Goal: Task Accomplishment & Management: Complete application form

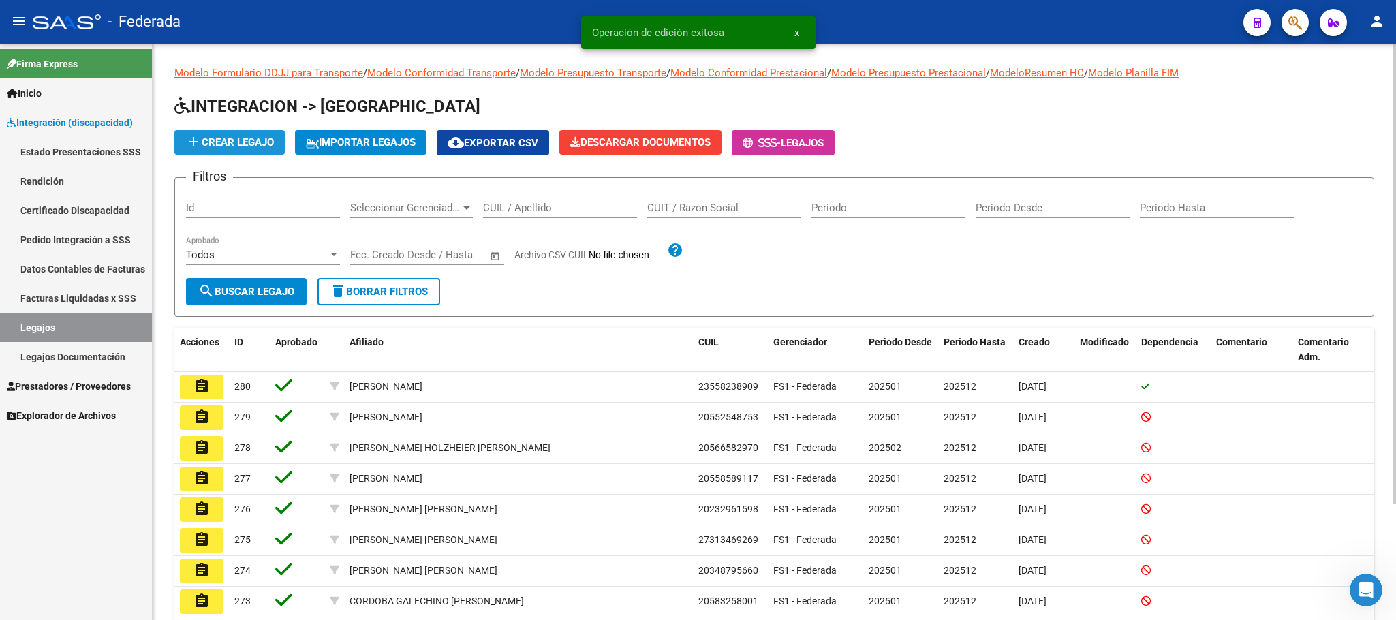
click at [274, 145] on span "add Crear Legajo" at bounding box center [229, 142] width 89 height 12
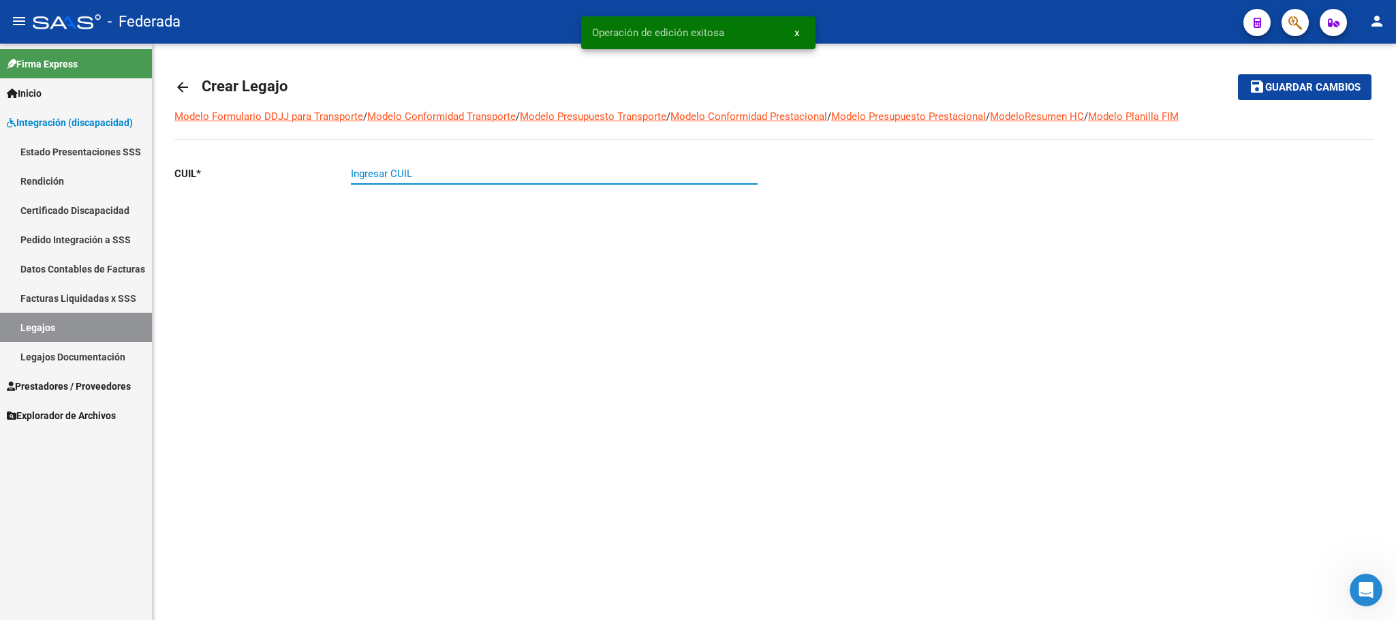
click at [437, 172] on input "Ingresar CUIL" at bounding box center [554, 174] width 407 height 12
paste input "20-57682500-6"
type input "20-57682500-6"
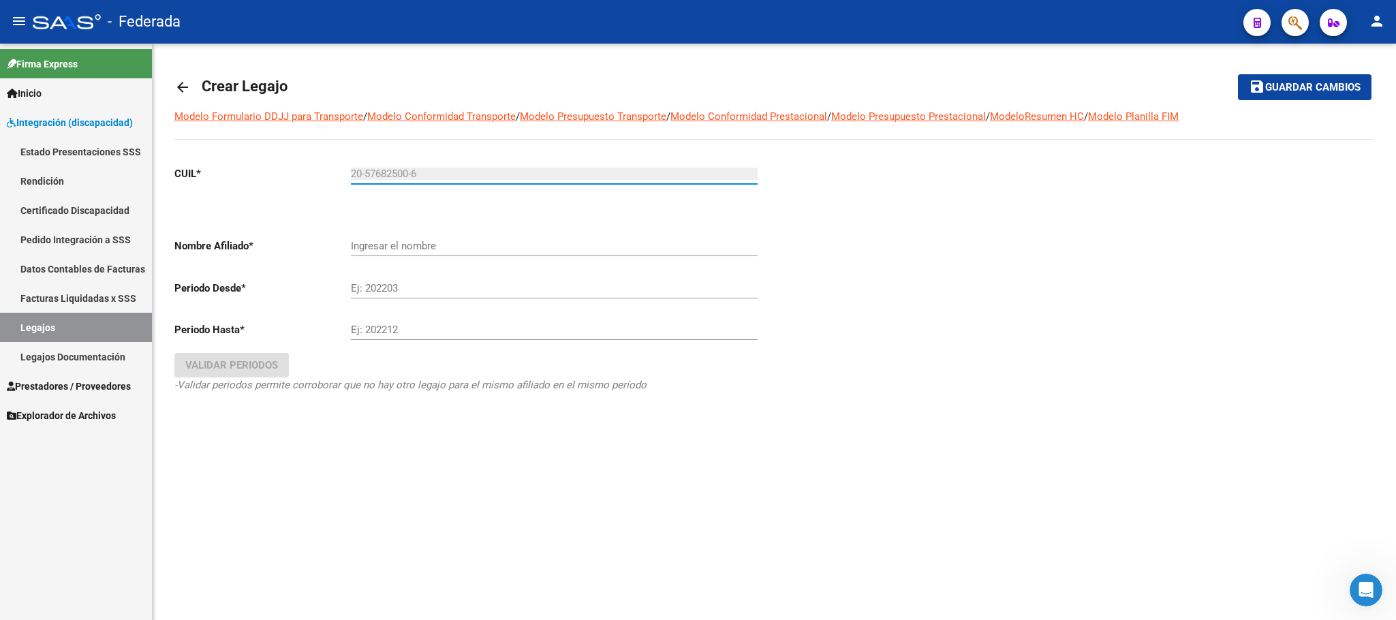
type input "BASCIANO ALBEROLA FRANCESCO"
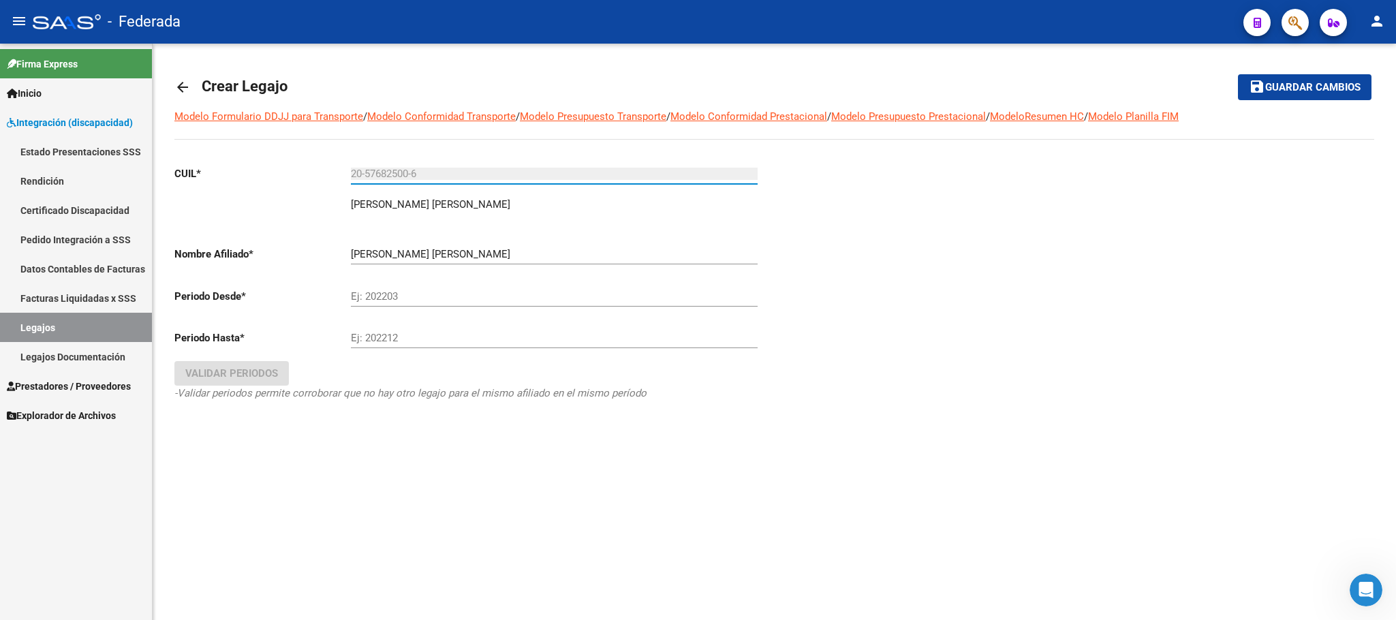
type input "20-57682500-6"
click at [358, 296] on input "Ej: 202203" at bounding box center [554, 296] width 407 height 12
type input "202501"
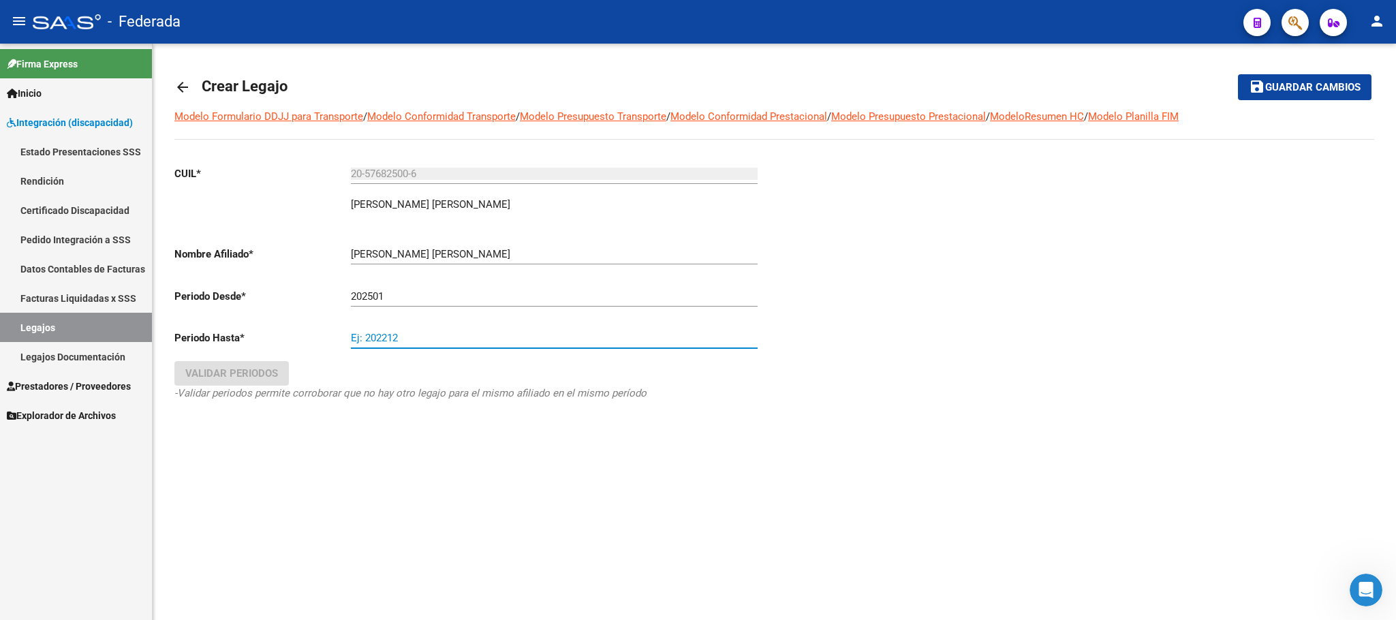
click at [374, 339] on input "Ej: 202212" at bounding box center [554, 338] width 407 height 12
type input "202512"
click at [270, 386] on button "Validar Periodos" at bounding box center [231, 373] width 114 height 25
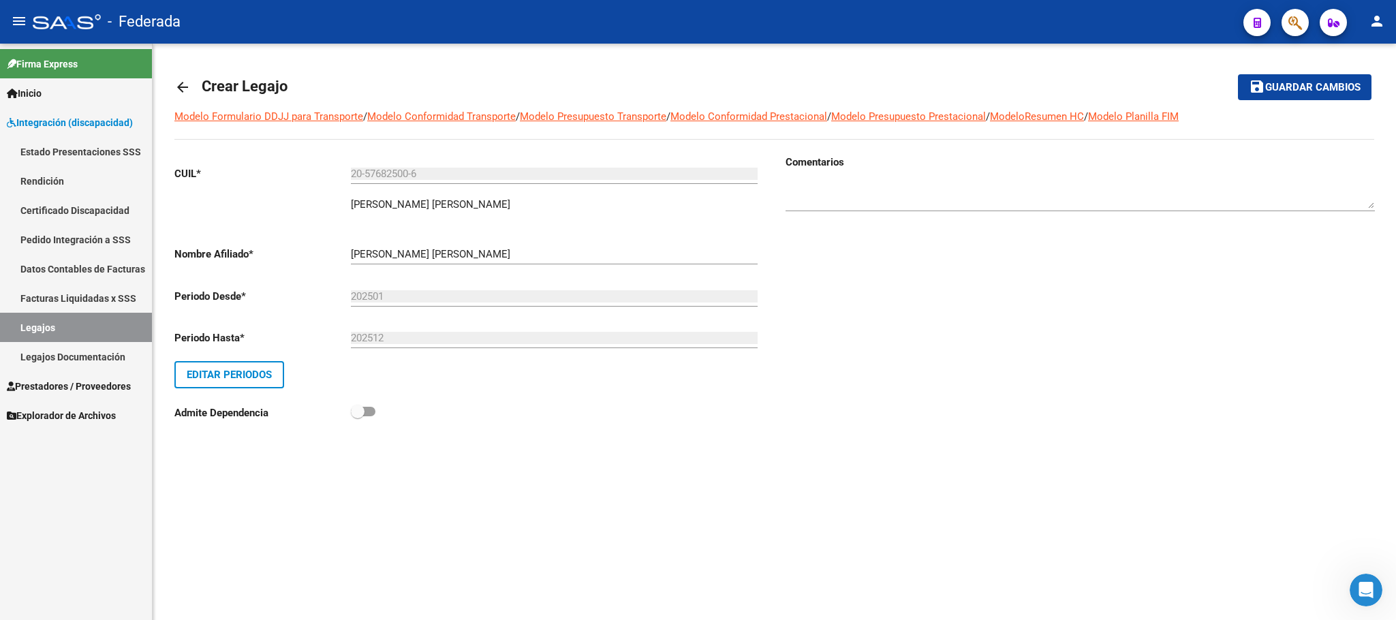
click at [1260, 93] on mat-icon "save" at bounding box center [1257, 86] width 16 height 16
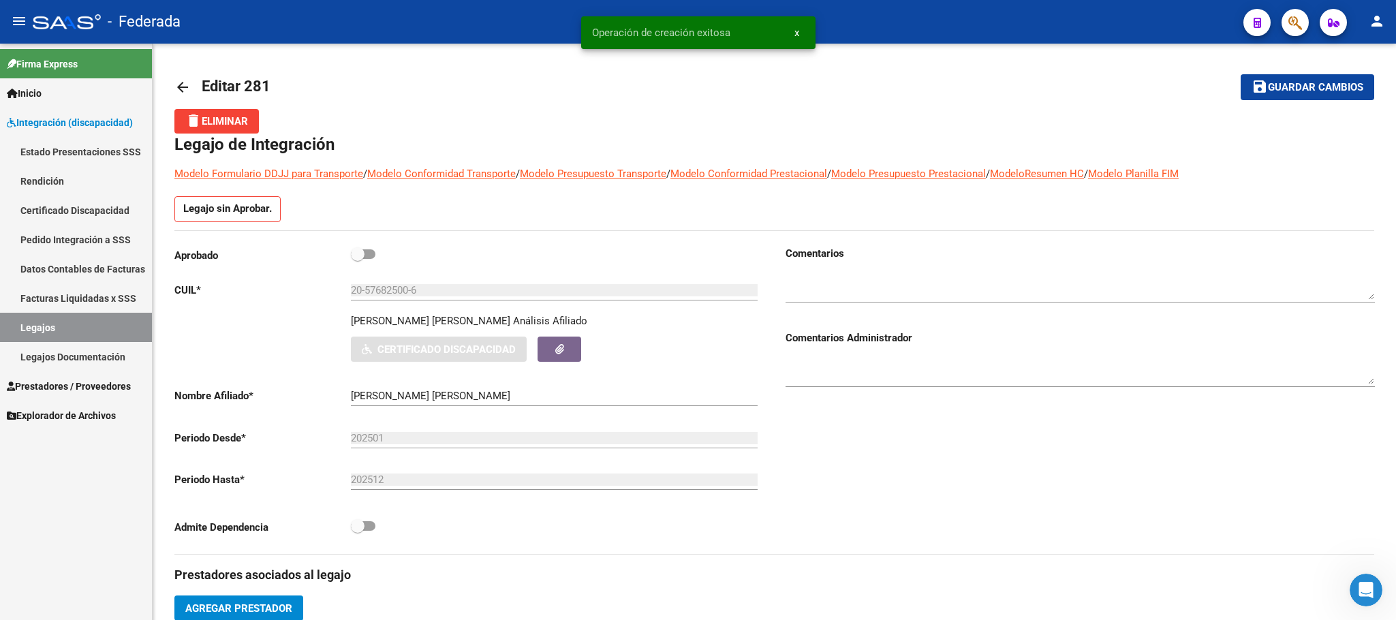
click at [74, 319] on link "Legajos" at bounding box center [76, 327] width 152 height 29
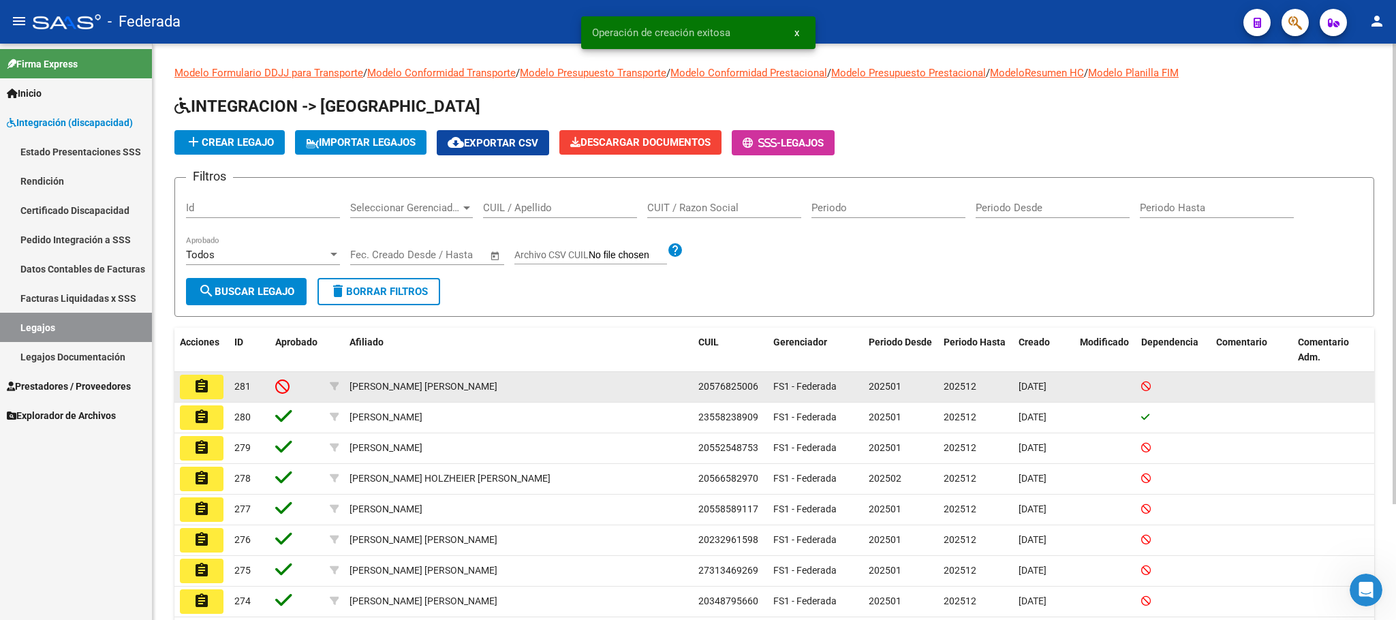
click at [207, 386] on mat-icon "assignment" at bounding box center [201, 386] width 16 height 16
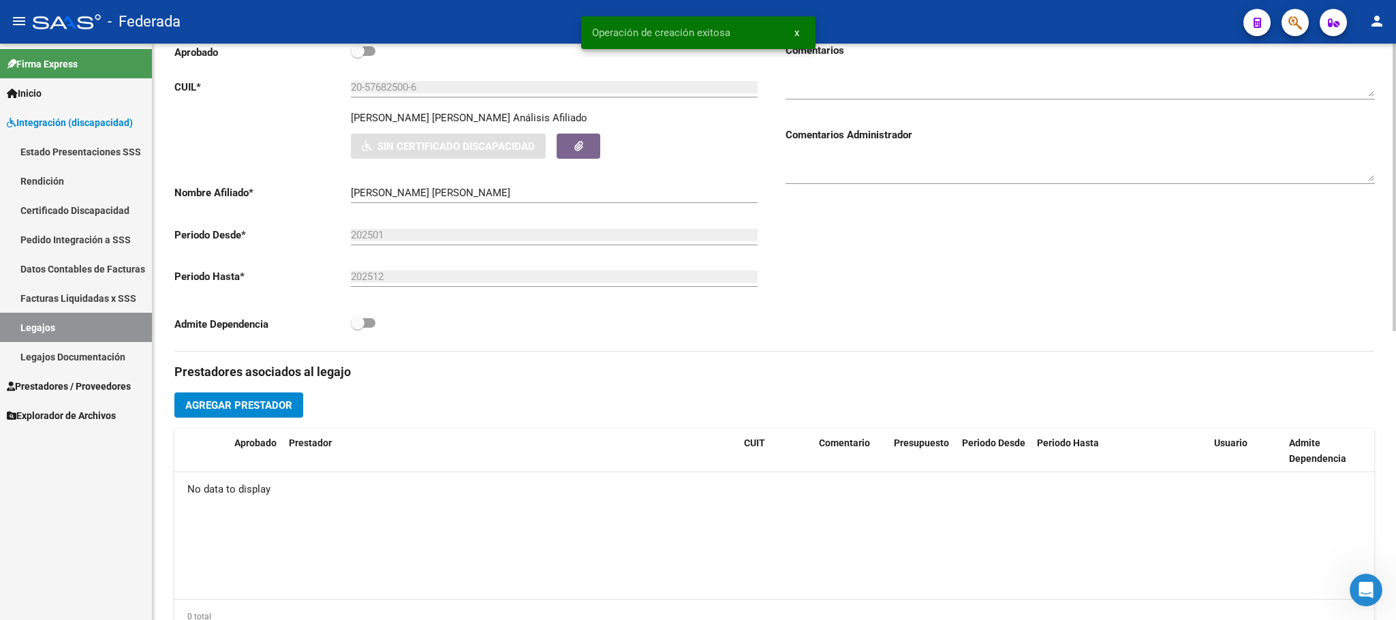
scroll to position [204, 0]
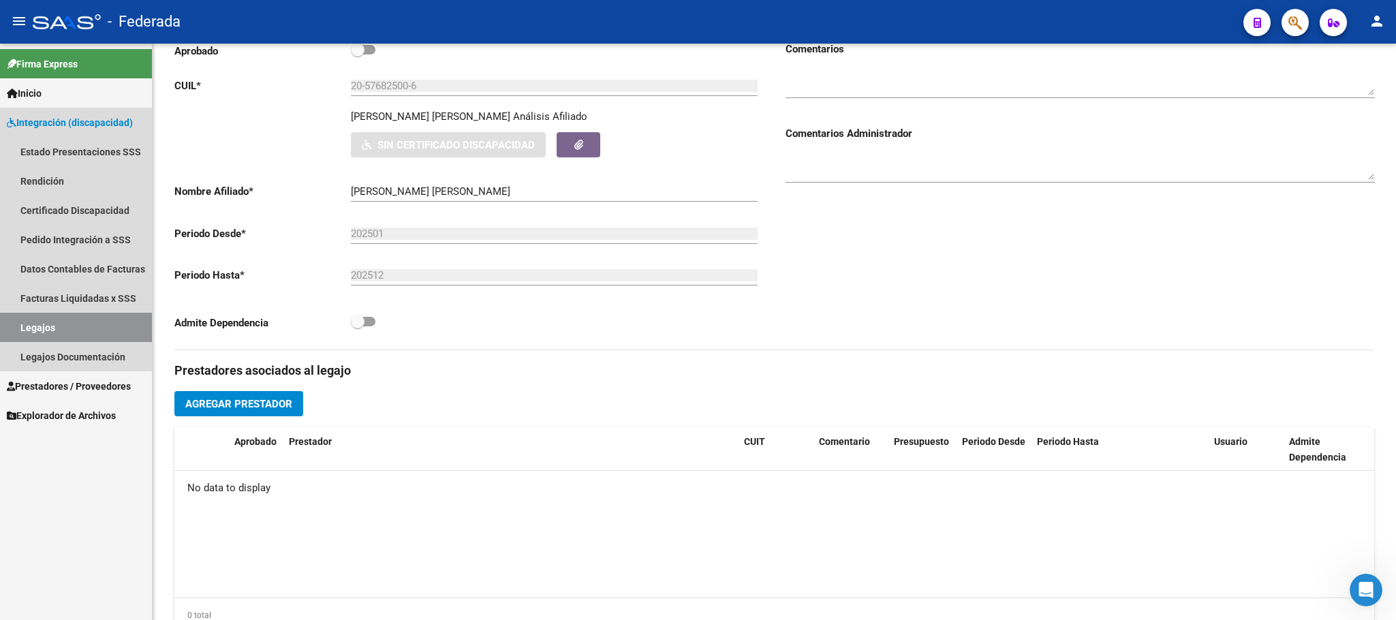
click at [91, 319] on link "Legajos" at bounding box center [76, 327] width 152 height 29
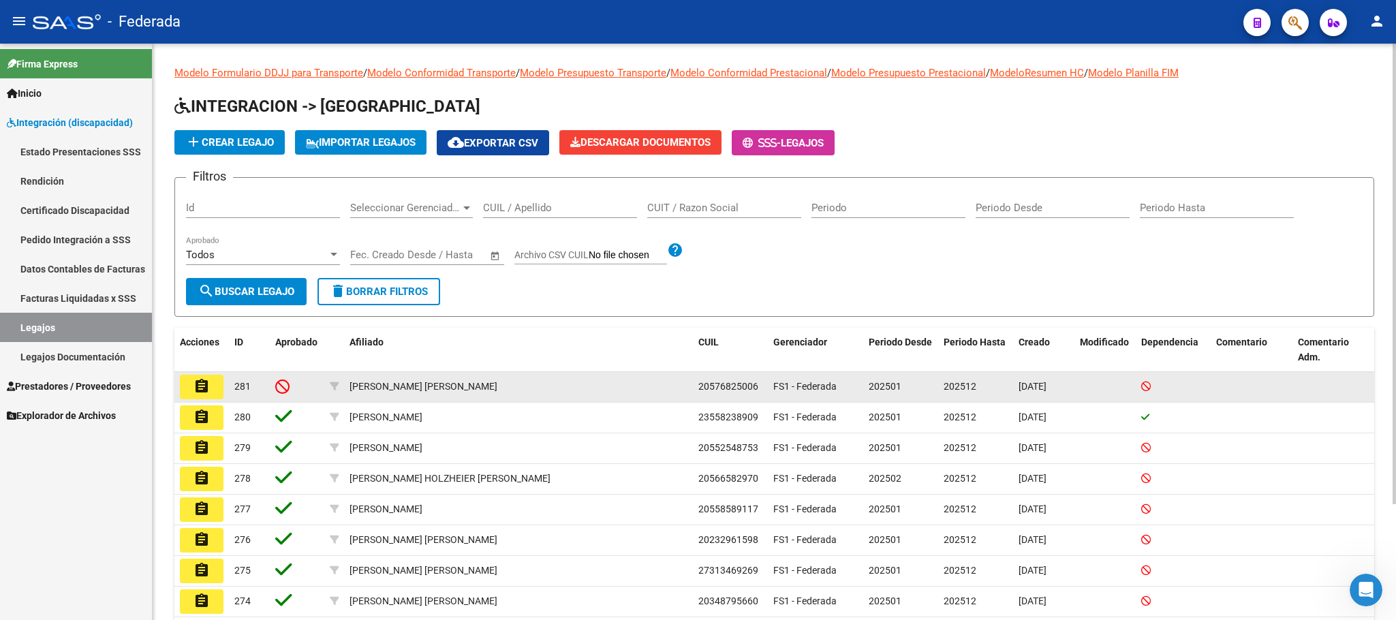
click at [728, 390] on span "20576825006" at bounding box center [728, 386] width 60 height 11
copy span "20576825006"
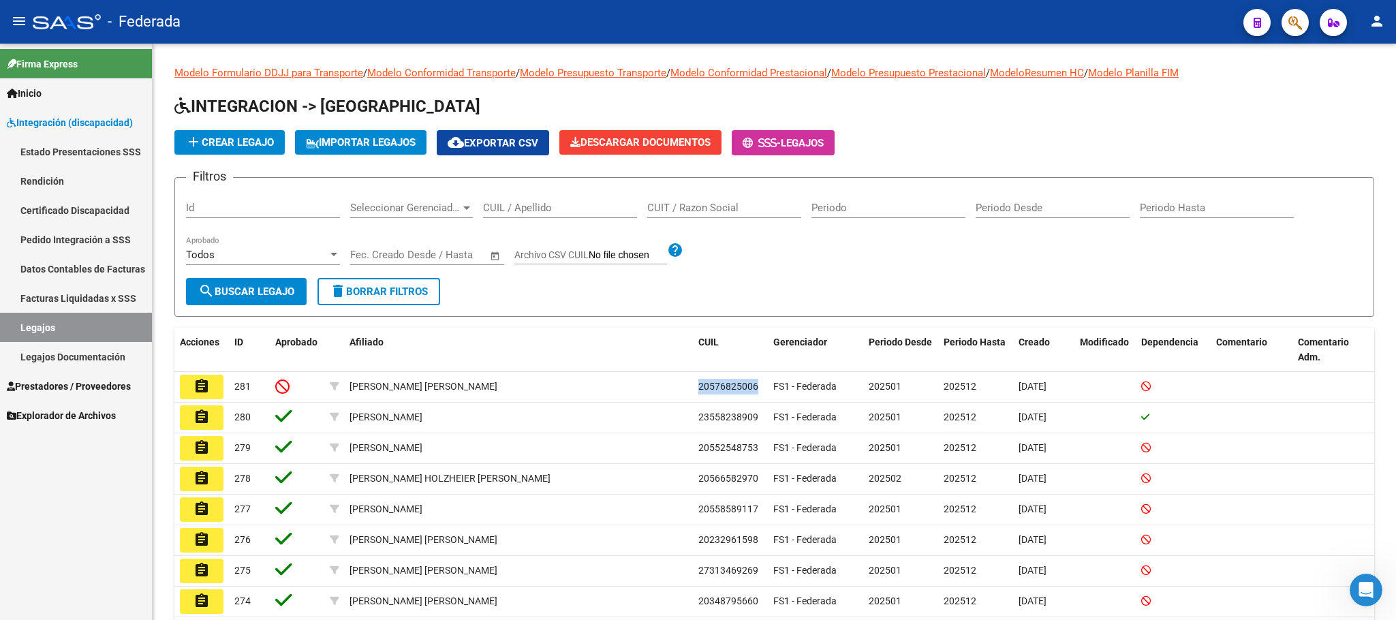
click at [84, 209] on link "Certificado Discapacidad" at bounding box center [76, 210] width 152 height 29
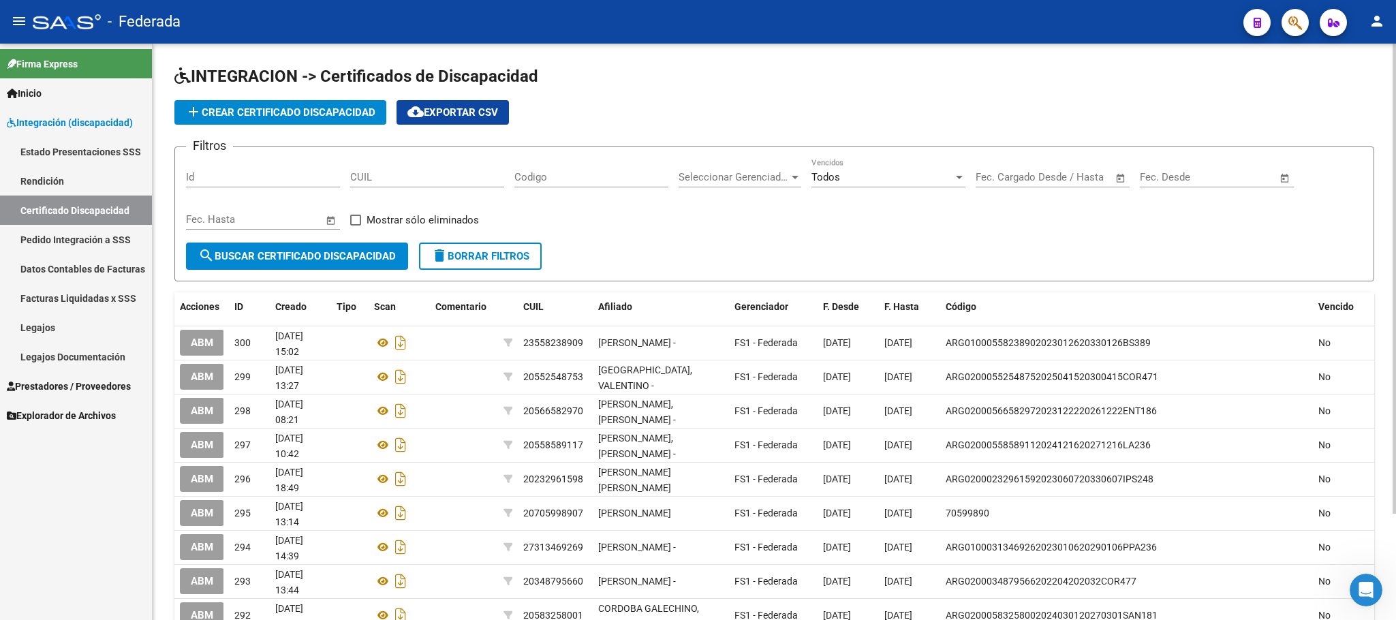
click at [342, 129] on app-list-header "INTEGRACION -> Certificados de Discapacidad add Crear Certificado Discapacidad …" at bounding box center [774, 173] width 1200 height 216
click at [349, 119] on button "add Crear Certificado Discapacidad" at bounding box center [280, 112] width 212 height 25
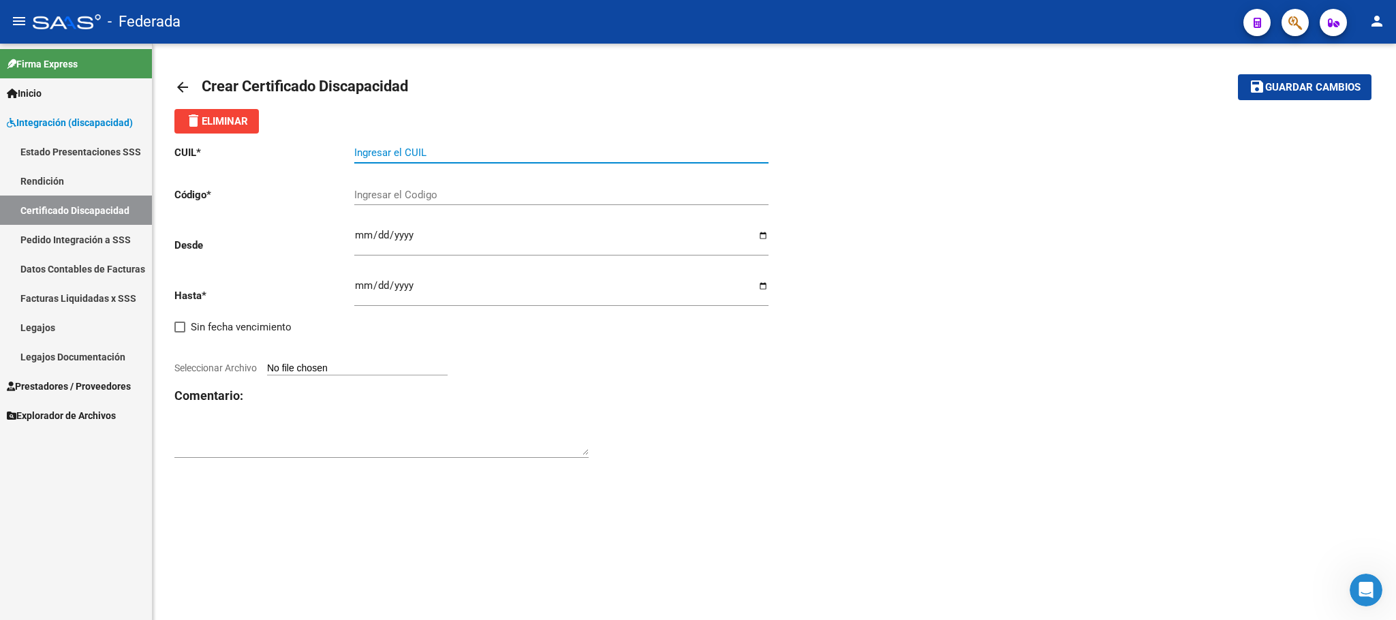
click at [460, 157] on input "Ingresar el CUIL" at bounding box center [561, 152] width 414 height 12
paste input "20-57682500-6"
type input "20-57682500-6"
click at [392, 196] on input "Ingresar el Codigo" at bounding box center [561, 195] width 414 height 12
click at [396, 147] on input "20-57682500-6" at bounding box center [561, 152] width 414 height 12
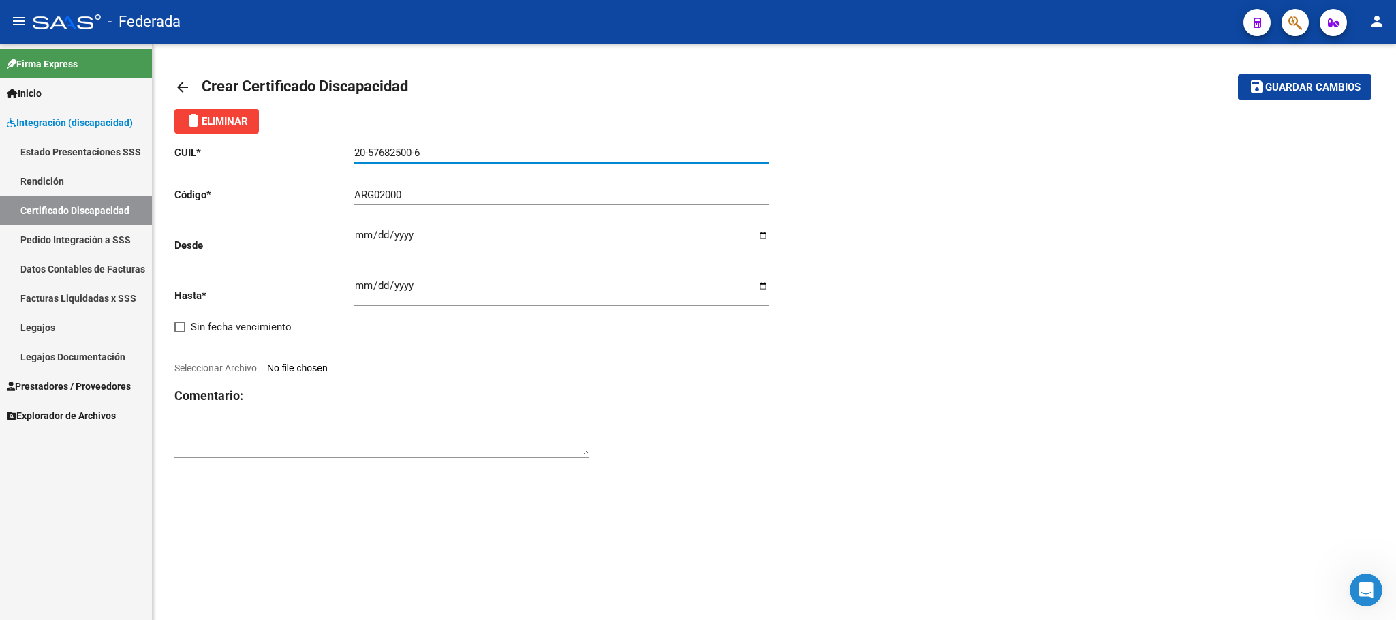
click at [396, 147] on input "20-57682500-6" at bounding box center [561, 152] width 414 height 12
click at [424, 195] on input "ARG02000" at bounding box center [561, 195] width 414 height 12
paste input "57682500"
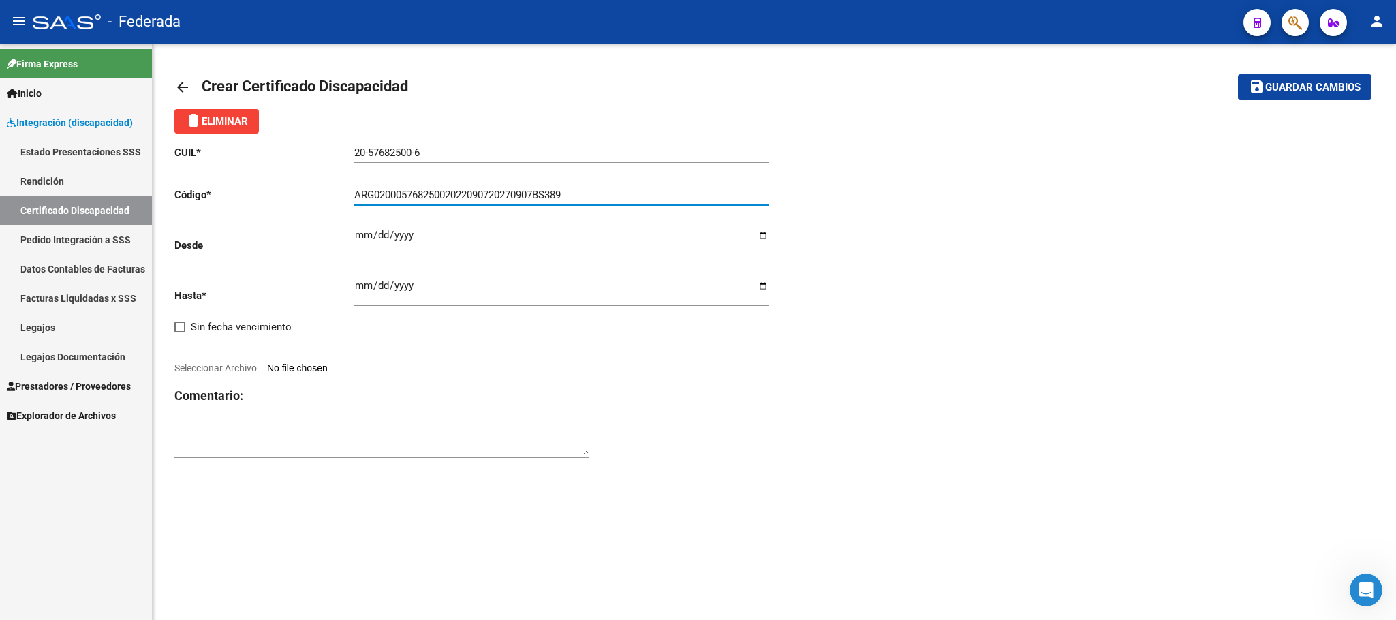
type input "ARG02000576825002022090720270907BS389"
click at [358, 237] on input "Ingresar fec. Desde" at bounding box center [561, 241] width 414 height 22
type input "2022-09-07"
click at [352, 288] on div "CUIL * 20-57682500-6 Ingresar el CUIL Código * ARG02000576825002022090720270907…" at bounding box center [474, 302] width 600 height 337
click at [358, 290] on input "Ingresar fec. Hasta" at bounding box center [561, 291] width 414 height 22
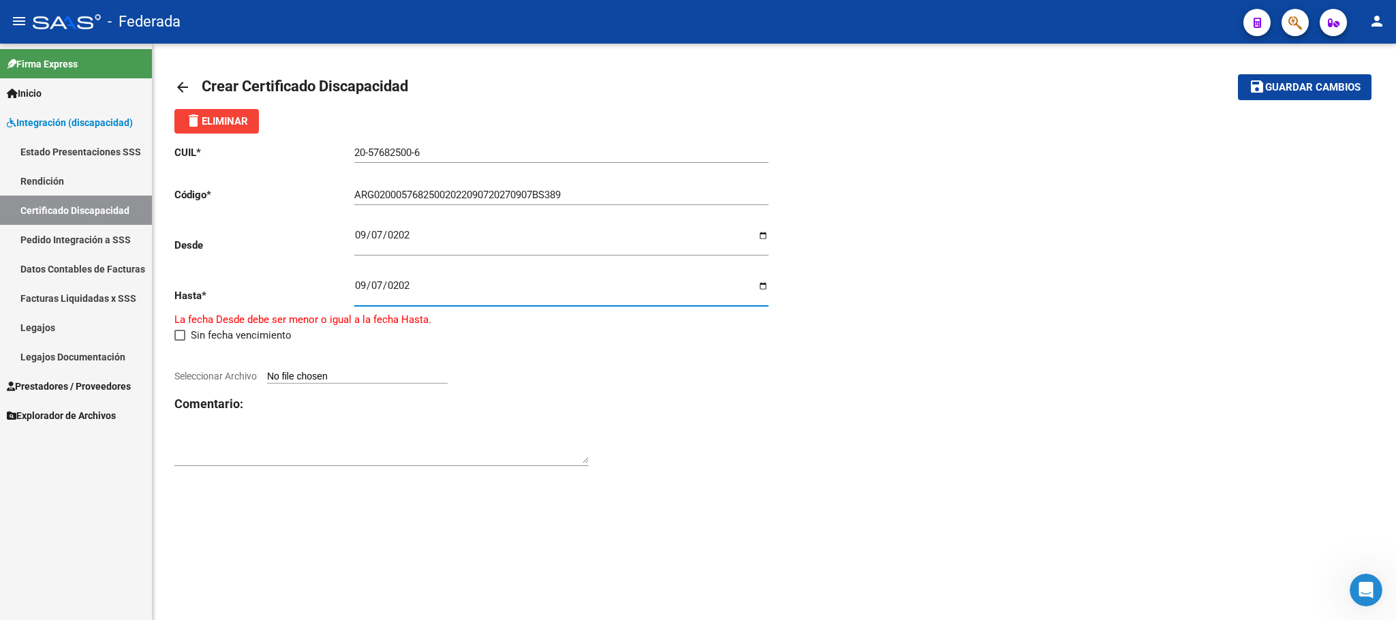
type input "2027-09-07"
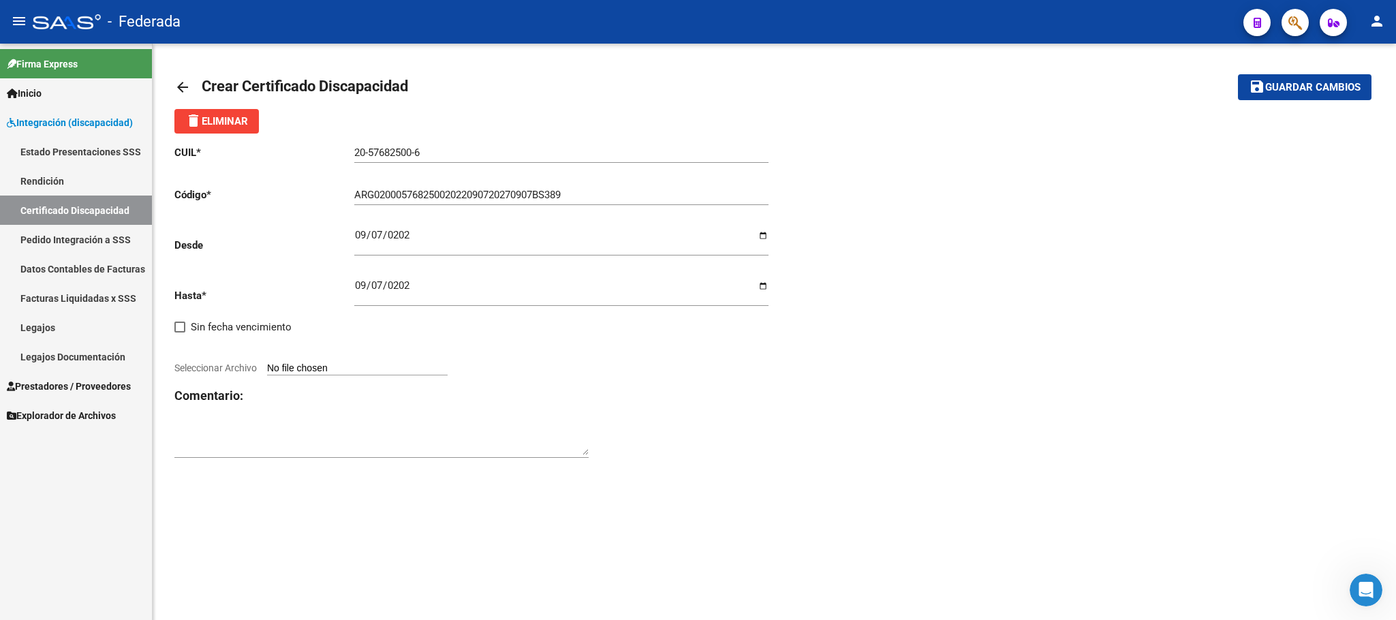
click at [658, 352] on div at bounding box center [474, 352] width 600 height 15
click at [444, 368] on input "Seleccionar Archivo" at bounding box center [357, 368] width 181 height 13
type input "C:\fakepath\Basciano Alberola CUD.pdf"
click at [1267, 95] on button "save Guardar cambios" at bounding box center [1305, 86] width 134 height 25
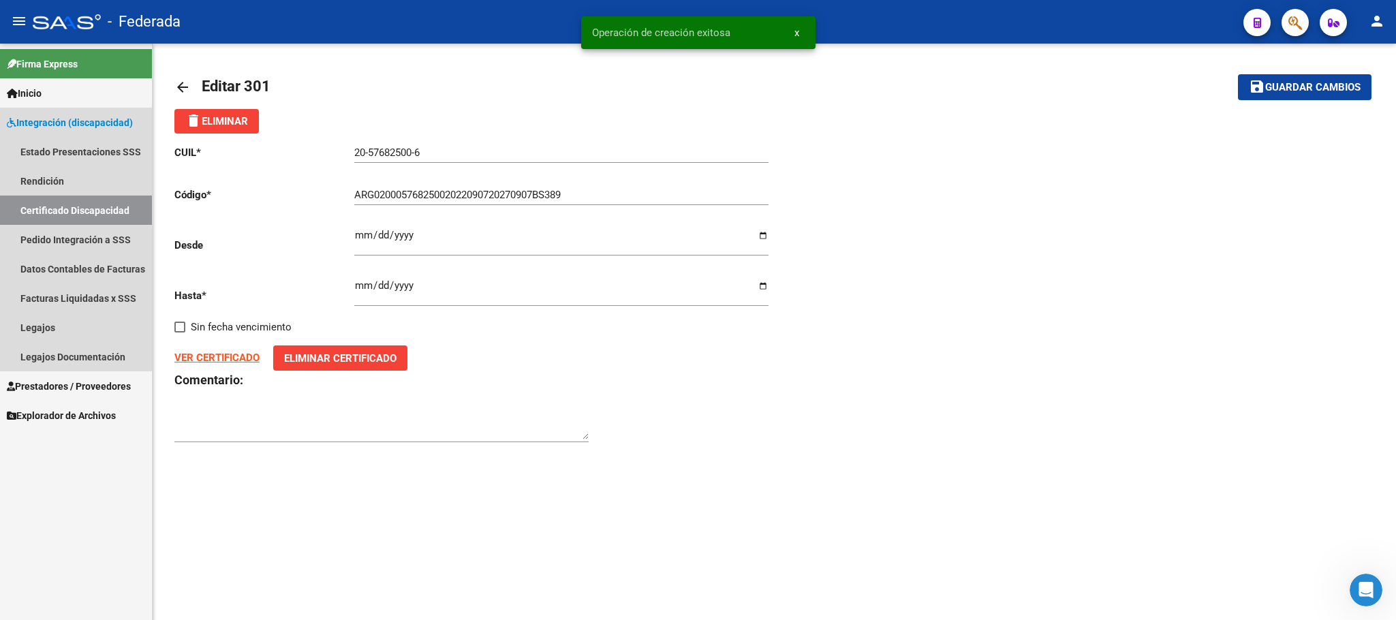
click at [63, 205] on link "Certificado Discapacidad" at bounding box center [76, 210] width 152 height 29
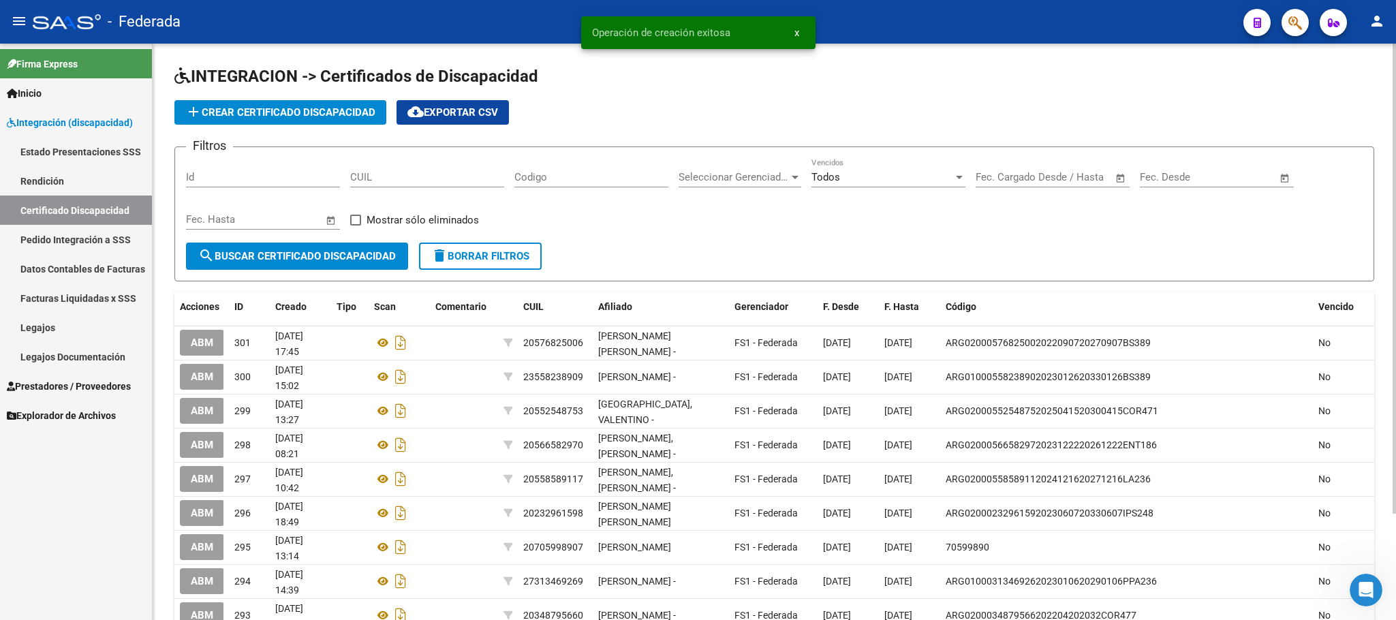
click at [60, 326] on link "Legajos" at bounding box center [76, 327] width 152 height 29
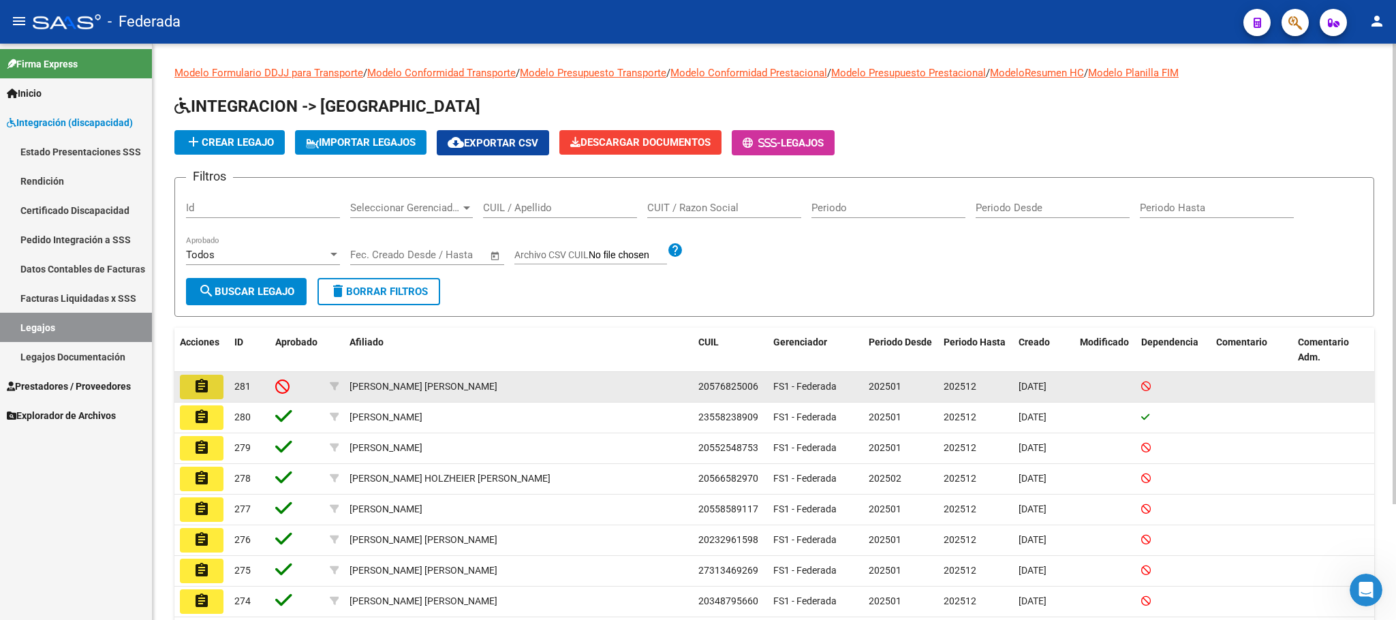
click at [203, 380] on mat-icon "assignment" at bounding box center [201, 386] width 16 height 16
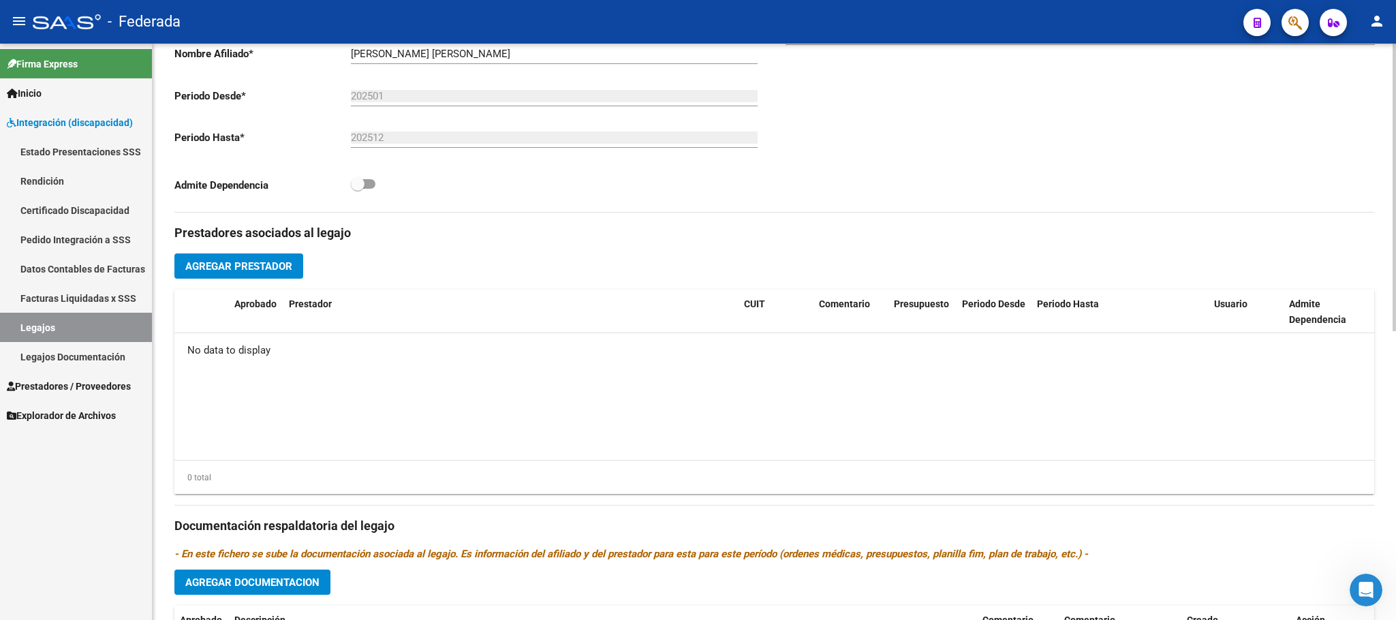
scroll to position [409, 0]
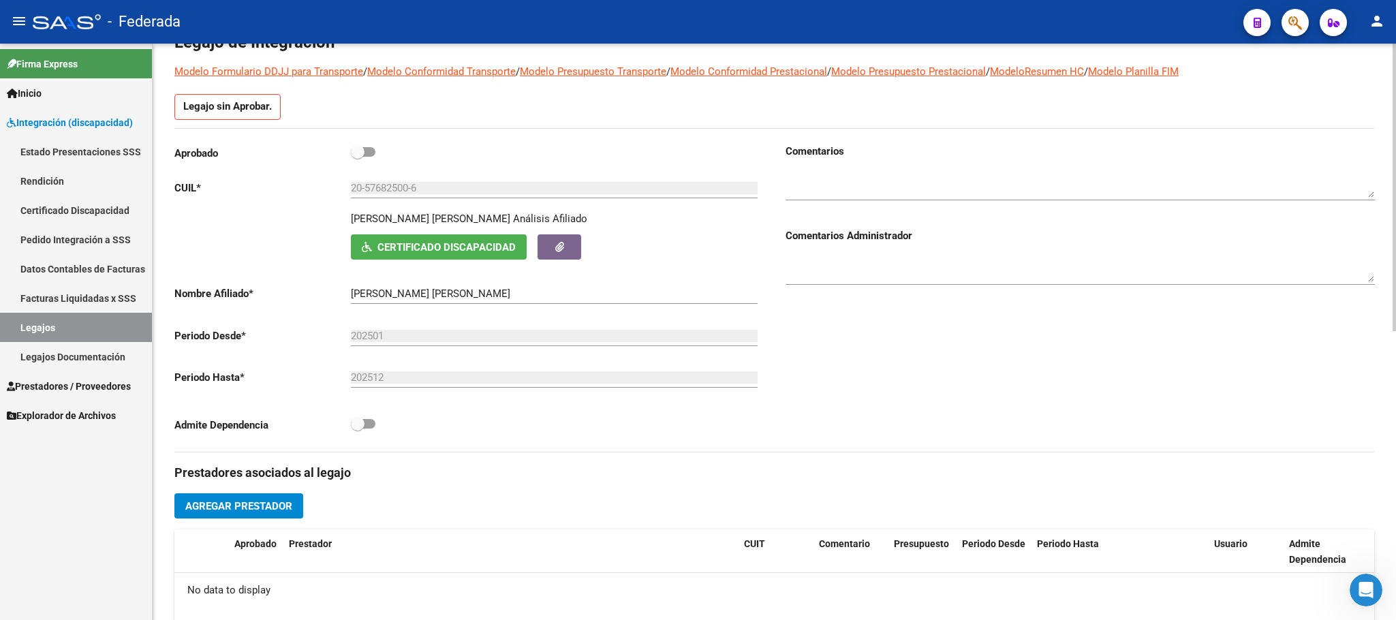
click at [356, 150] on span at bounding box center [358, 152] width 14 height 14
click at [357, 157] on input "checkbox" at bounding box center [357, 157] width 1 height 1
checkbox input "true"
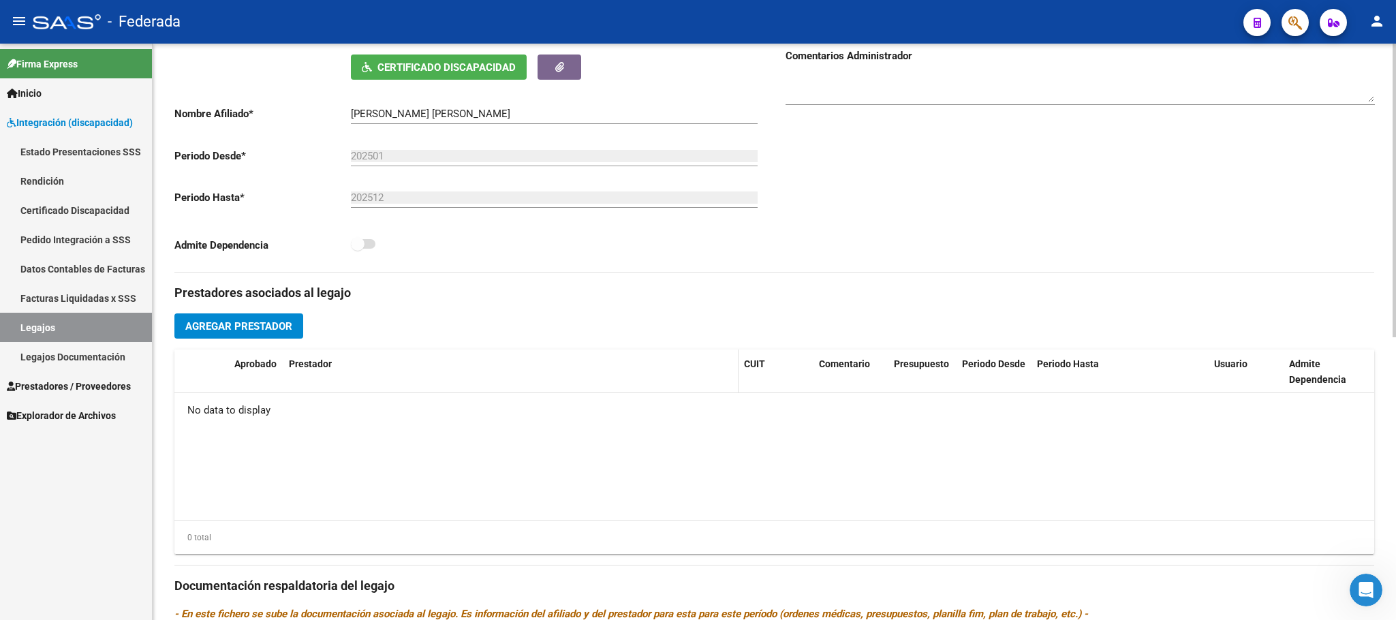
scroll to position [247, 0]
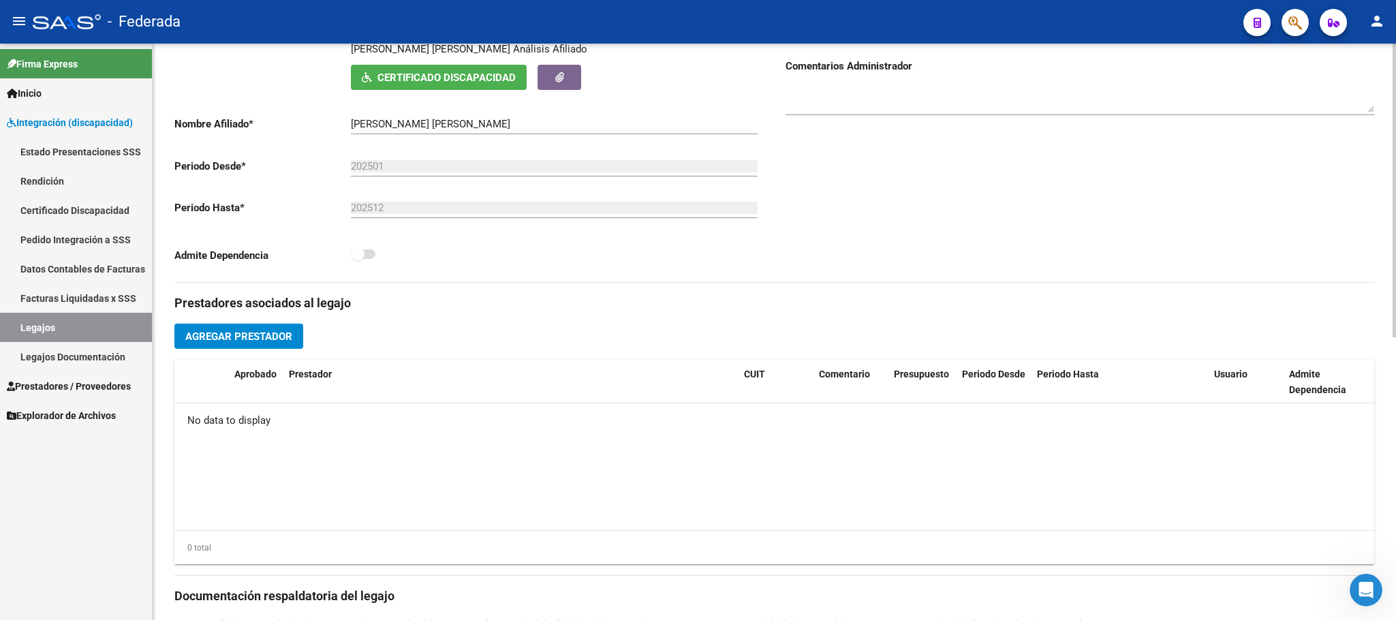
click at [284, 349] on button "Agregar Prestador" at bounding box center [238, 336] width 129 height 25
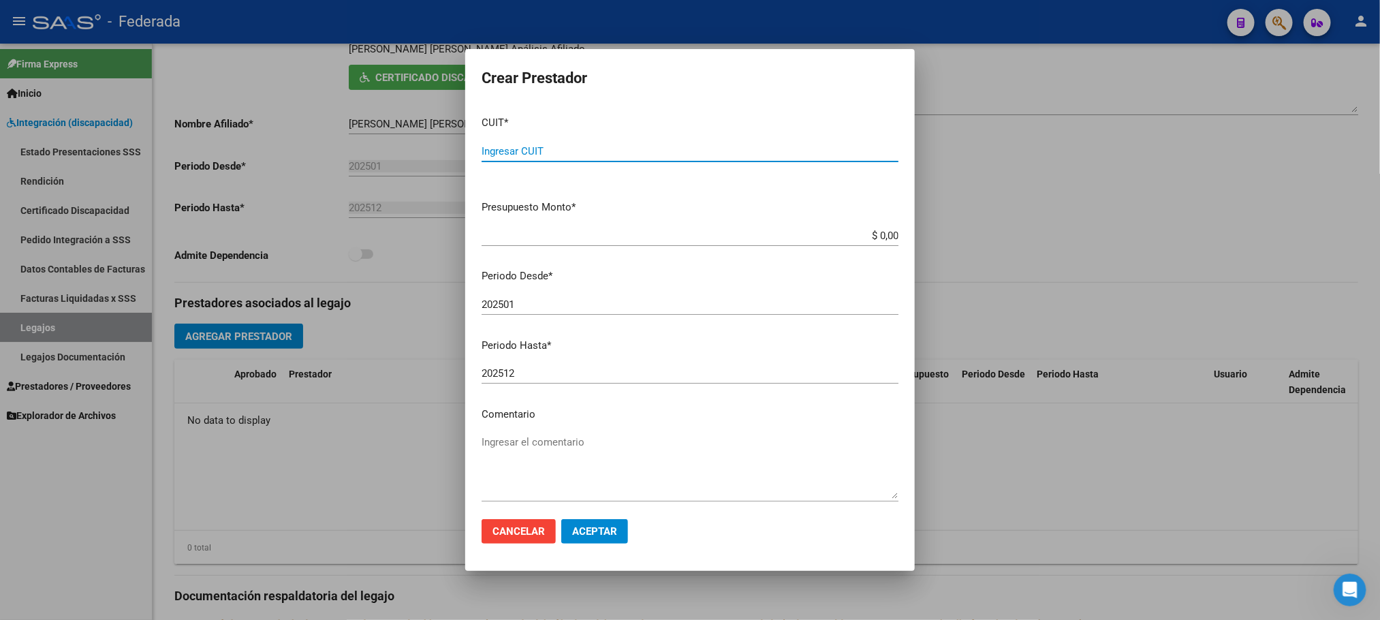
paste input "27-31638676-3"
type input "27-31638676-3"
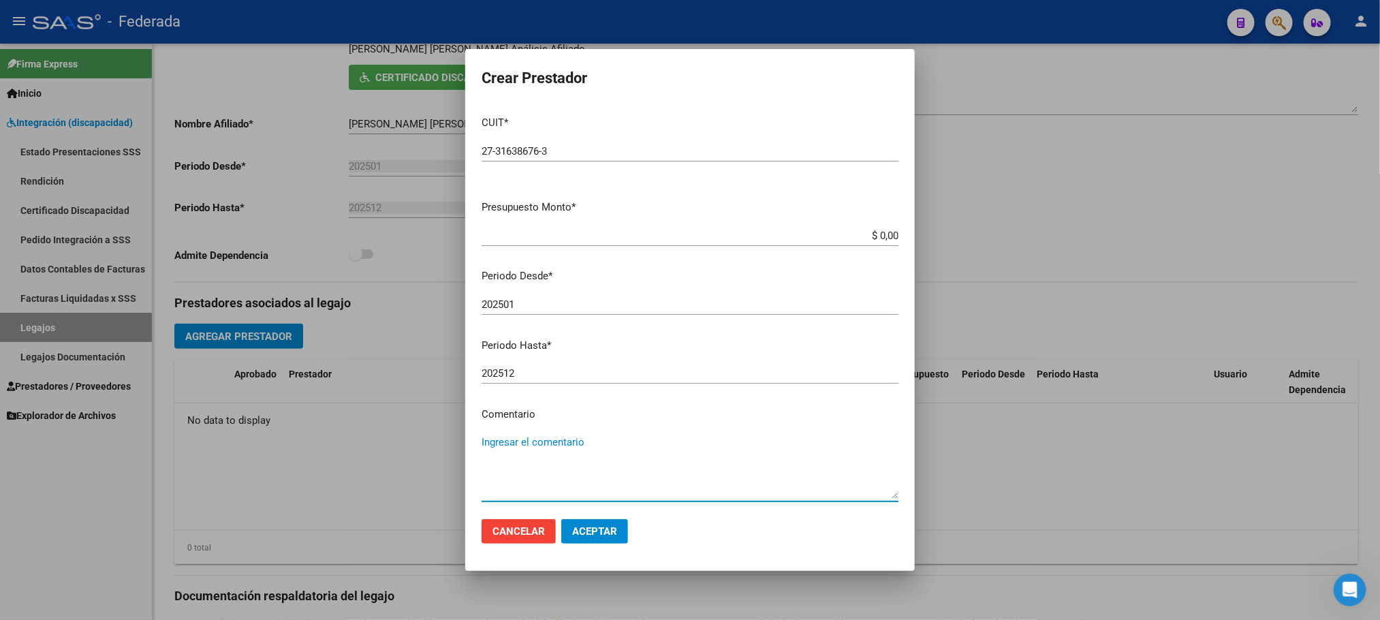
click at [542, 441] on textarea "Ingresar el comentario" at bounding box center [690, 467] width 417 height 64
type textarea "FONOAUDIOLOGIA"
click at [604, 533] on span "Aceptar" at bounding box center [594, 531] width 45 height 12
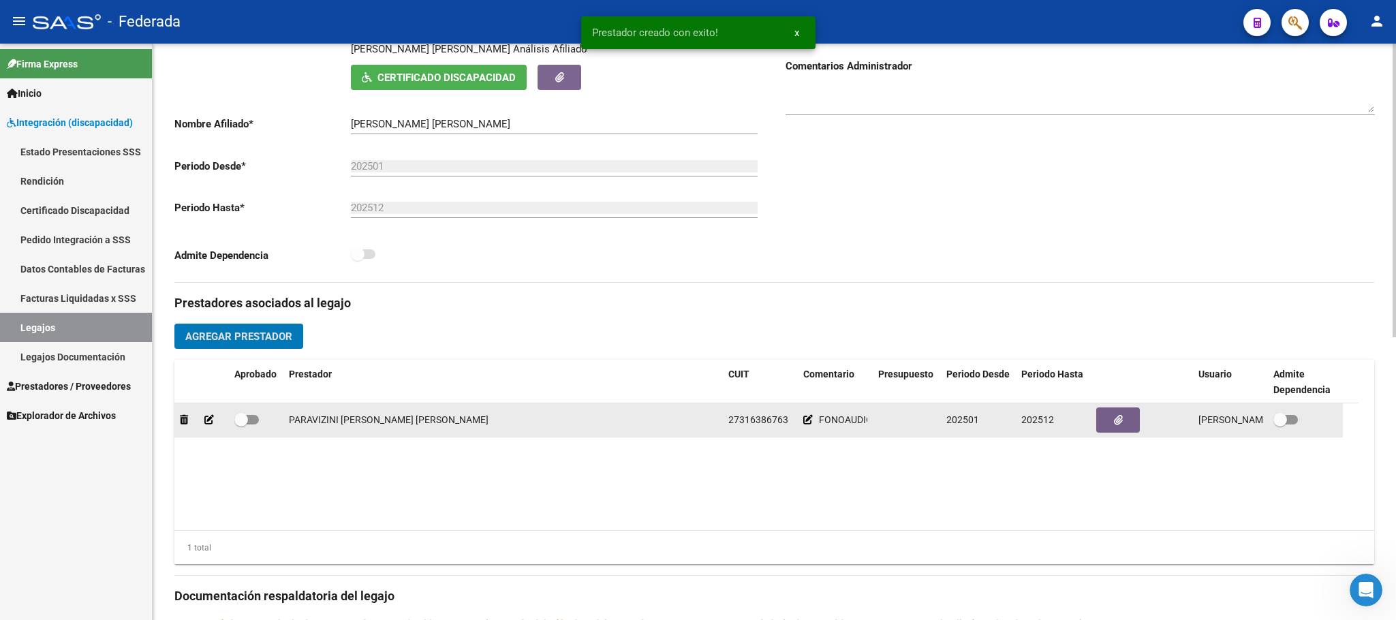
click at [235, 426] on span at bounding box center [241, 420] width 14 height 14
click at [240, 425] on input "checkbox" at bounding box center [240, 424] width 1 height 1
checkbox input "true"
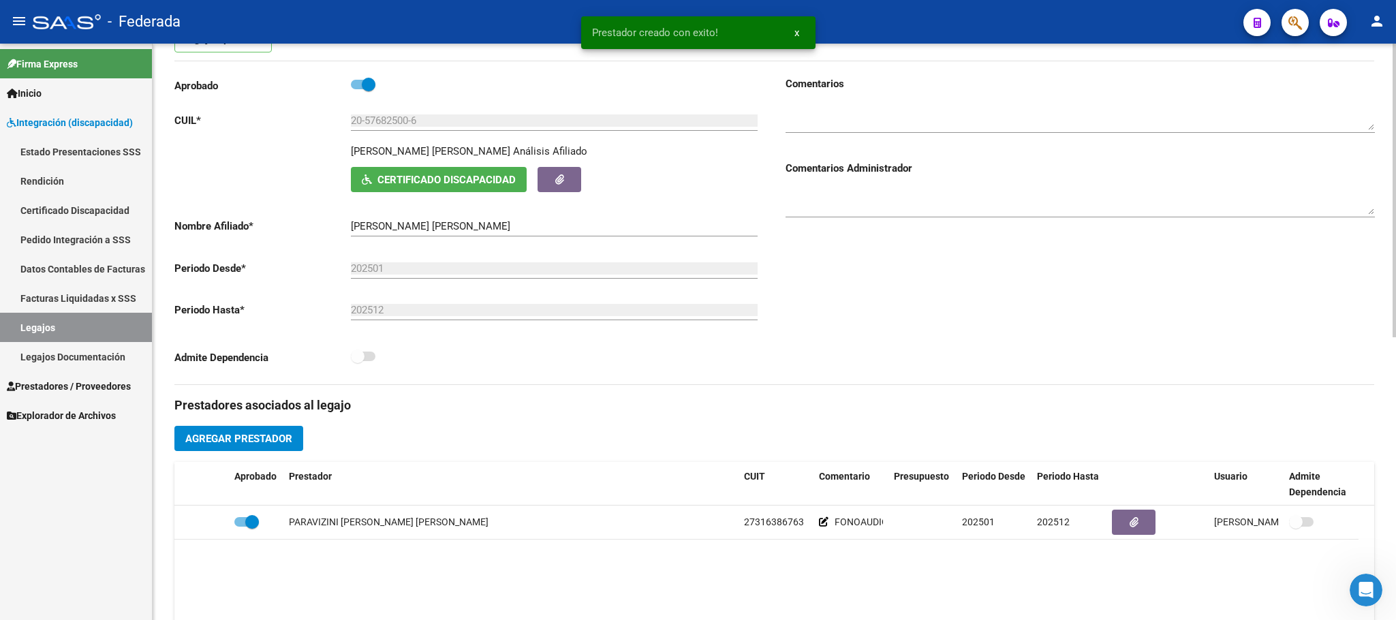
scroll to position [0, 0]
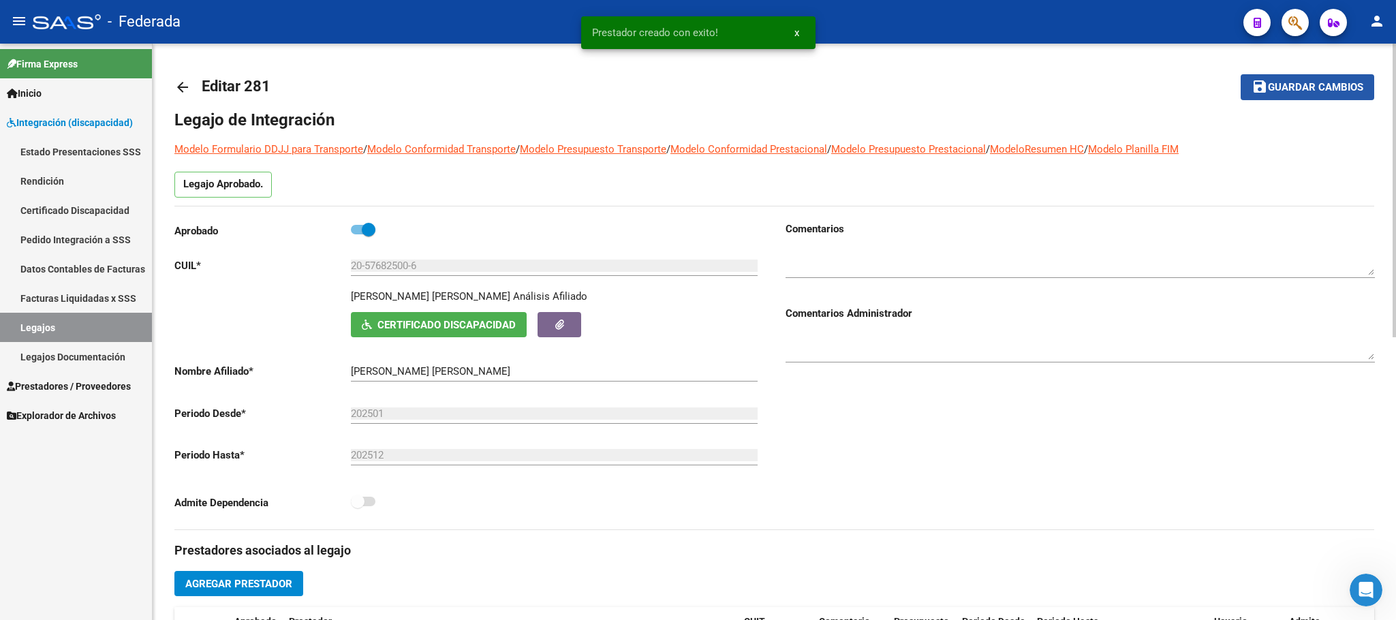
click at [1324, 91] on span "Guardar cambios" at bounding box center [1315, 88] width 95 height 12
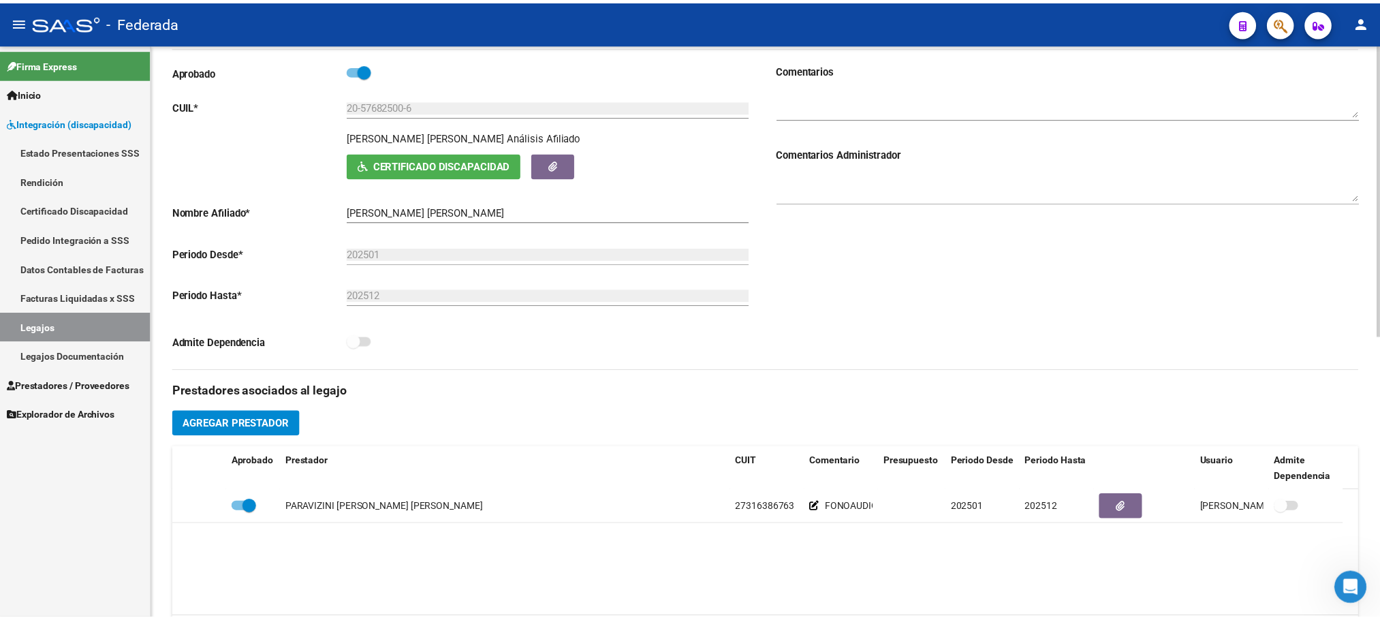
scroll to position [307, 0]
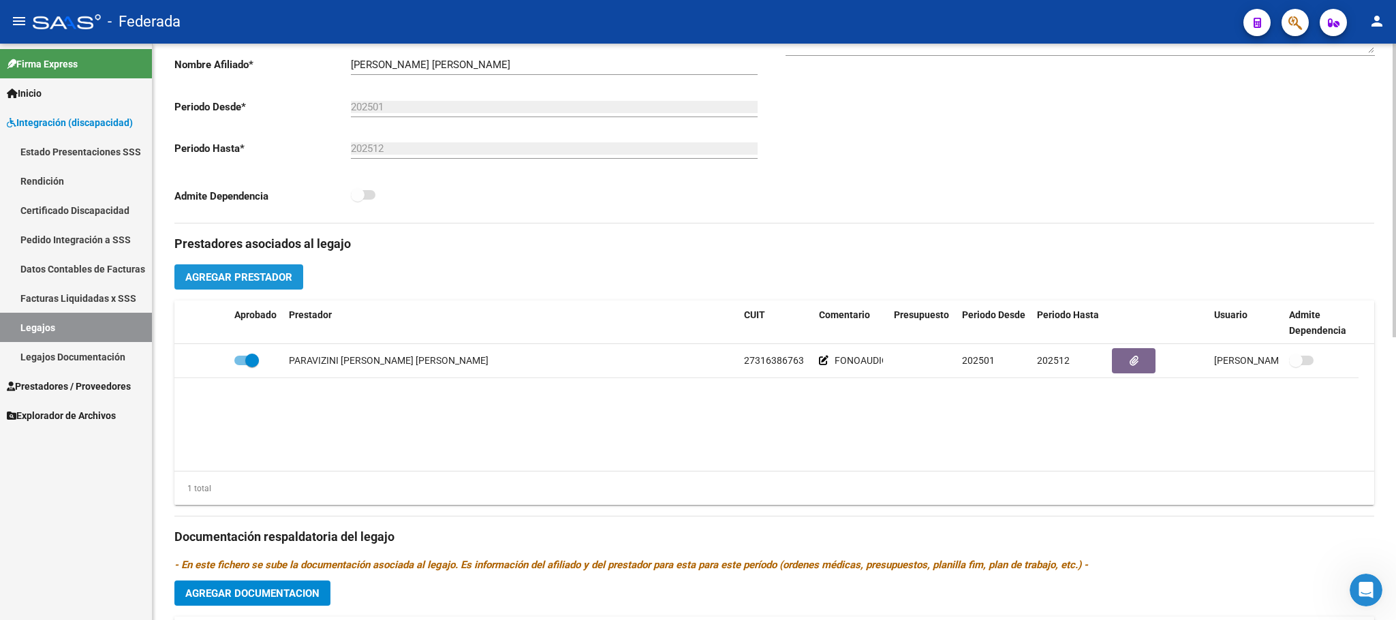
click at [268, 282] on span "Agregar Prestador" at bounding box center [238, 277] width 107 height 12
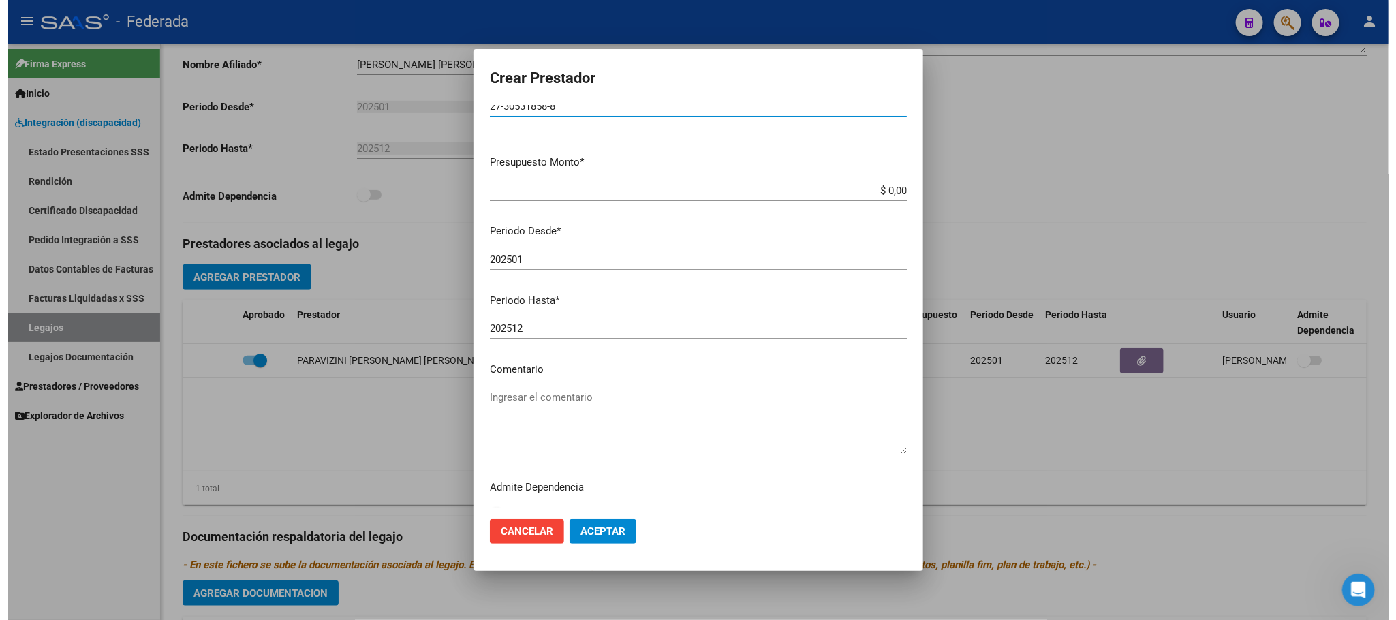
scroll to position [63, 0]
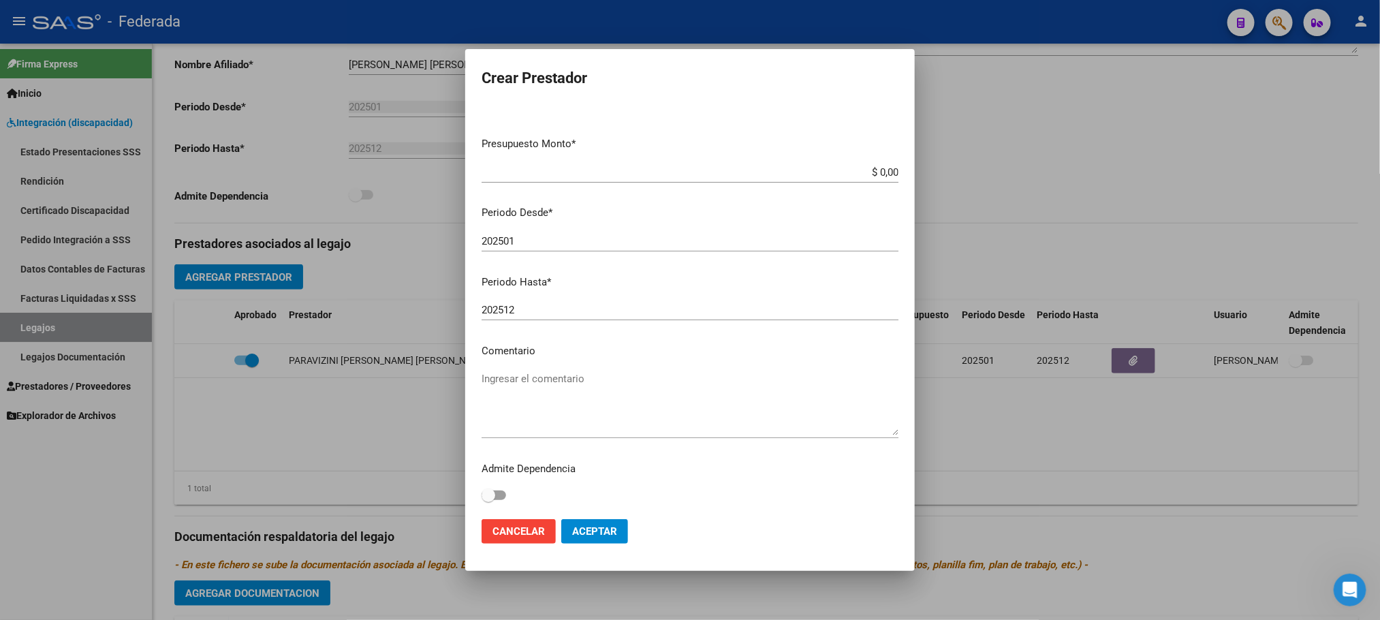
type input "27-30531858-8"
click at [516, 378] on textarea "Ingresar el comentario" at bounding box center [690, 403] width 417 height 64
type textarea "PSICOLOGIA"
click at [580, 530] on span "Aceptar" at bounding box center [594, 531] width 45 height 12
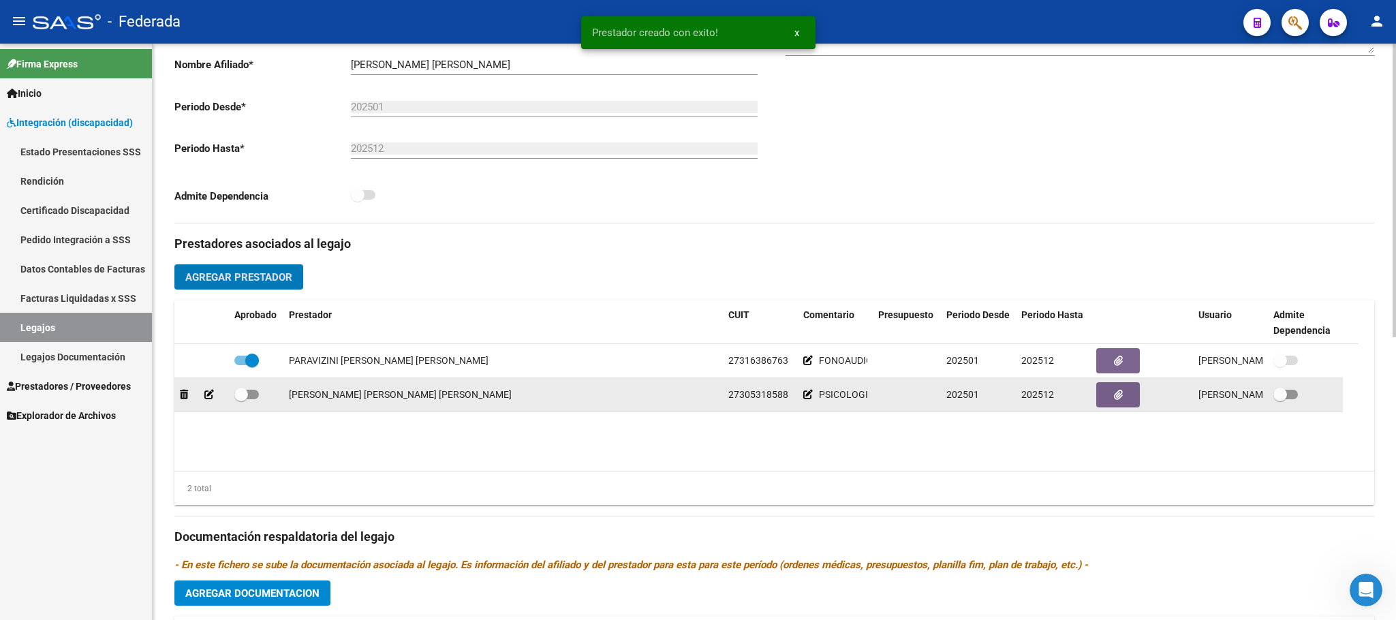
click at [232, 401] on datatable-body-cell at bounding box center [256, 394] width 54 height 33
click at [246, 401] on span at bounding box center [241, 395] width 14 height 14
click at [241, 400] on input "checkbox" at bounding box center [240, 399] width 1 height 1
checkbox input "true"
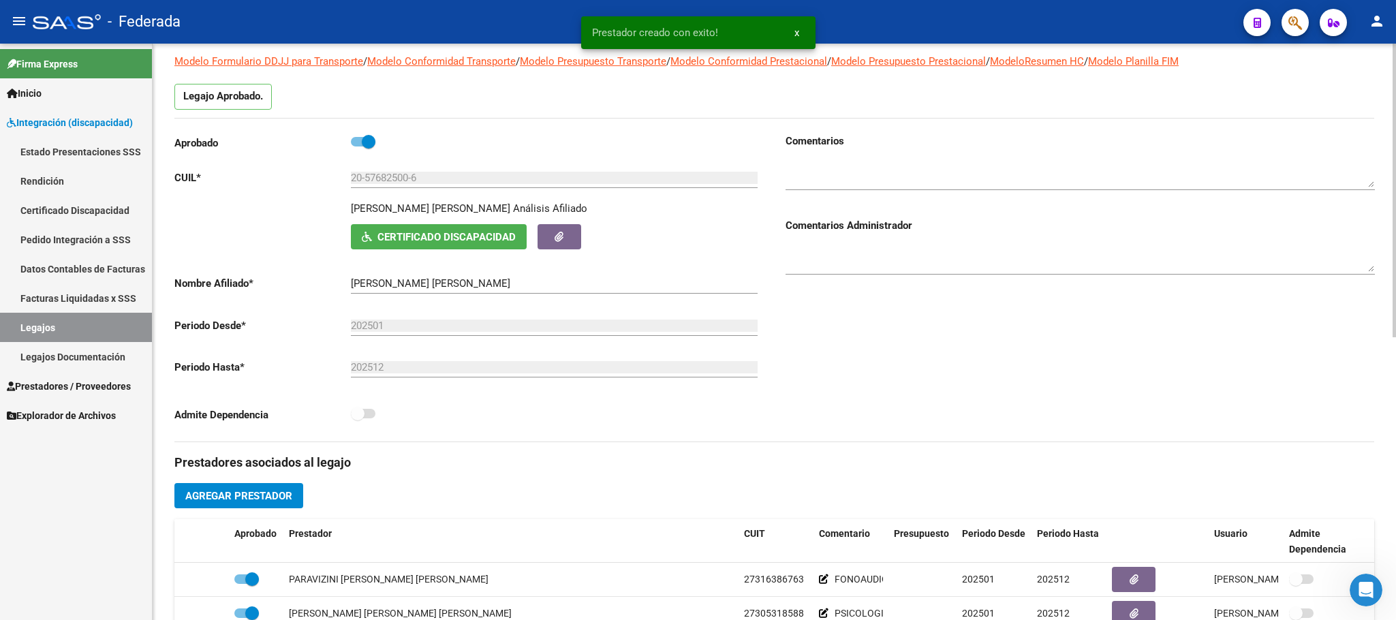
scroll to position [0, 0]
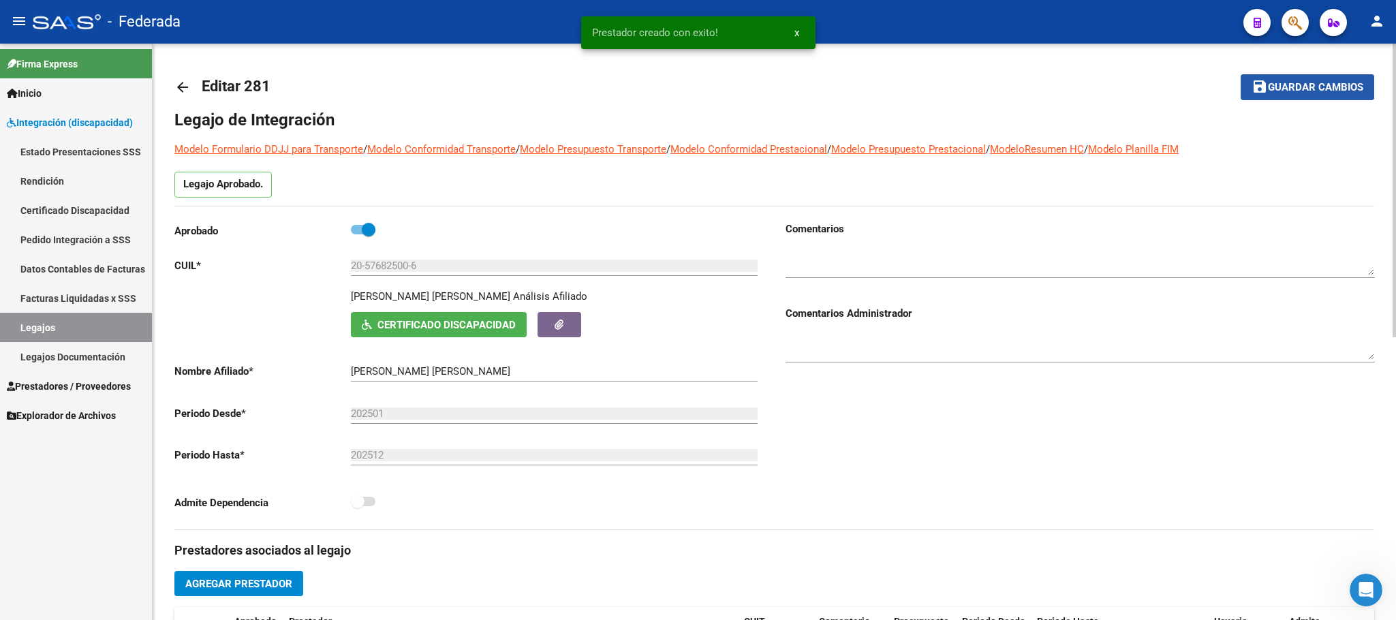
click at [1292, 84] on span "Guardar cambios" at bounding box center [1315, 88] width 95 height 12
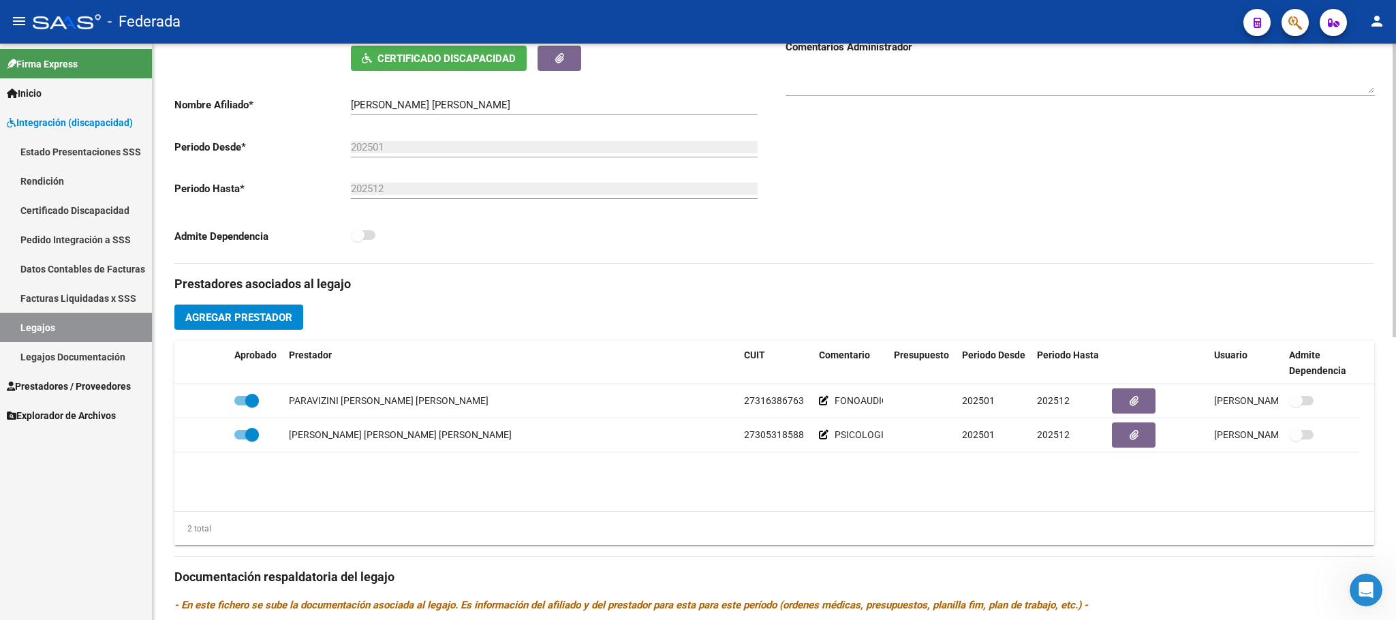
scroll to position [204, 0]
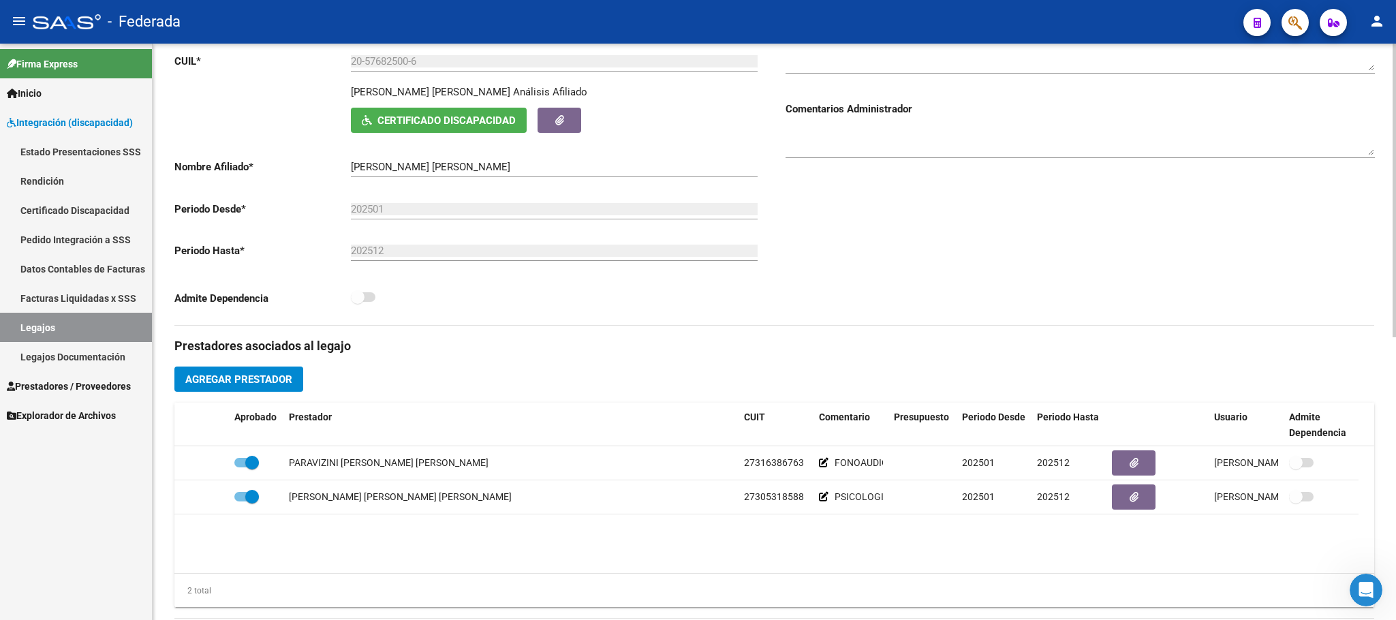
click at [283, 371] on button "Agregar Prestador" at bounding box center [238, 378] width 129 height 25
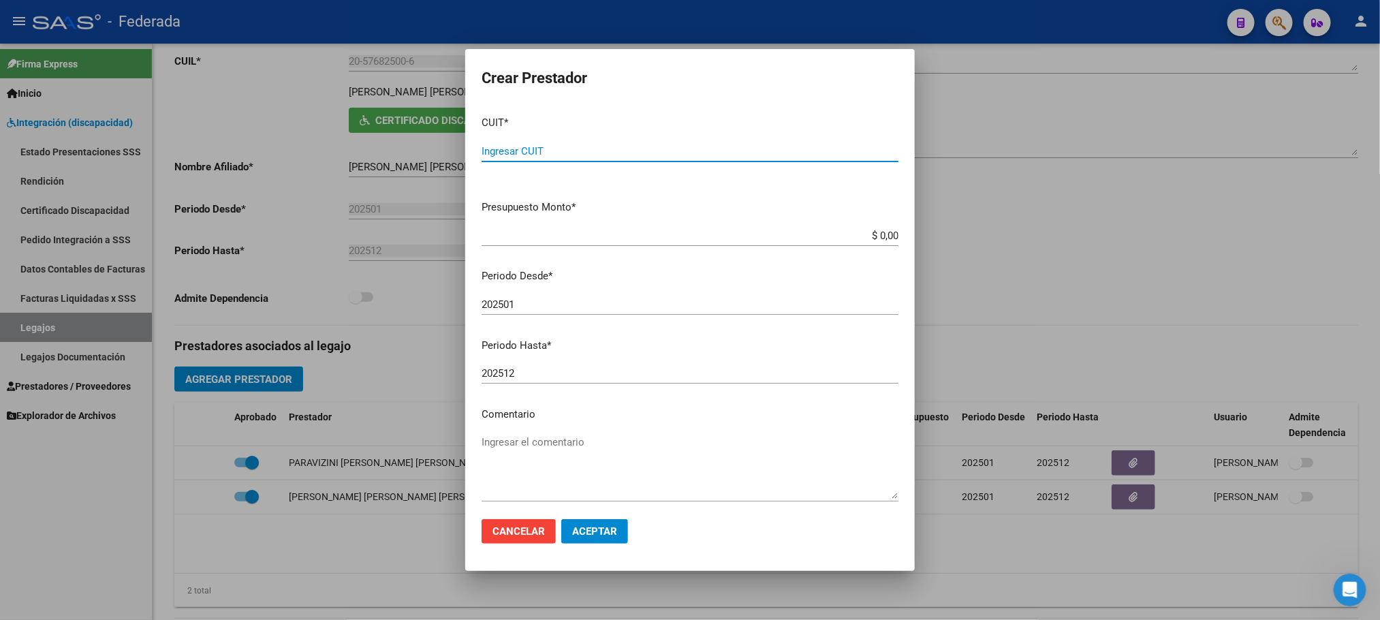
paste input "27-29257438-5"
type input "27-29257438-5"
click at [510, 424] on mat-dialog-content "CUIT * 27-29257438-5 Ingresar CUIT ARCA Padrón Presupuesto Monto * $ 0,00 Ingre…" at bounding box center [690, 306] width 450 height 403
click at [510, 442] on textarea "Ingresar el comentario" at bounding box center [690, 467] width 417 height 64
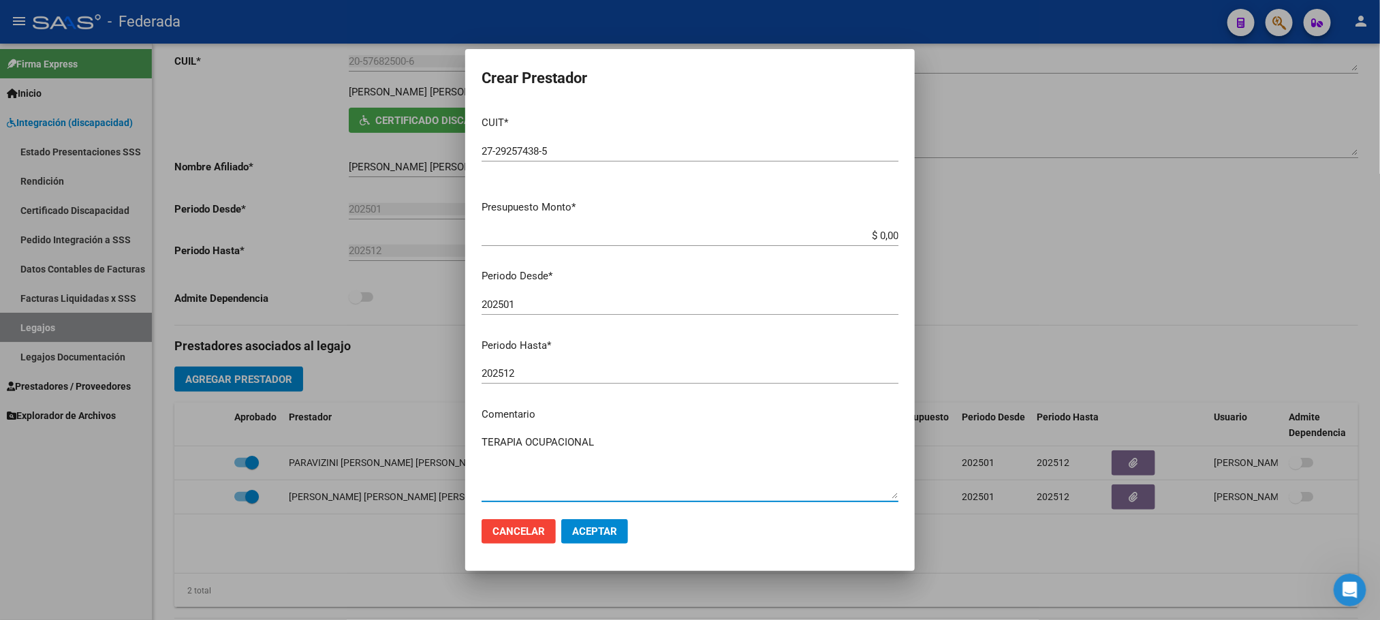
type textarea "TERAPIA OCUPACIONAL"
click at [569, 537] on button "Aceptar" at bounding box center [594, 531] width 67 height 25
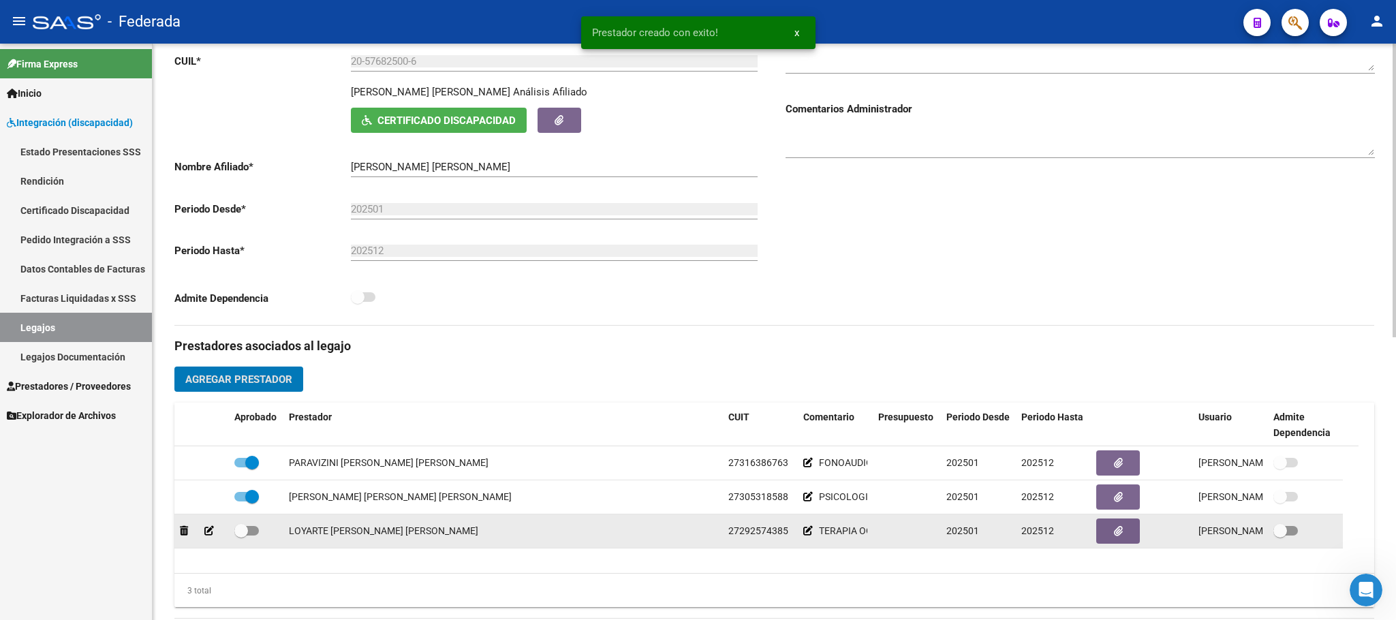
click at [242, 532] on span at bounding box center [241, 531] width 14 height 14
click at [241, 535] on input "checkbox" at bounding box center [240, 535] width 1 height 1
checkbox input "true"
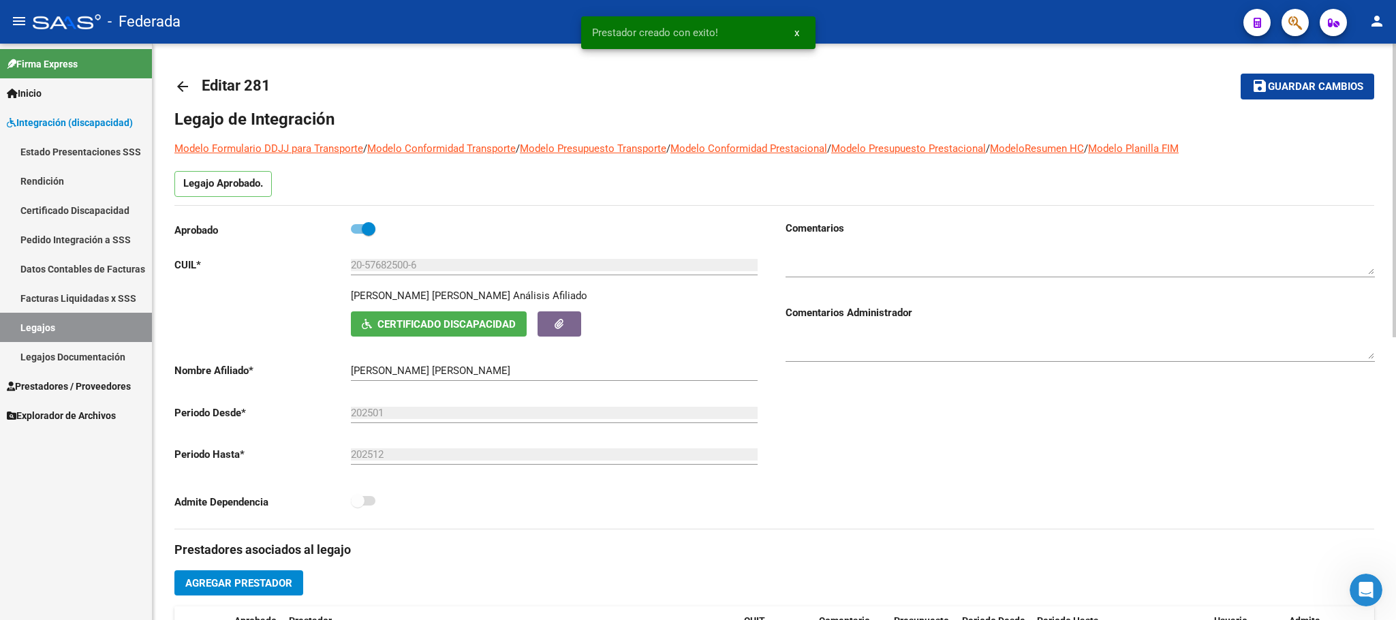
scroll to position [0, 0]
click at [1292, 93] on span "Guardar cambios" at bounding box center [1315, 88] width 95 height 12
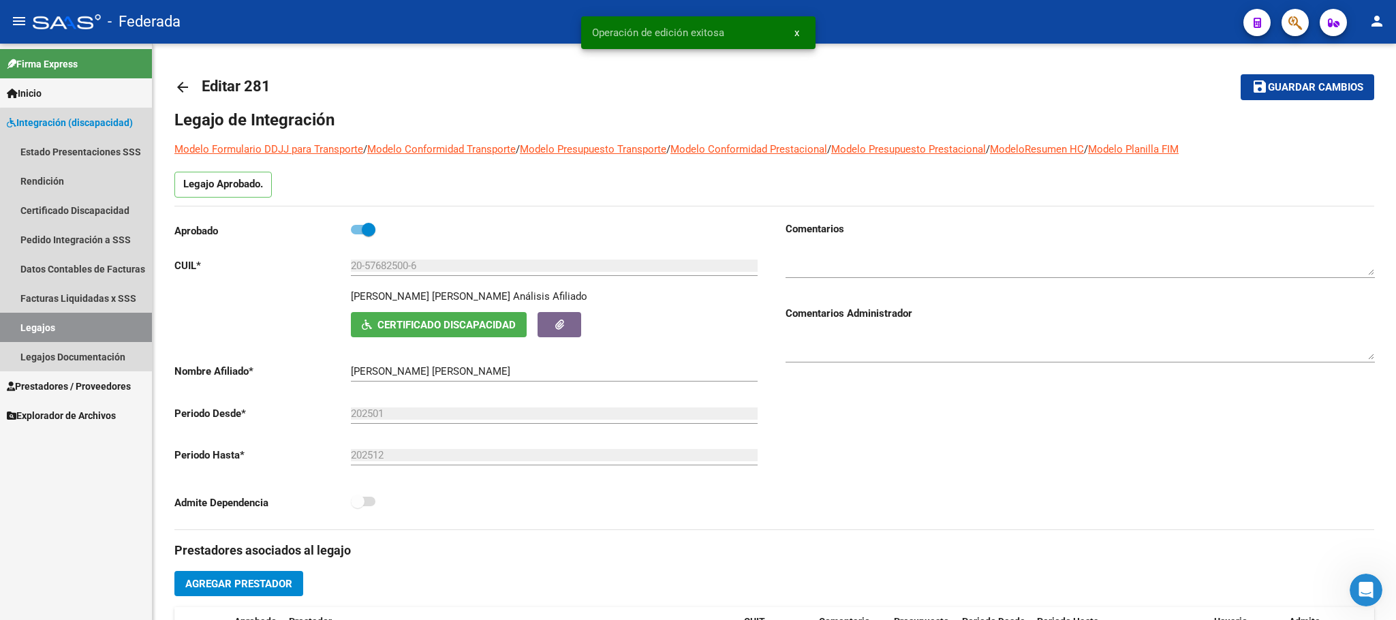
click at [102, 326] on link "Legajos" at bounding box center [76, 327] width 152 height 29
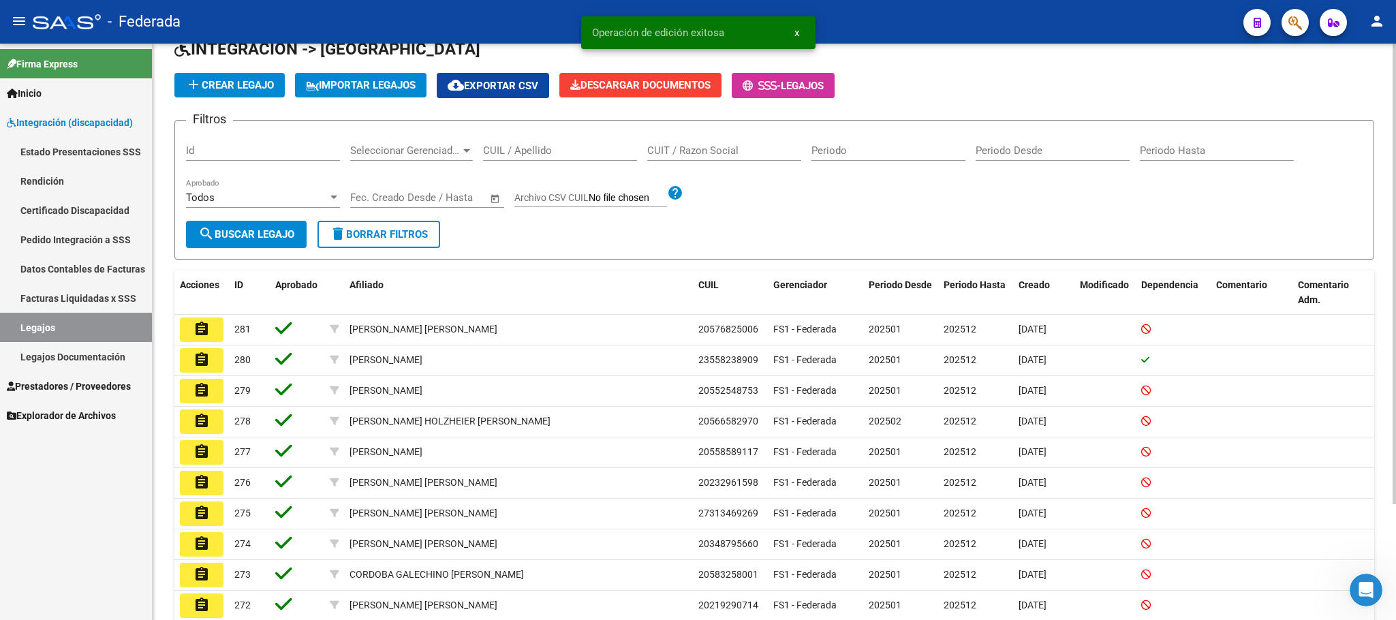
scroll to position [102, 0]
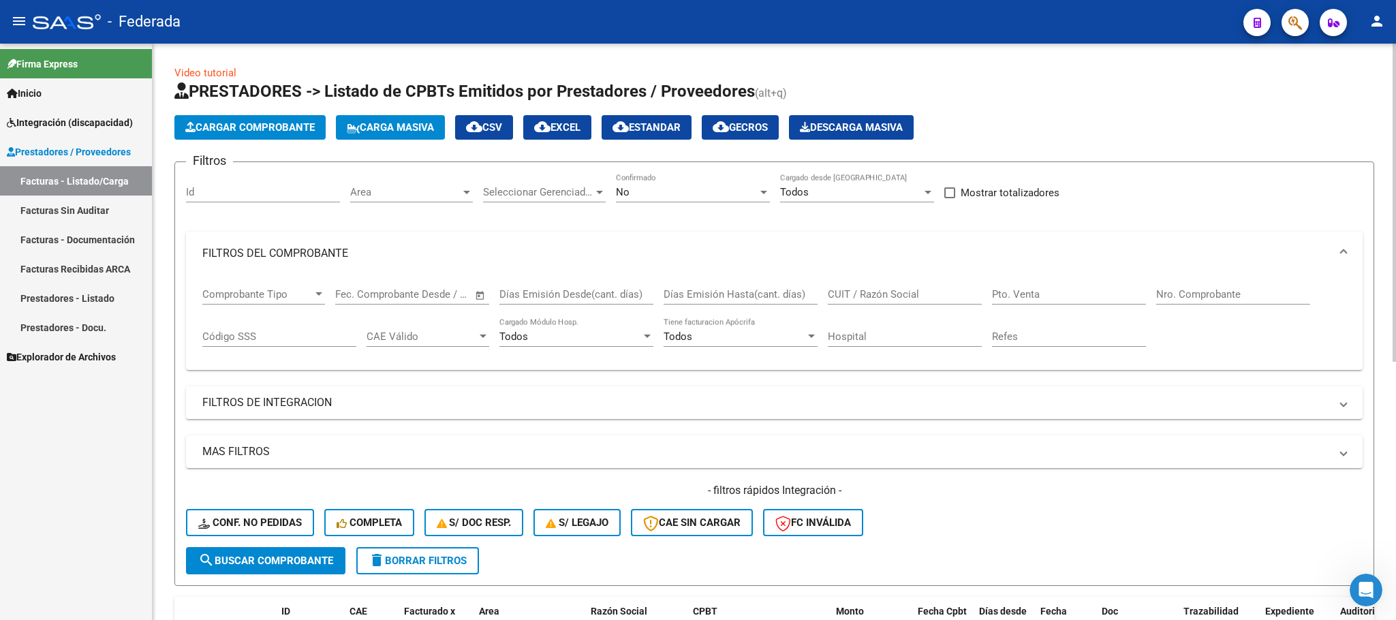
click at [845, 292] on input "CUIT / Razón Social" at bounding box center [905, 294] width 154 height 12
paste input "PARAVIZINI"
type input "PARAVIZINI"
click at [274, 561] on span "search Buscar Comprobante" at bounding box center [265, 560] width 135 height 12
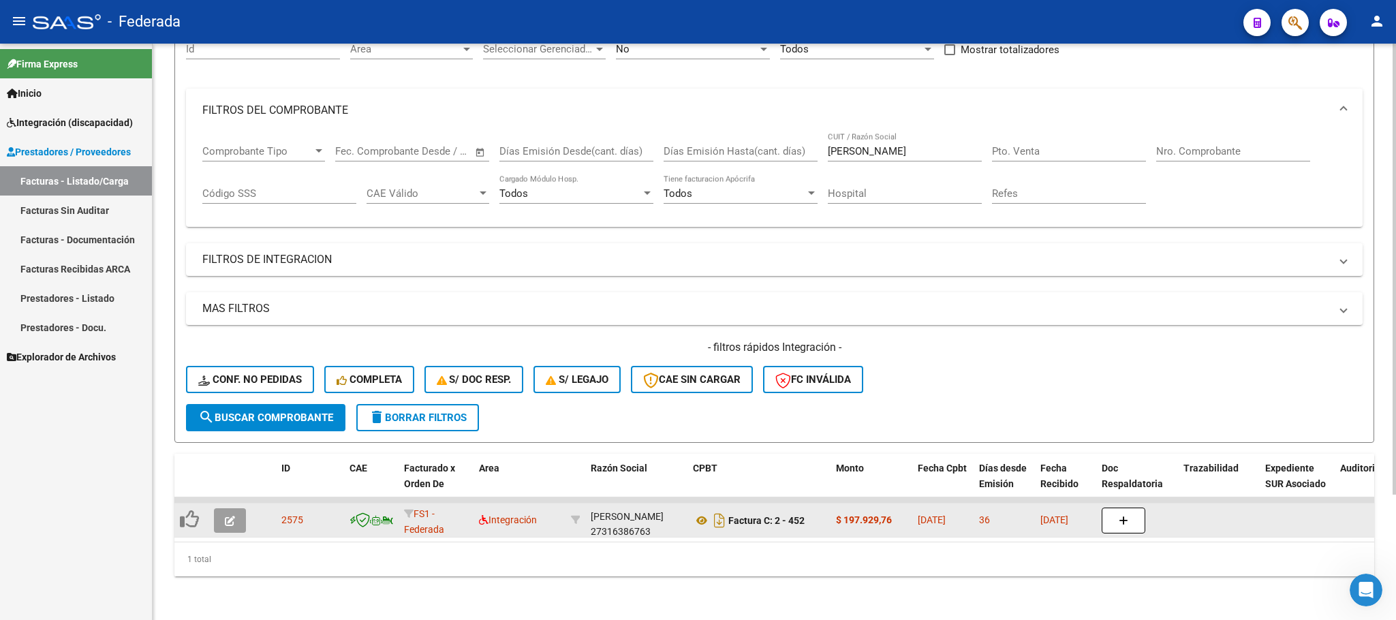
scroll to position [17, 0]
click at [631, 514] on div "PARAVIZINI MARIA FLORENCIA 27316386763" at bounding box center [636, 520] width 91 height 29
copy div "27316386763"
click at [696, 512] on icon at bounding box center [702, 520] width 18 height 16
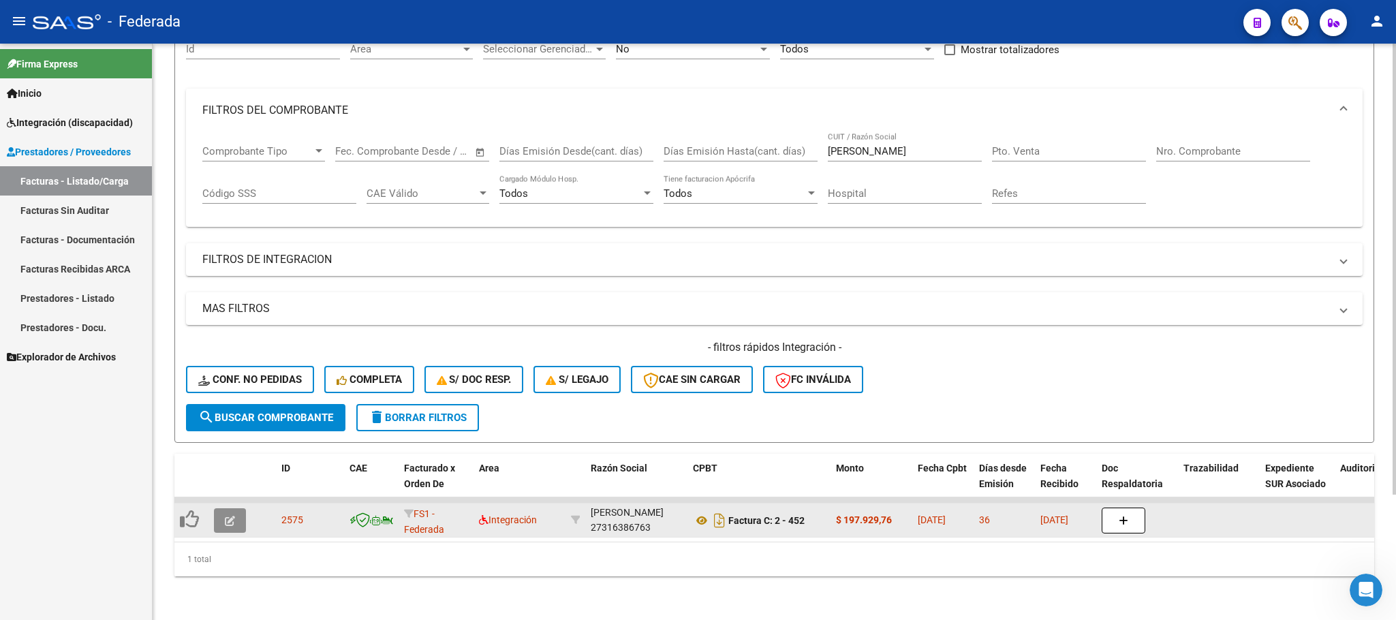
click at [225, 514] on span "button" at bounding box center [230, 520] width 10 height 12
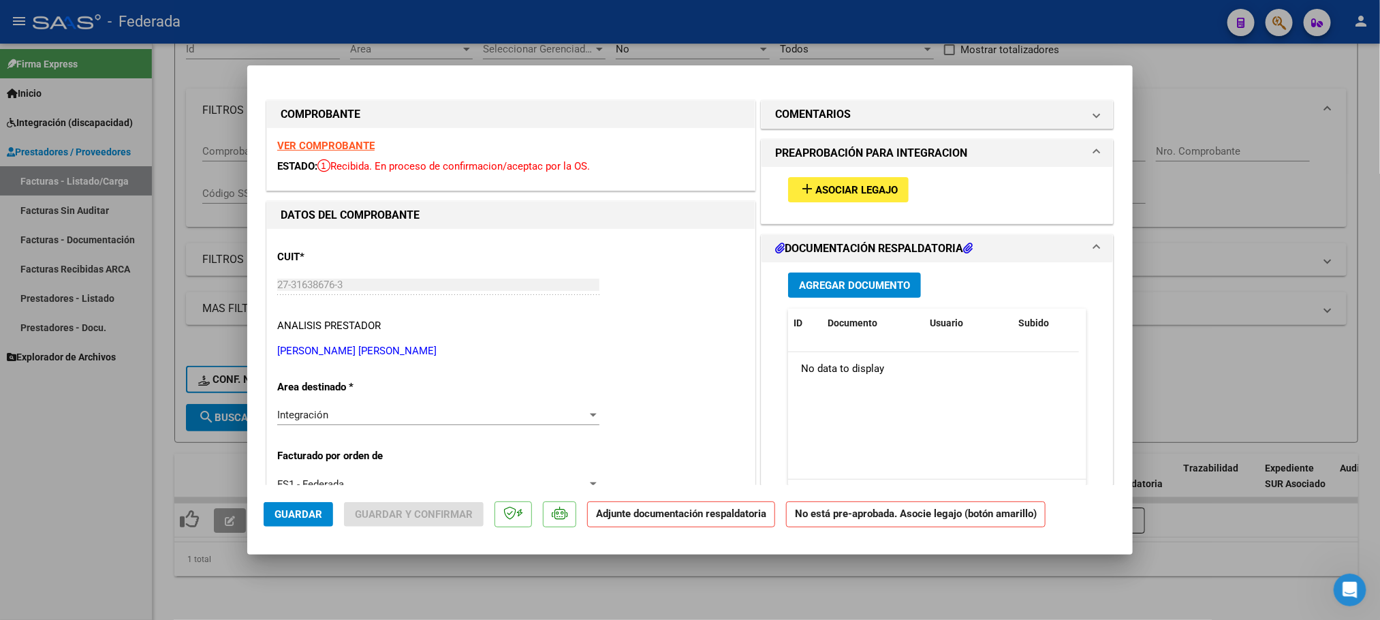
click at [804, 190] on mat-icon "add" at bounding box center [807, 189] width 16 height 16
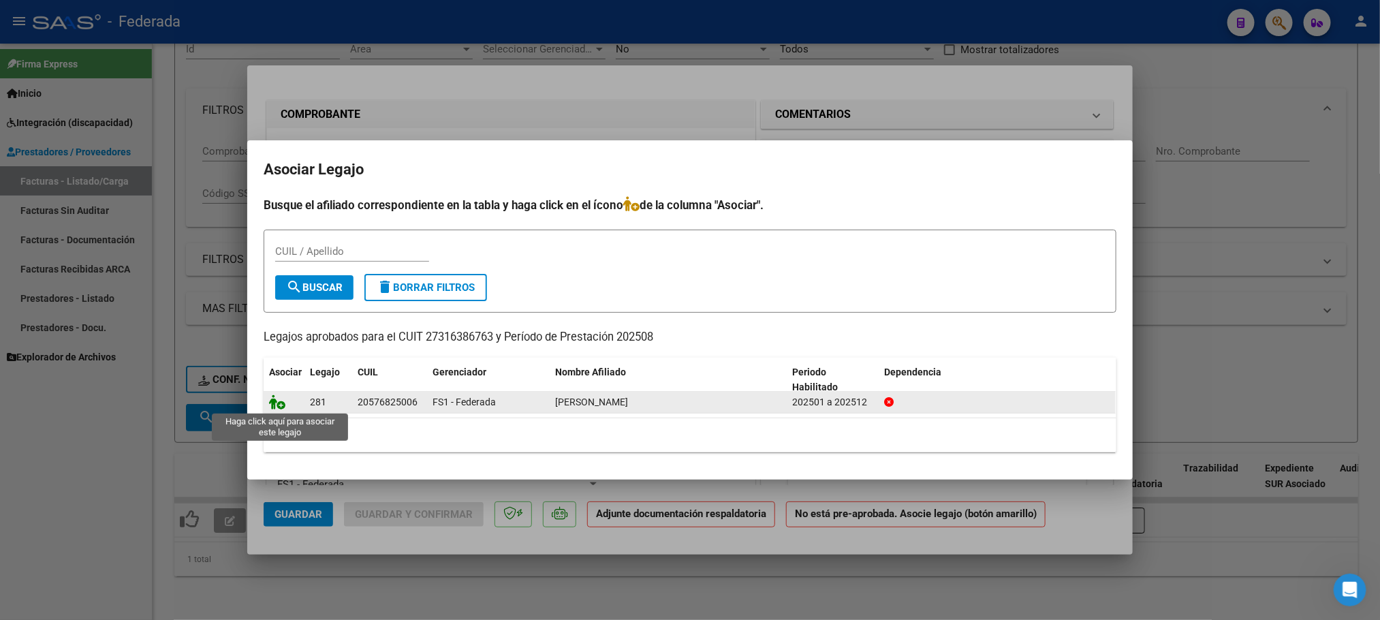
click at [281, 401] on icon at bounding box center [277, 401] width 16 height 15
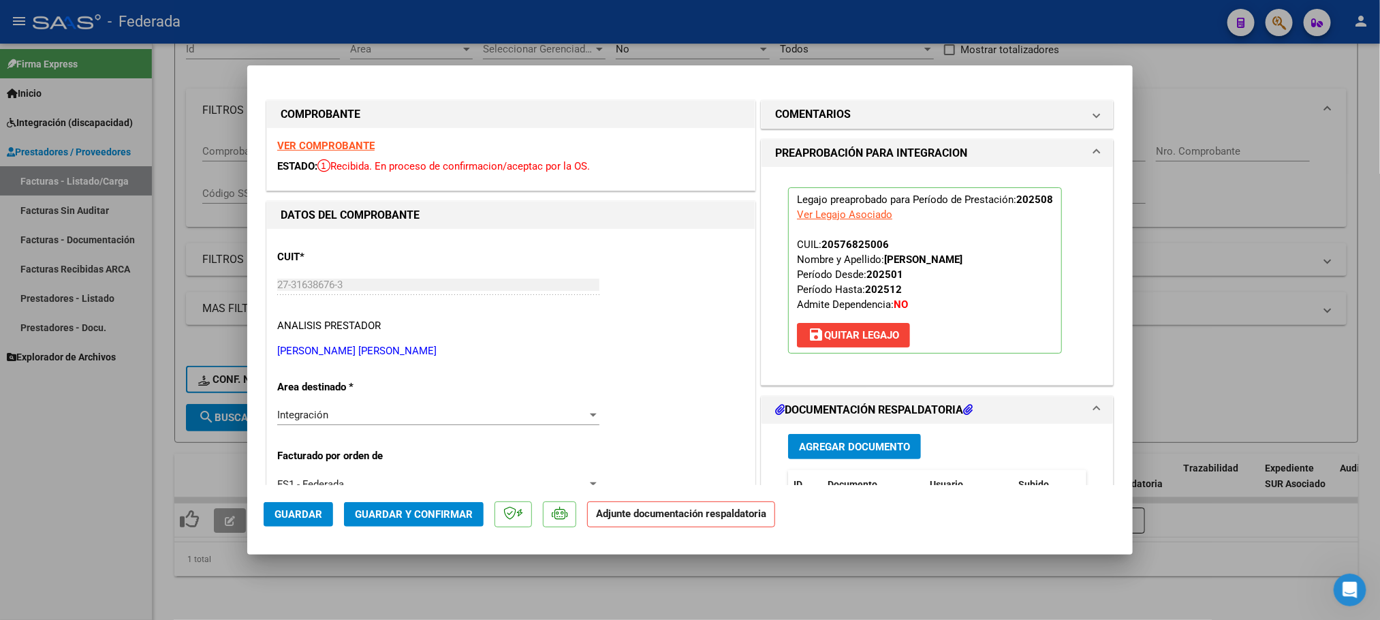
click at [366, 508] on span "Guardar y Confirmar" at bounding box center [414, 514] width 118 height 12
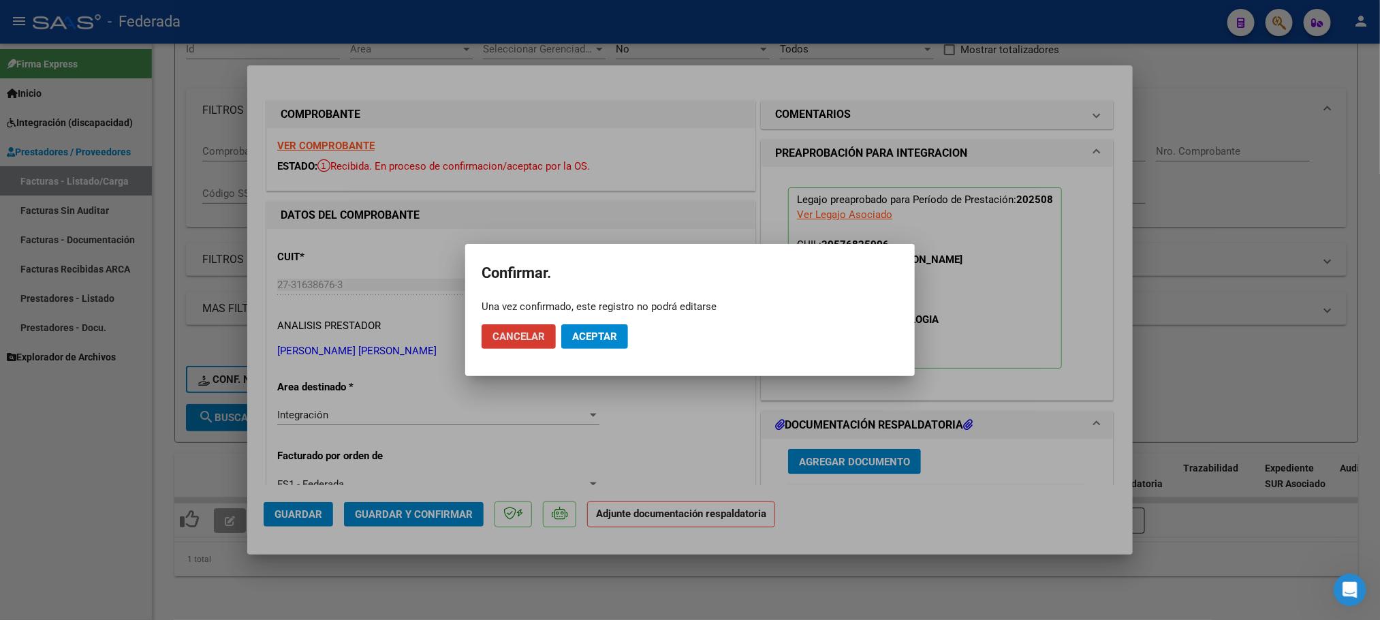
click at [599, 342] on span "Aceptar" at bounding box center [594, 336] width 45 height 12
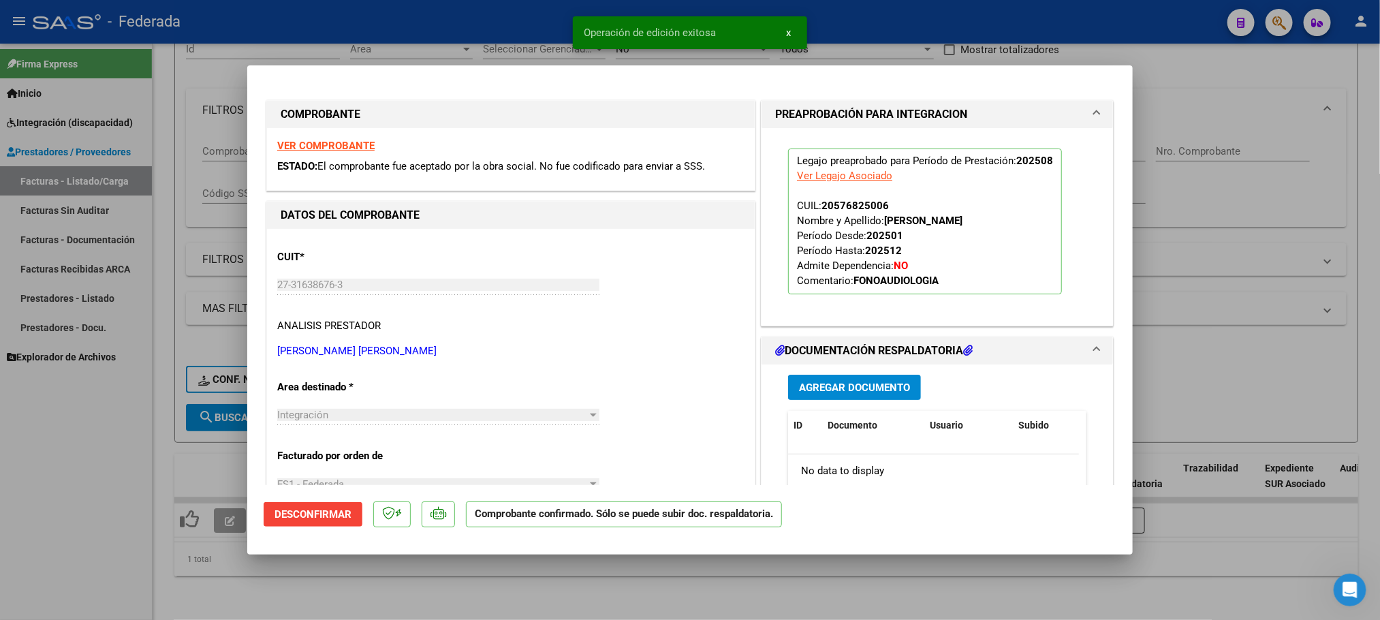
click at [1182, 166] on div at bounding box center [690, 310] width 1380 height 620
type input "$ 0,00"
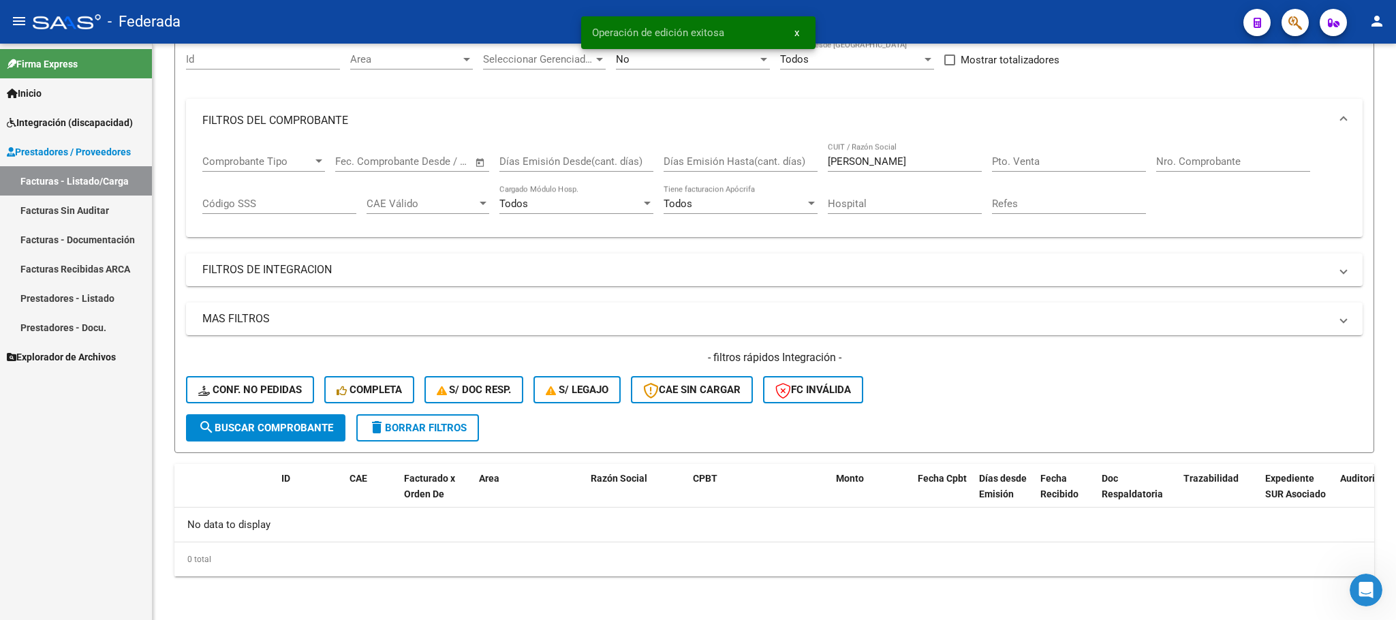
scroll to position [134, 0]
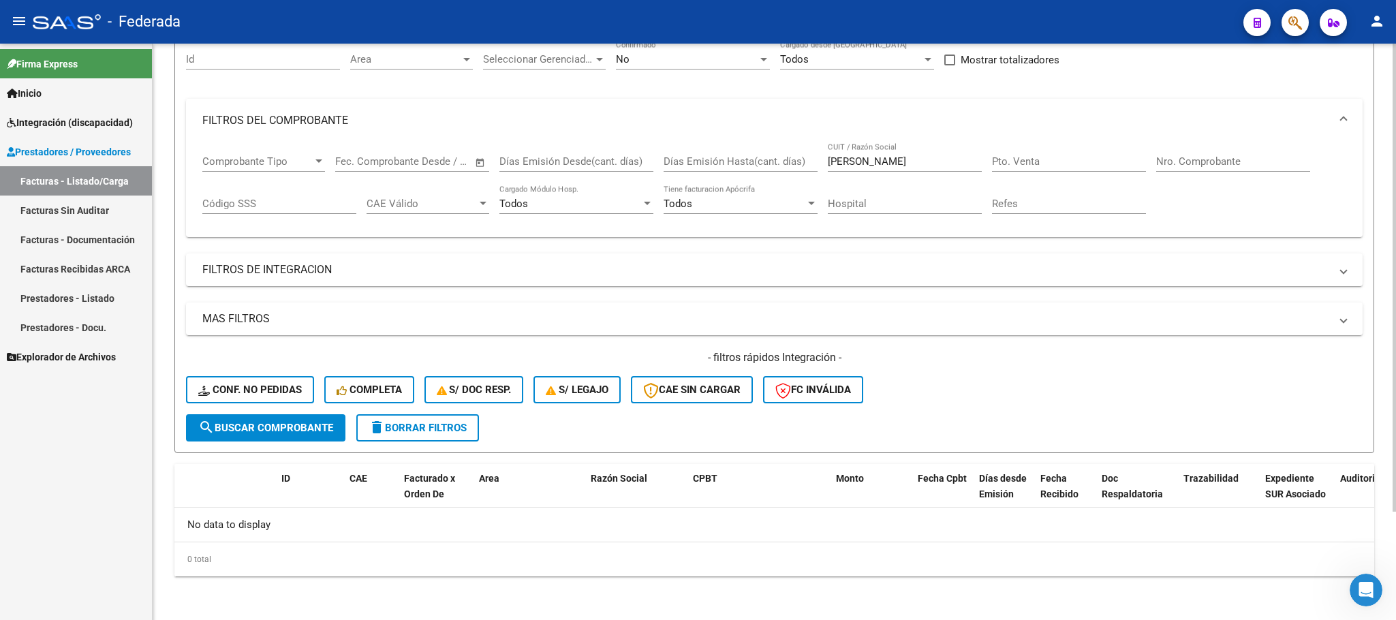
click at [867, 158] on input "PARAVIZINI" at bounding box center [905, 161] width 154 height 12
paste input "LEGARRETA"
type input "LEGARRETA"
click at [311, 422] on span "search Buscar Comprobante" at bounding box center [265, 428] width 135 height 12
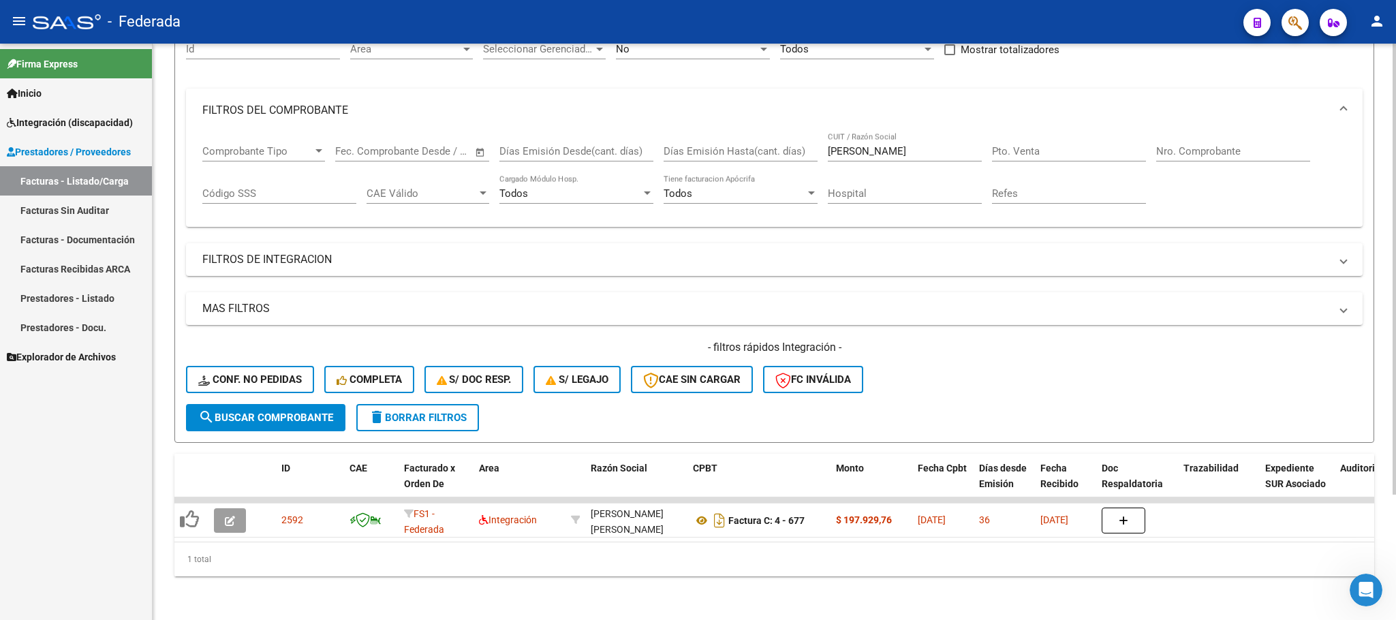
scroll to position [159, 0]
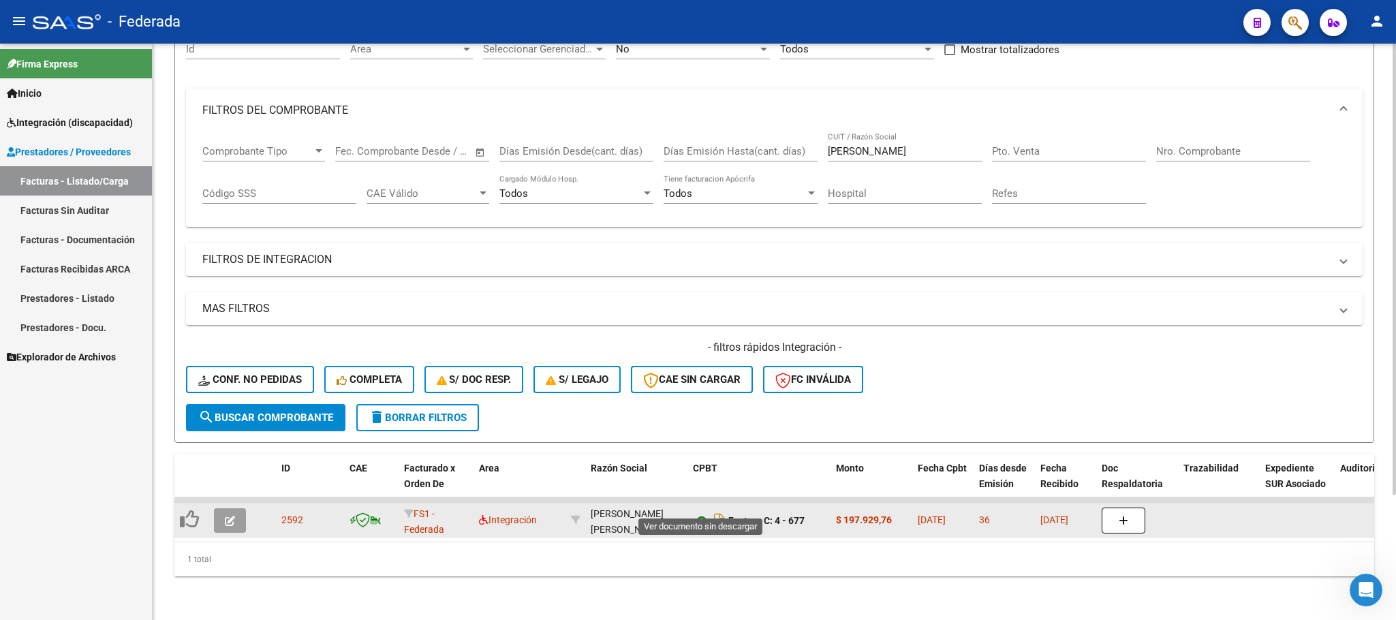
click at [698, 512] on icon at bounding box center [702, 520] width 18 height 16
click at [615, 512] on div "LEGARRETA PEREYRA MARIA BERENICE 27305318588" at bounding box center [636, 520] width 91 height 29
copy div "27305318588"
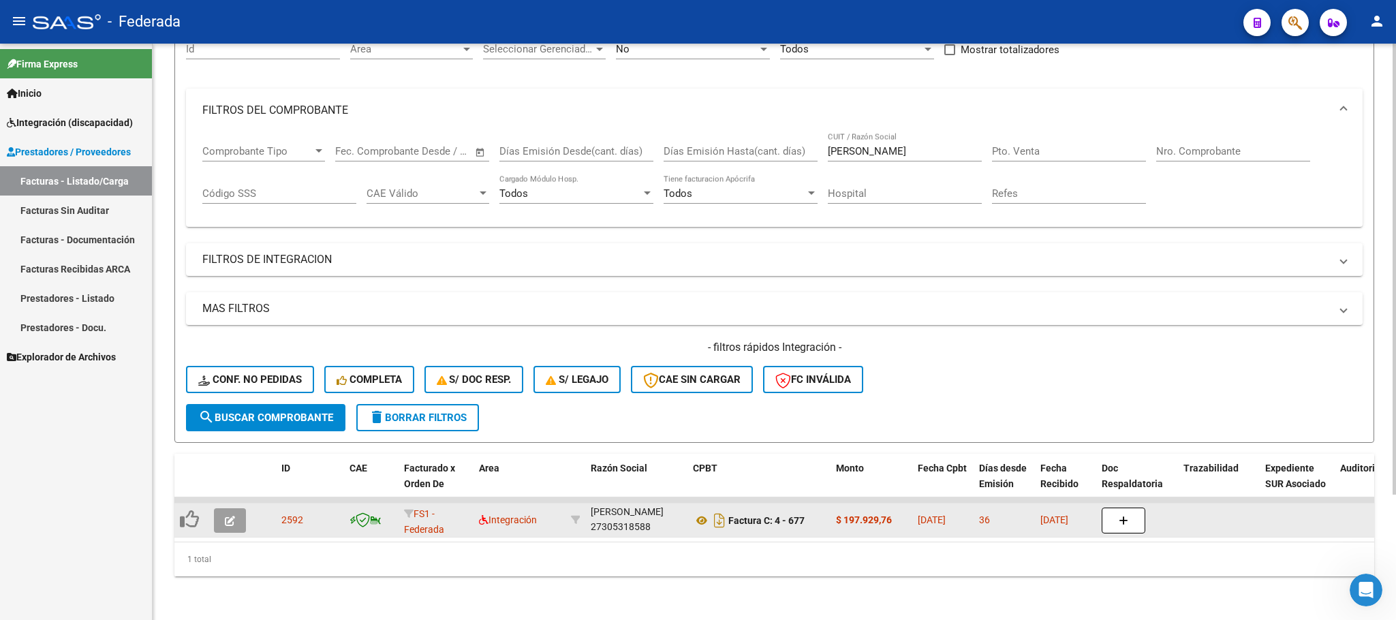
click at [238, 511] on button "button" at bounding box center [230, 520] width 32 height 25
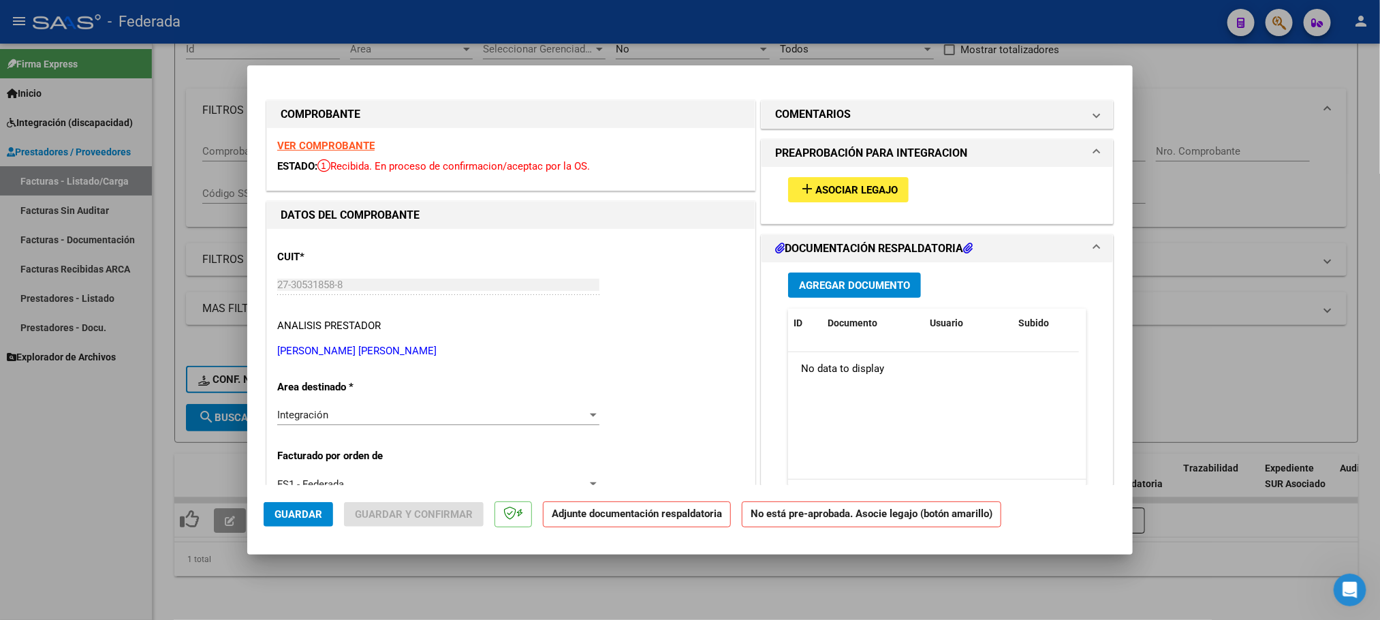
click at [838, 195] on span "Asociar Legajo" at bounding box center [856, 190] width 82 height 12
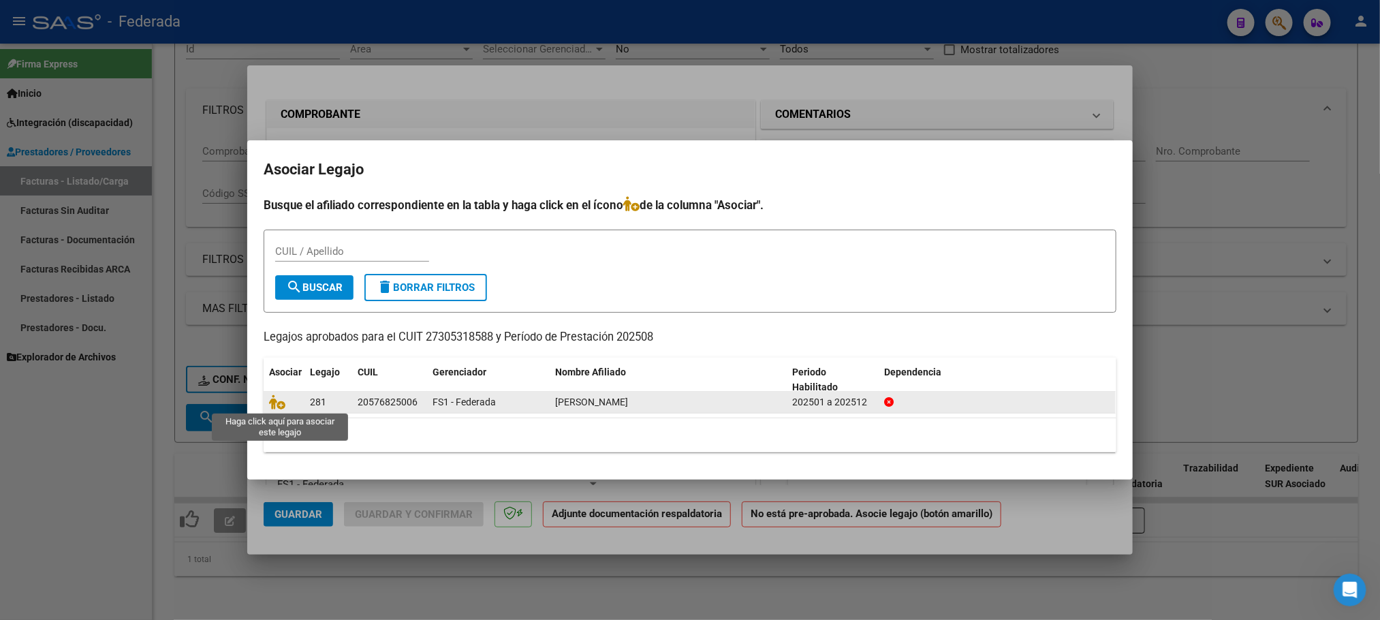
click at [270, 394] on icon at bounding box center [277, 401] width 16 height 15
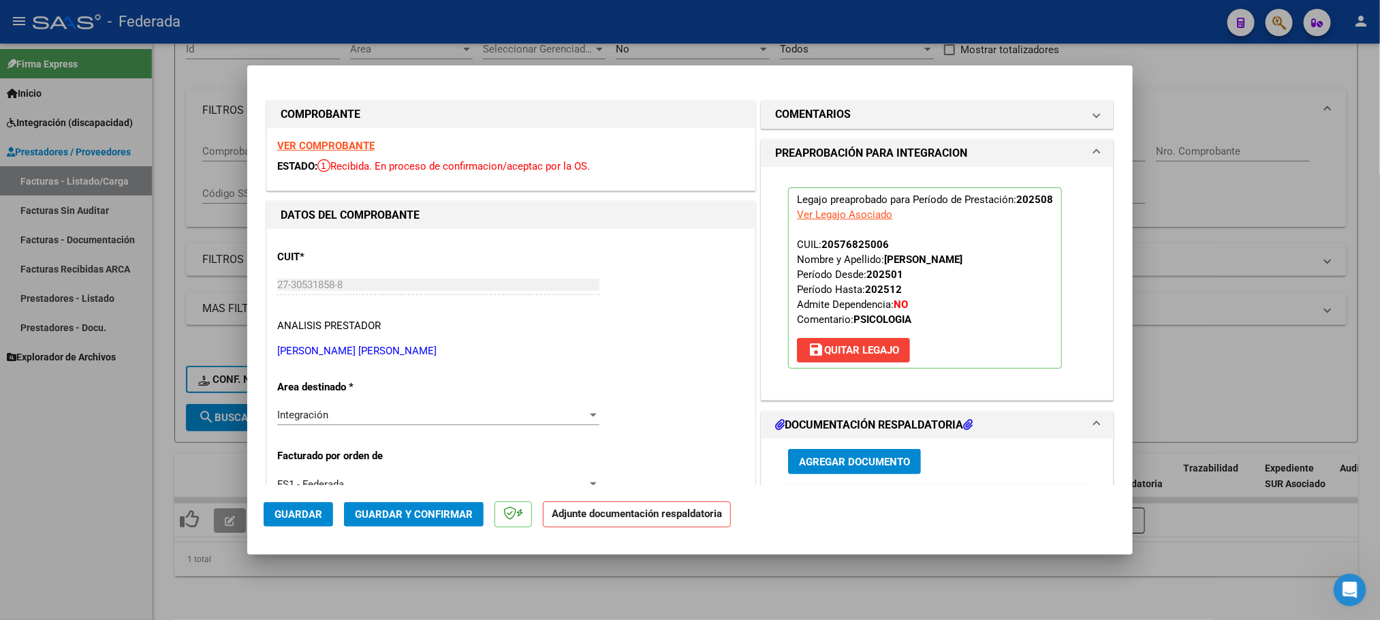
click at [446, 517] on span "Guardar y Confirmar" at bounding box center [414, 514] width 118 height 12
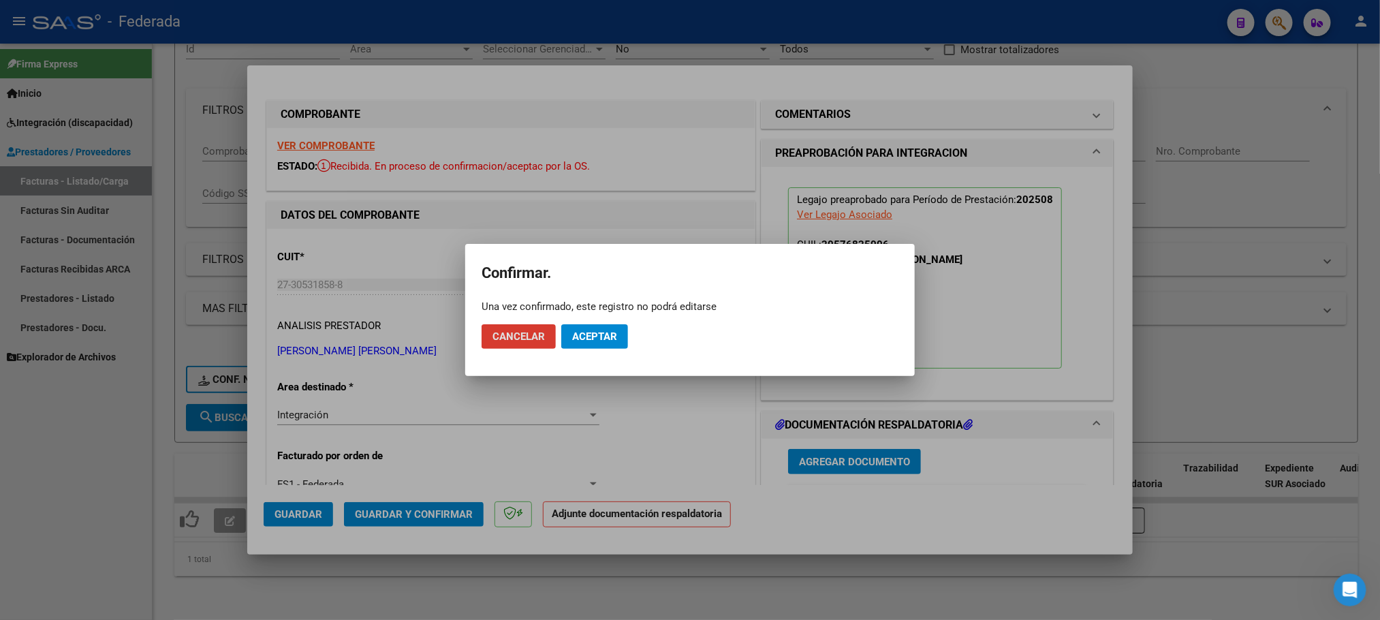
click at [599, 343] on button "Aceptar" at bounding box center [594, 336] width 67 height 25
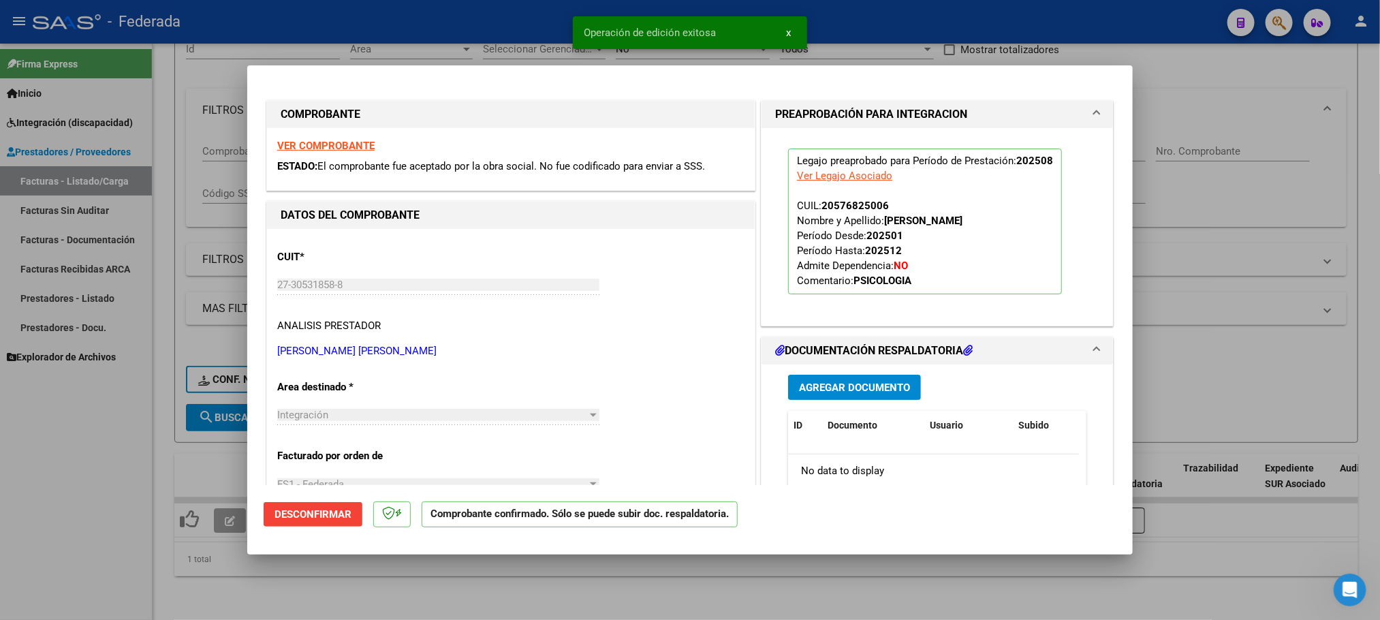
click at [416, 589] on div at bounding box center [690, 310] width 1380 height 620
type input "$ 0,00"
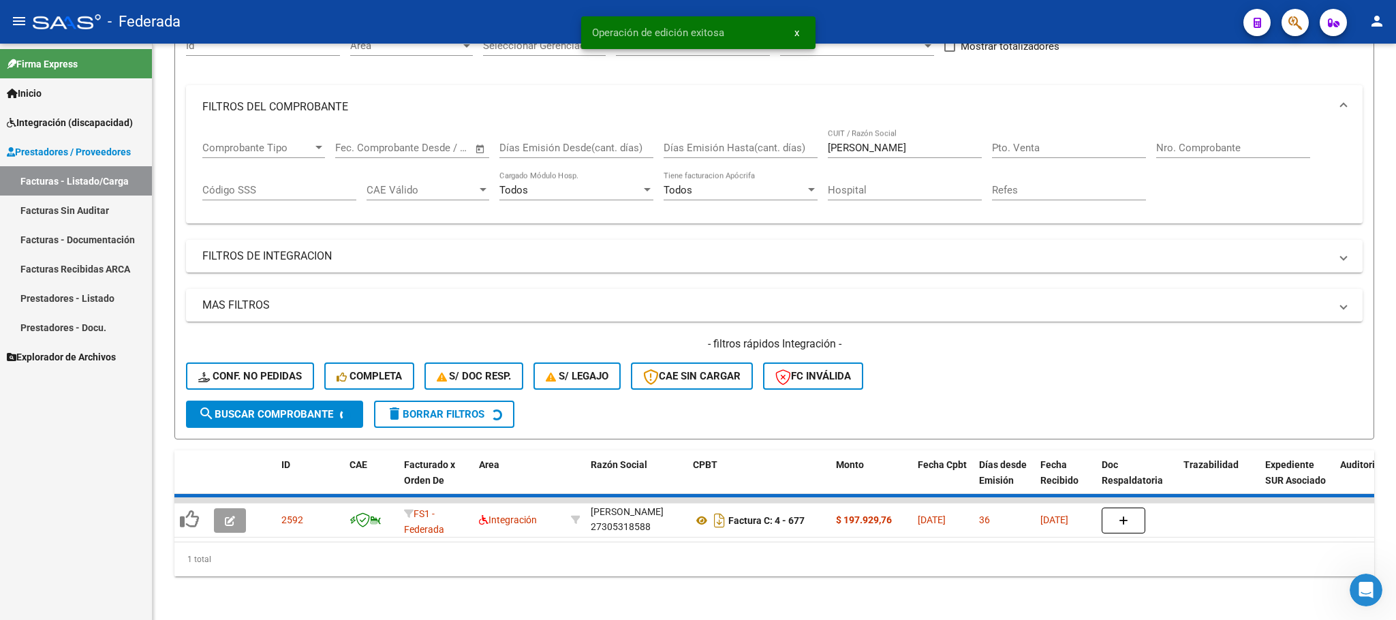
scroll to position [134, 0]
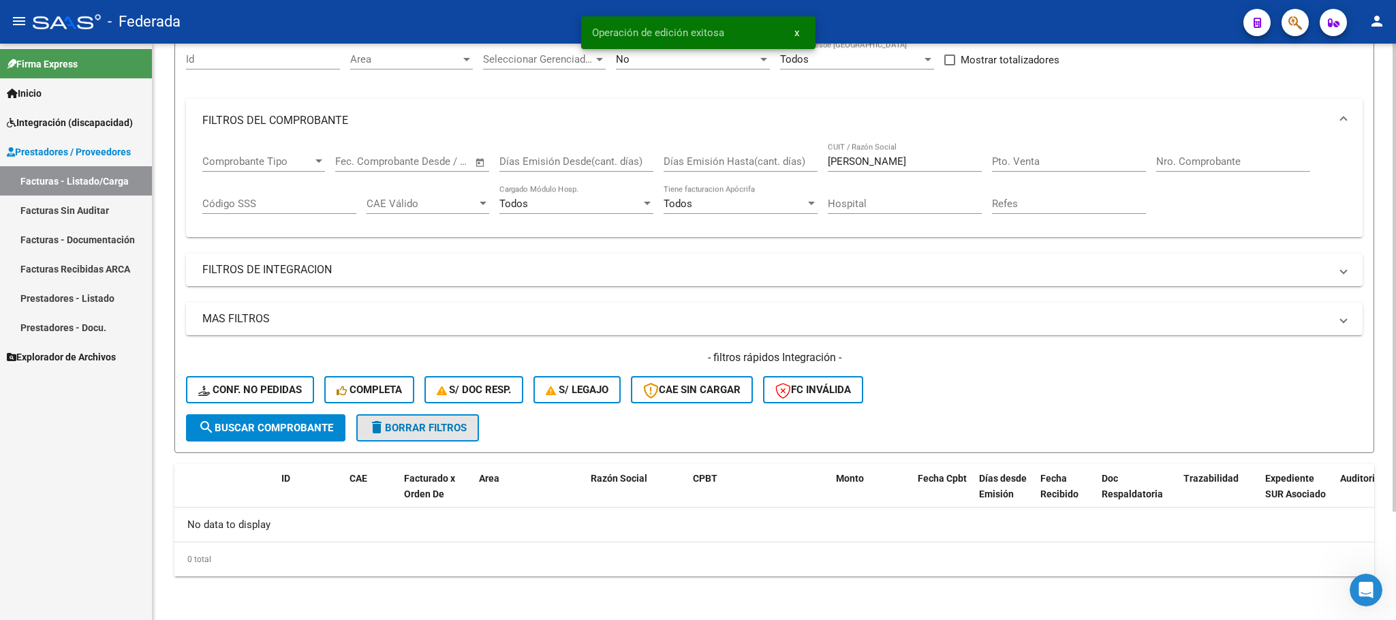
click at [394, 422] on span "delete Borrar Filtros" at bounding box center [418, 428] width 98 height 12
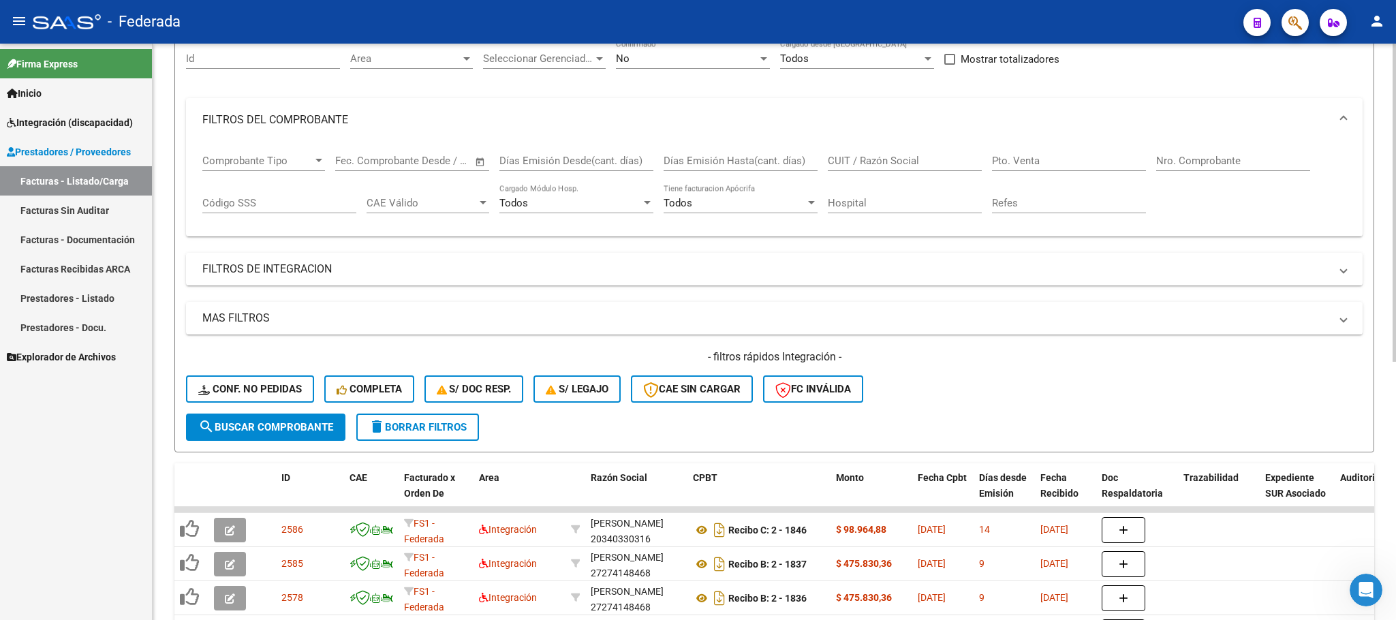
click at [850, 163] on input "CUIT / Razón Social" at bounding box center [905, 161] width 154 height 12
paste input "LOYARTE"
type input "LOYARTE"
click at [300, 434] on button "search Buscar Comprobante" at bounding box center [265, 426] width 159 height 27
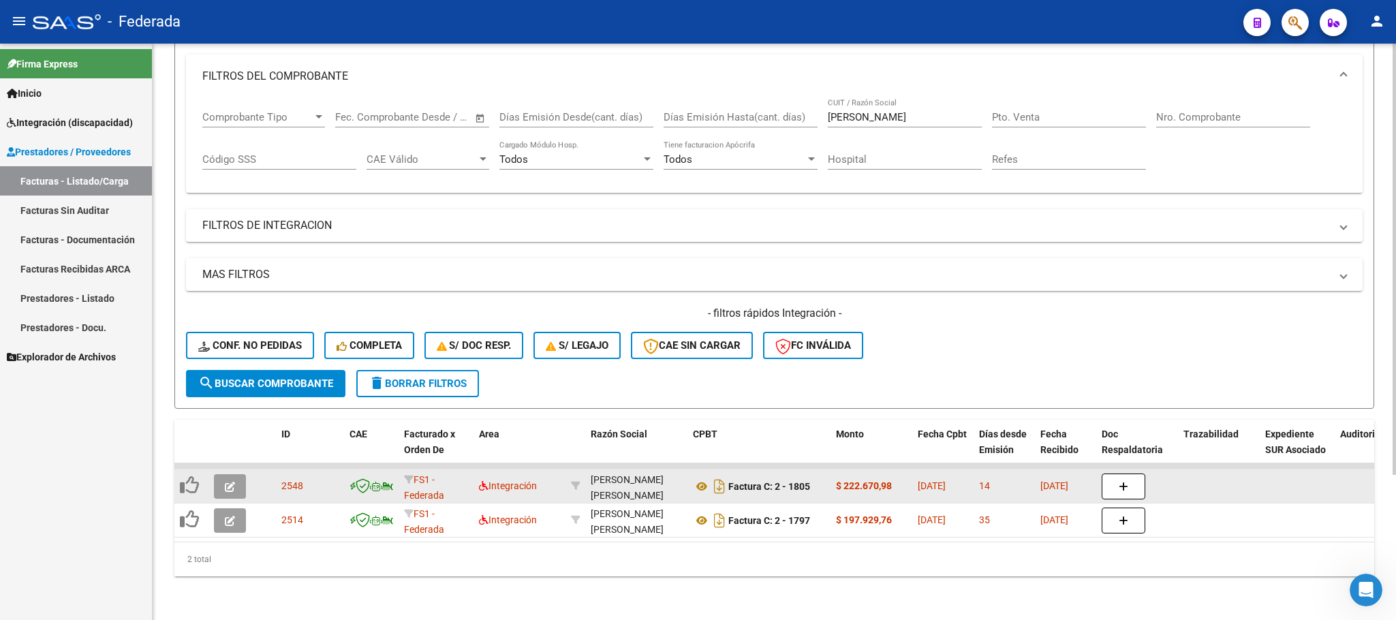
scroll to position [194, 0]
click at [702, 478] on icon at bounding box center [702, 486] width 18 height 16
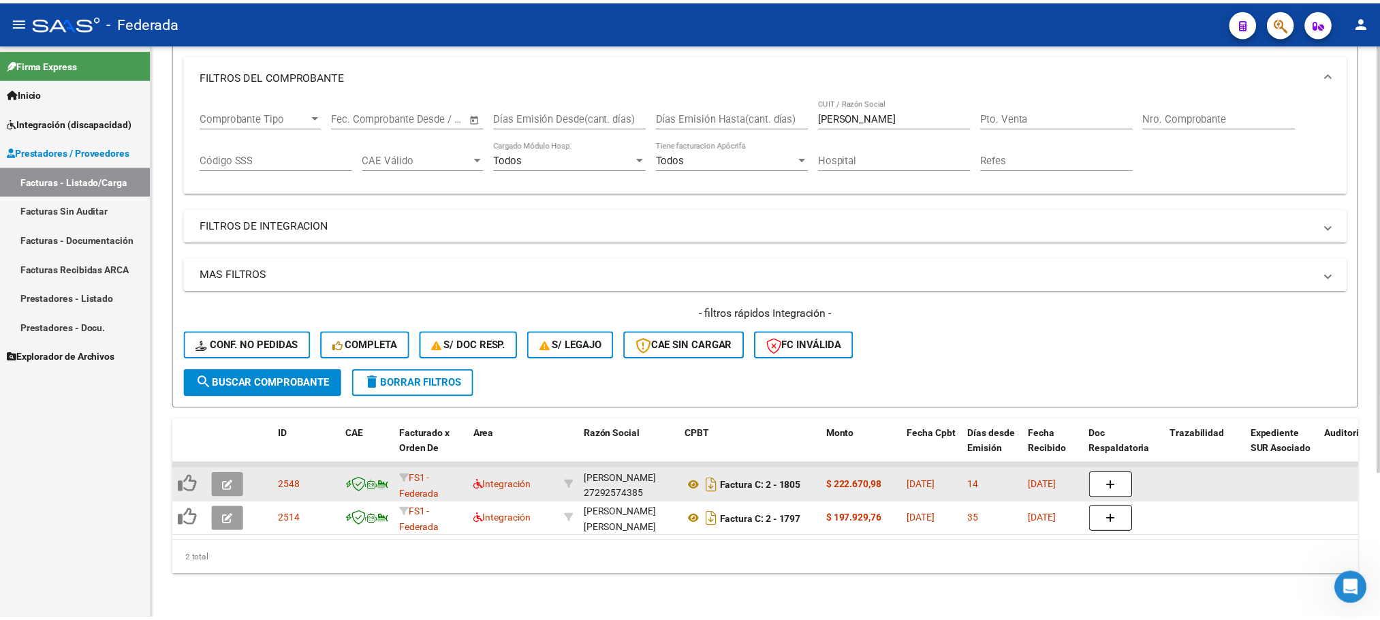
scroll to position [17, 0]
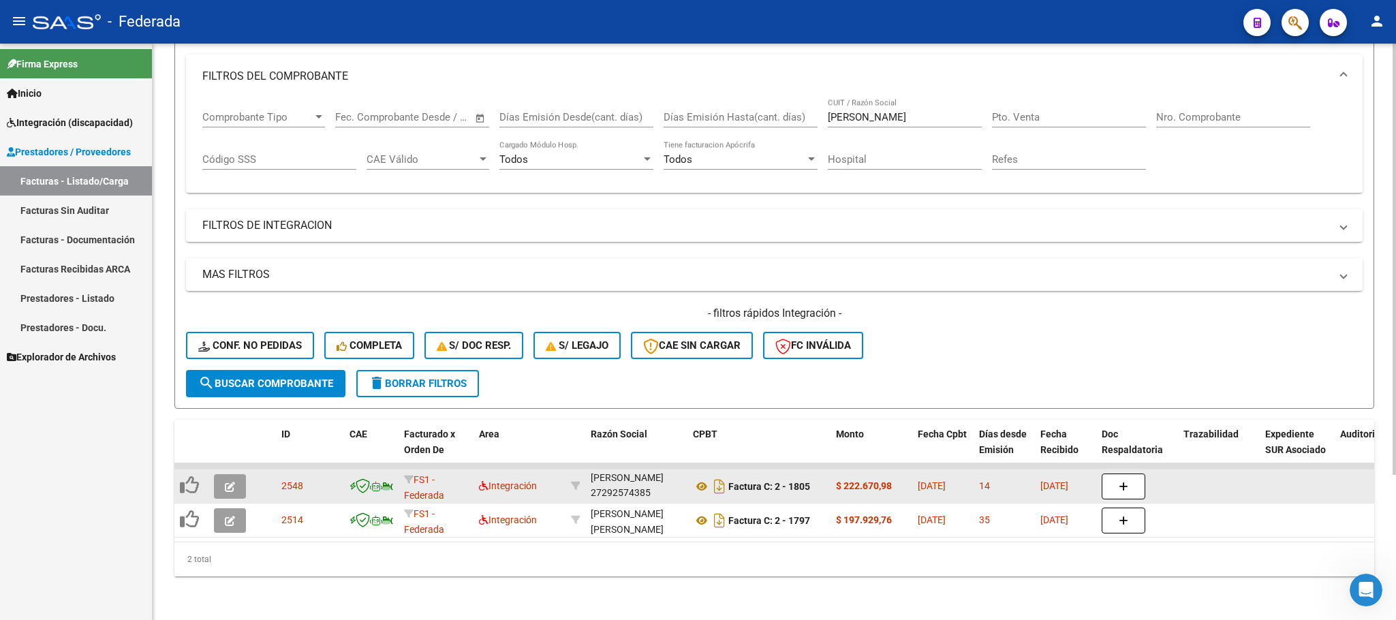
click at [627, 477] on div "LOYARTE ALONSO LAURA SILVINA 27292574385" at bounding box center [636, 485] width 91 height 29
copy div "27292574385"
click at [231, 482] on icon "button" at bounding box center [230, 487] width 10 height 10
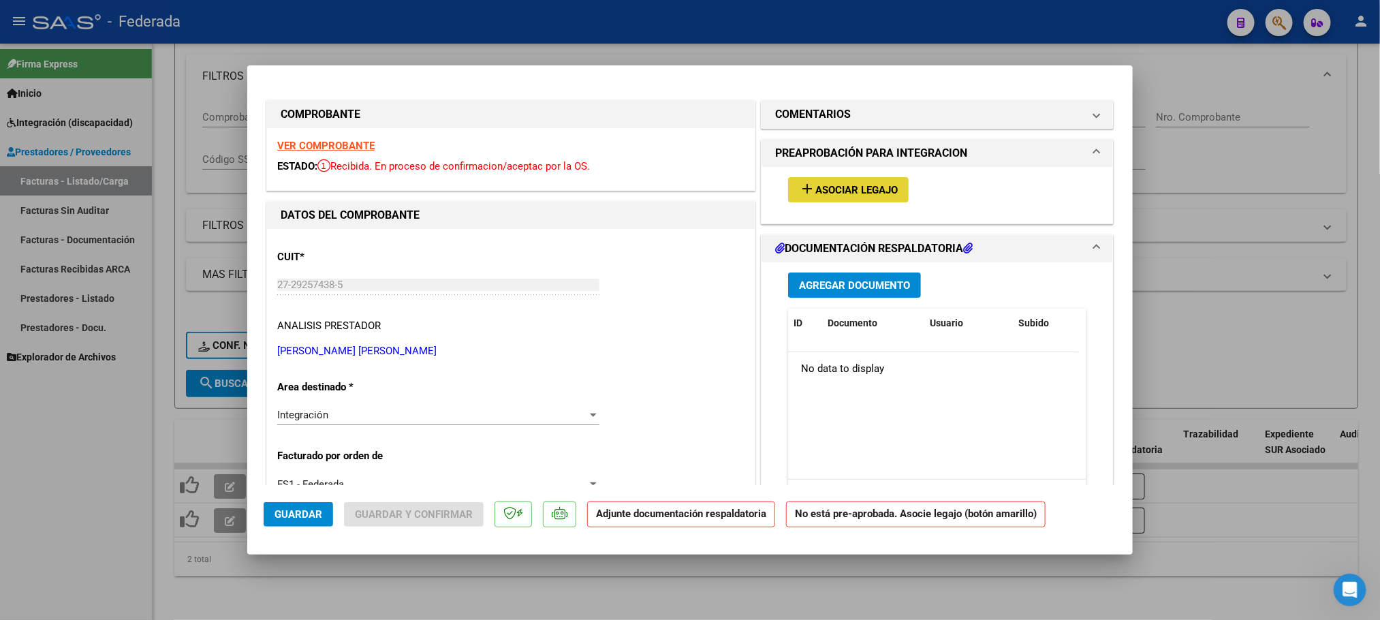
click at [830, 194] on span "Asociar Legajo" at bounding box center [856, 190] width 82 height 12
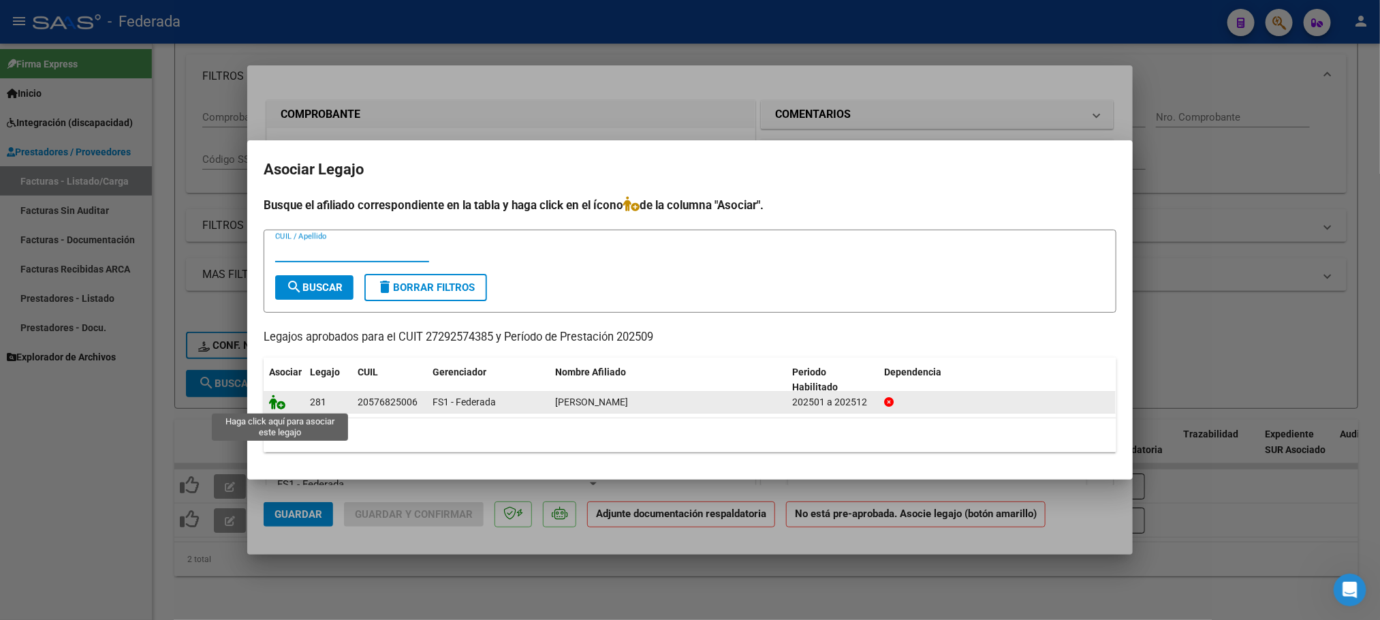
click at [276, 399] on icon at bounding box center [277, 401] width 16 height 15
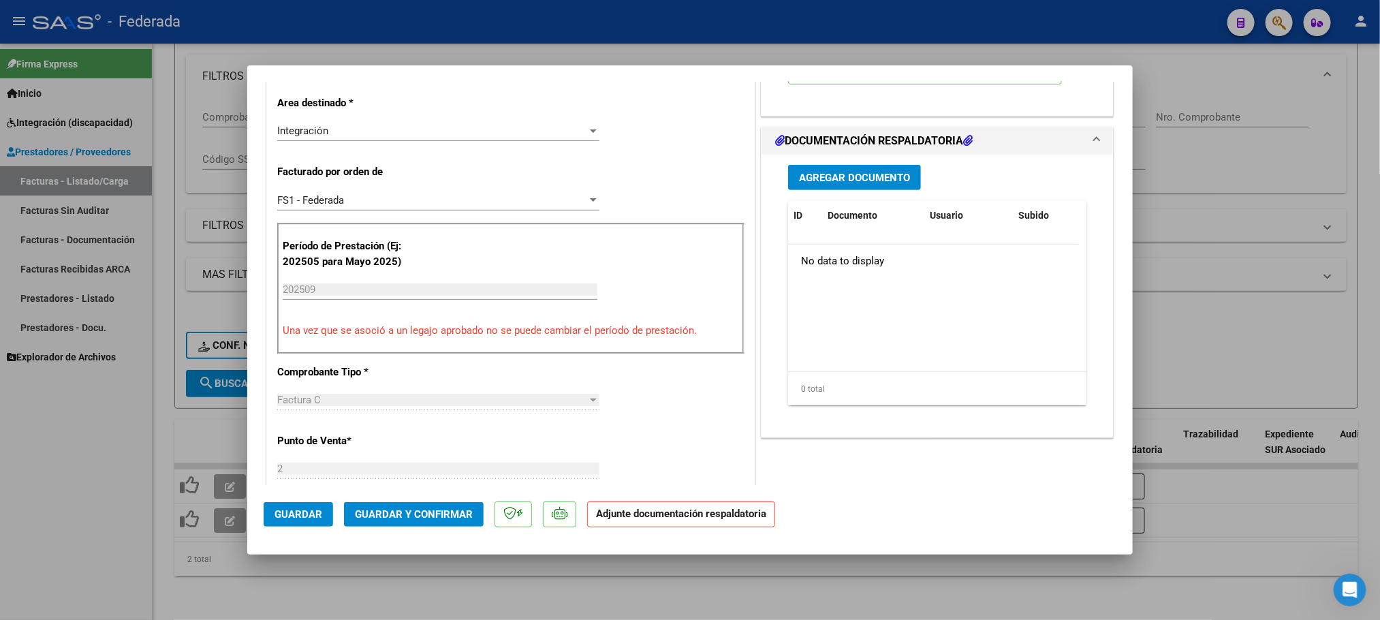
scroll to position [307, 0]
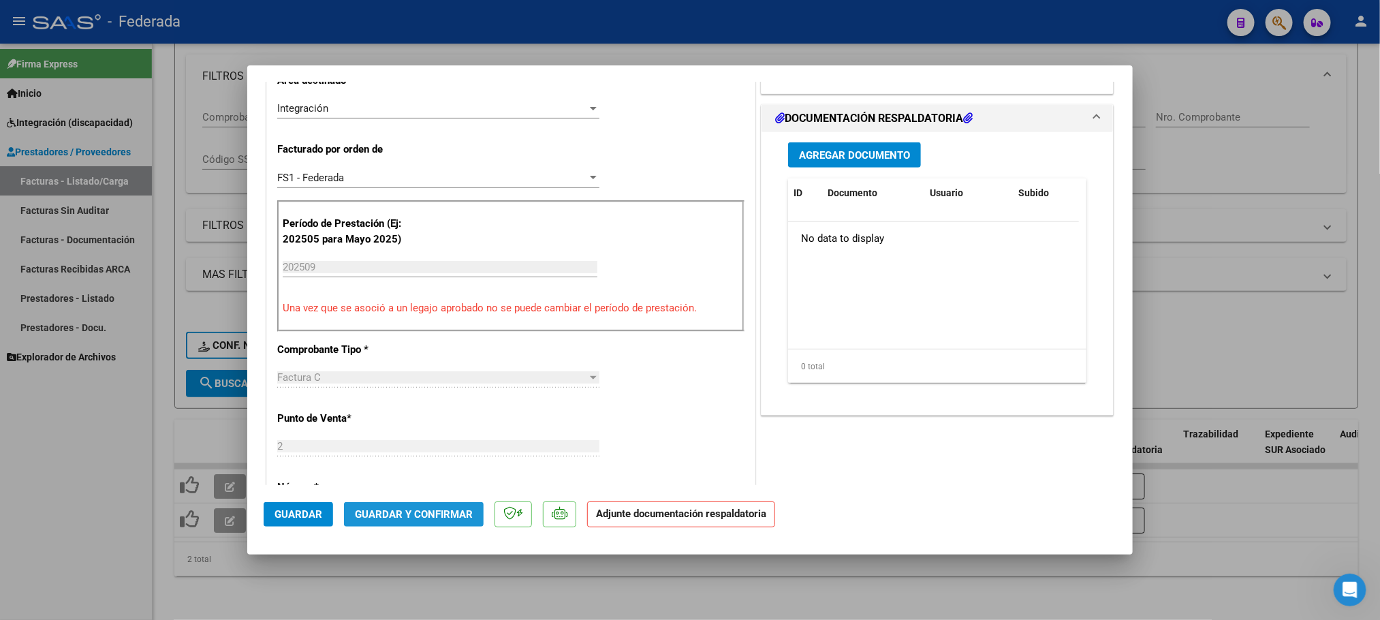
click at [413, 505] on button "Guardar y Confirmar" at bounding box center [414, 514] width 140 height 25
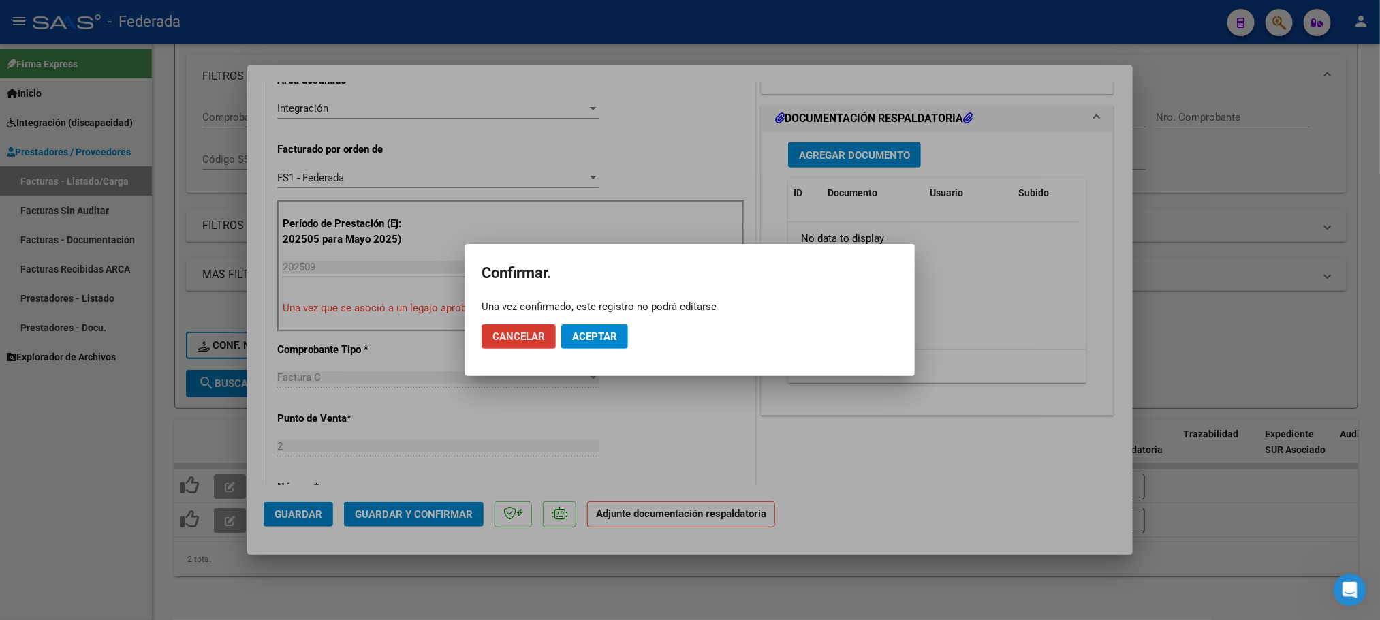
click at [601, 338] on span "Aceptar" at bounding box center [594, 336] width 45 height 12
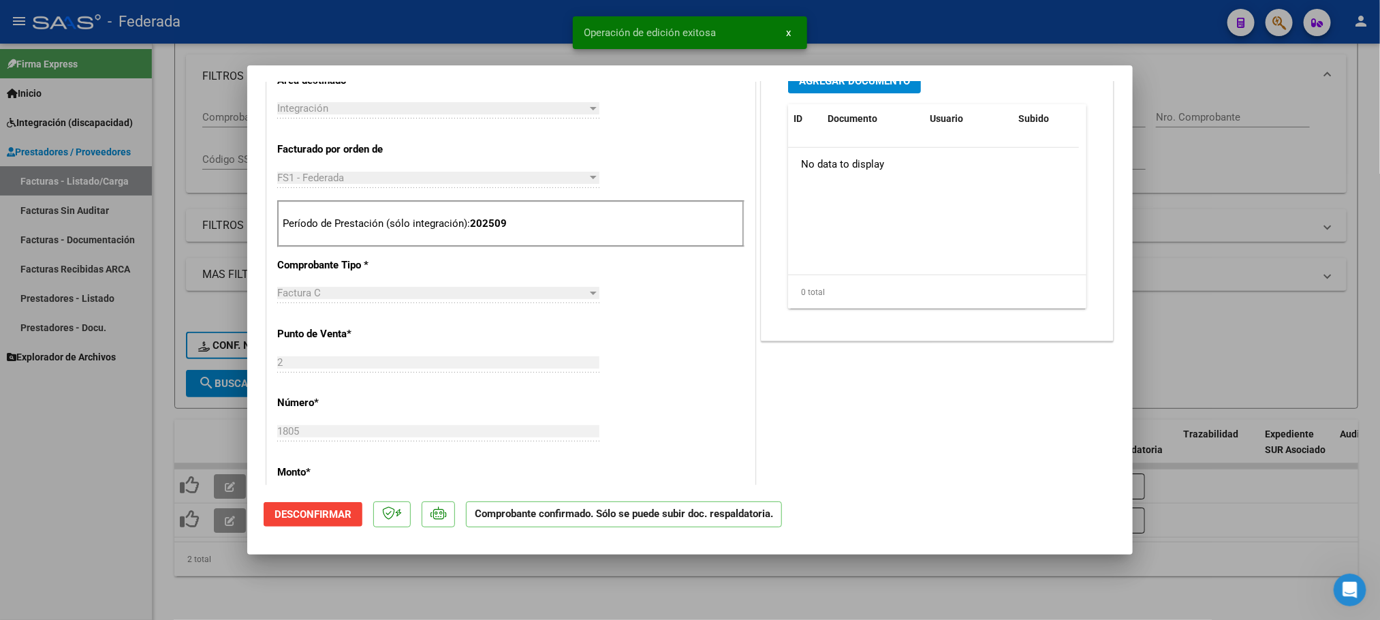
click at [369, 578] on div at bounding box center [690, 310] width 1380 height 620
type input "$ 0,00"
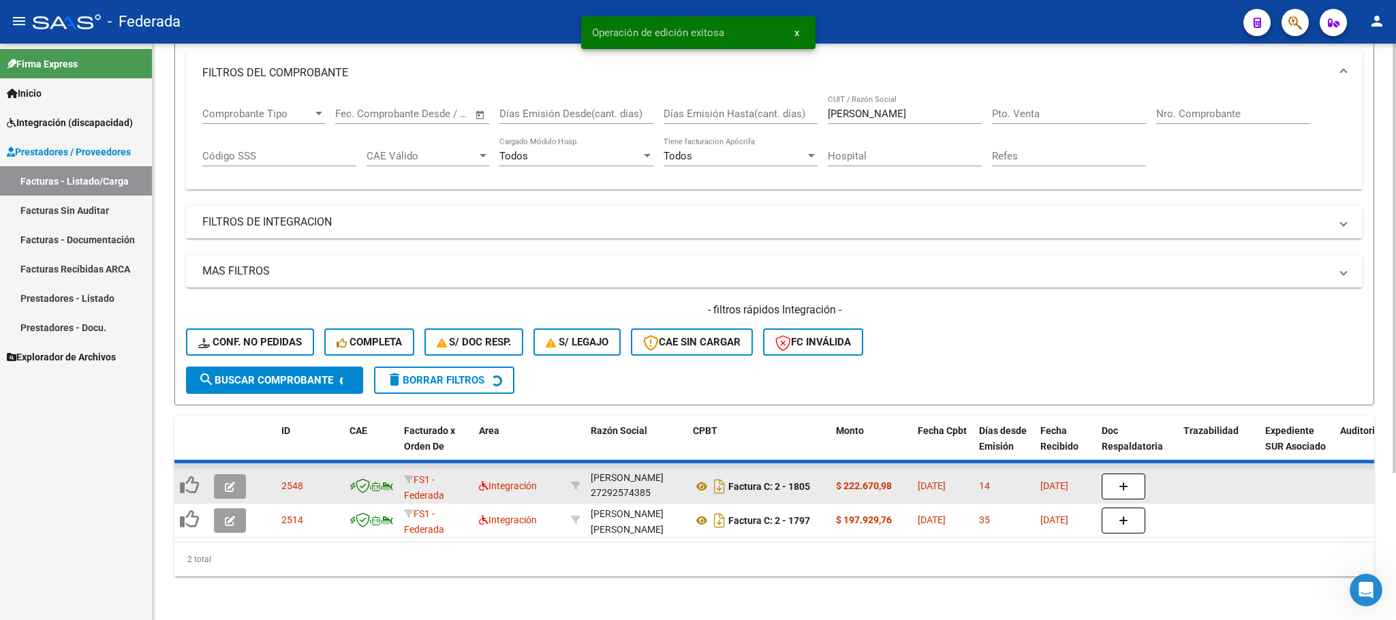
scroll to position [160, 0]
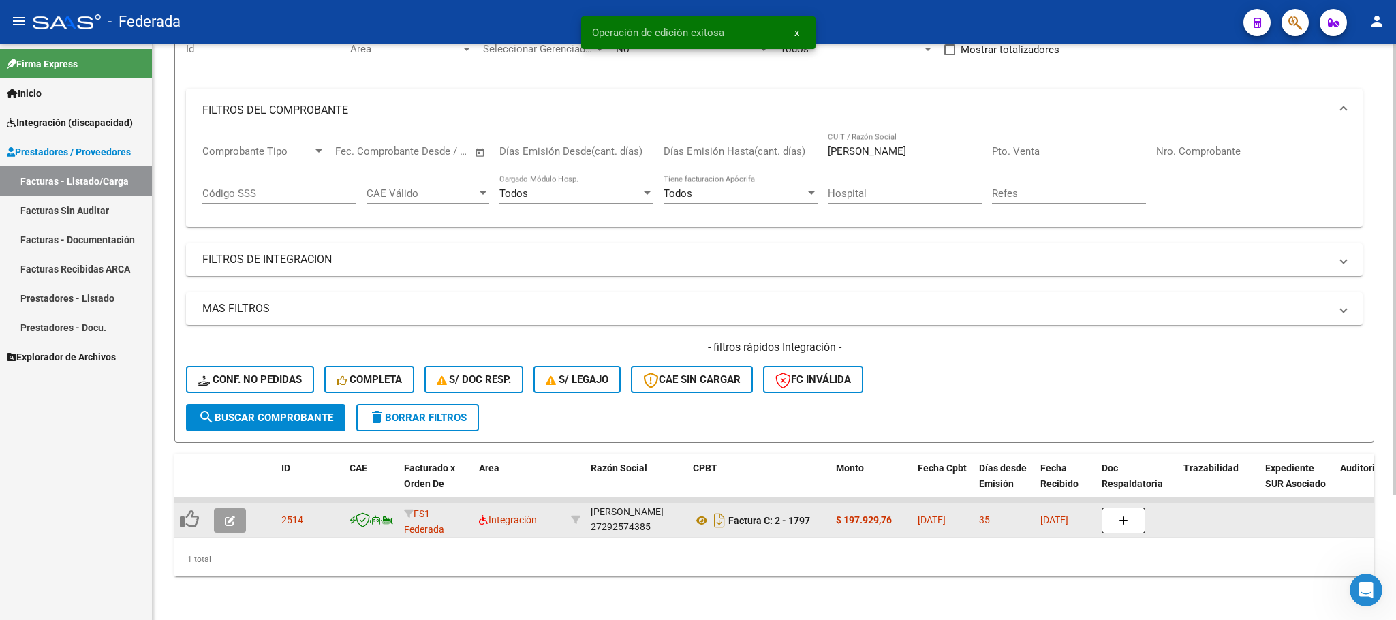
click at [230, 516] on icon "button" at bounding box center [230, 521] width 10 height 10
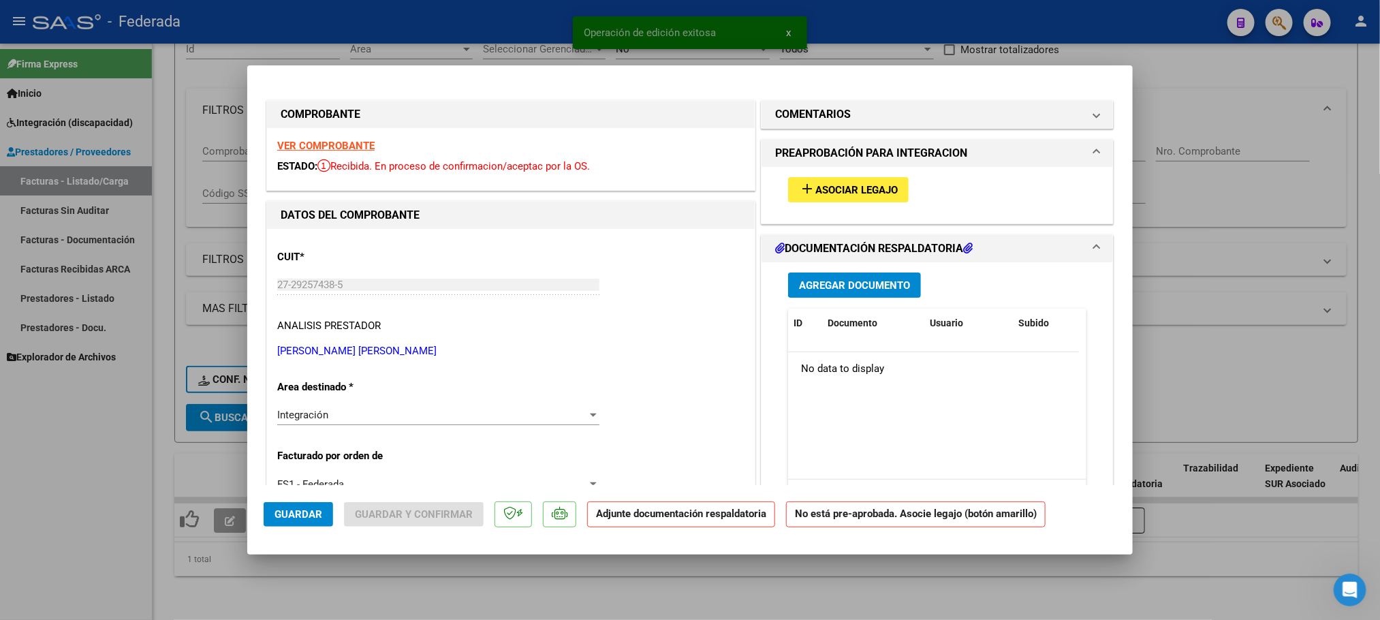
click at [830, 192] on span "Asociar Legajo" at bounding box center [856, 190] width 82 height 12
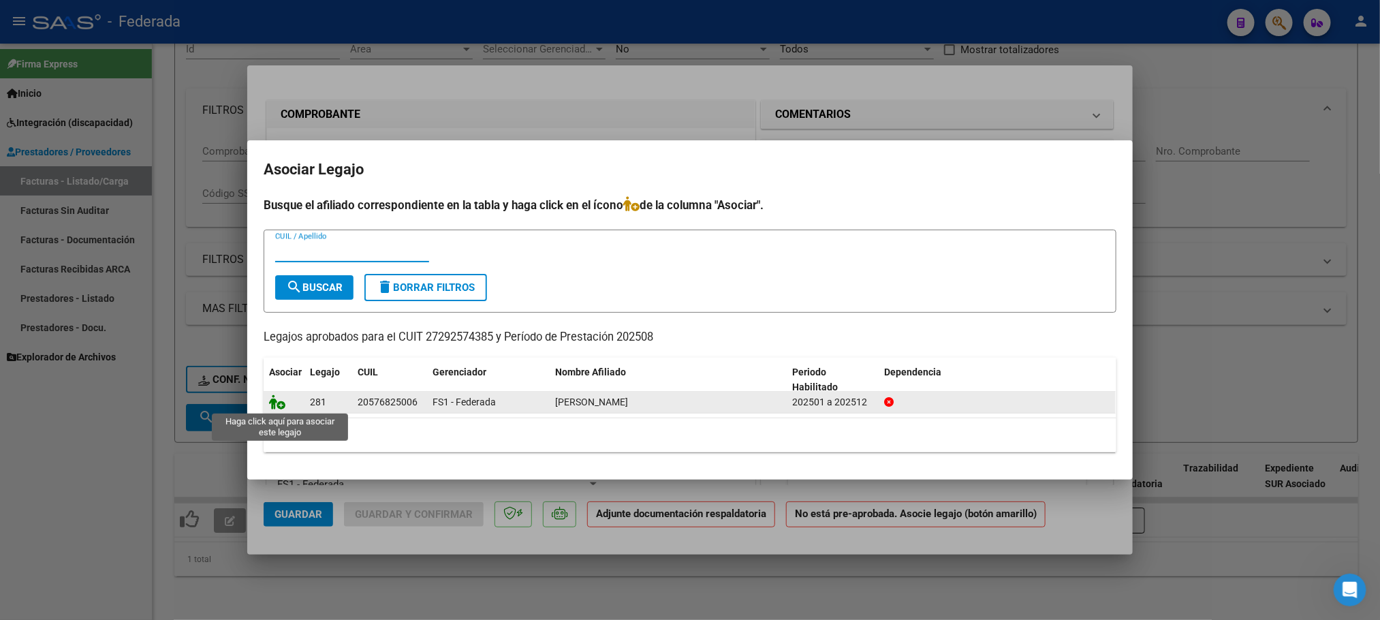
click at [278, 403] on icon at bounding box center [277, 401] width 16 height 15
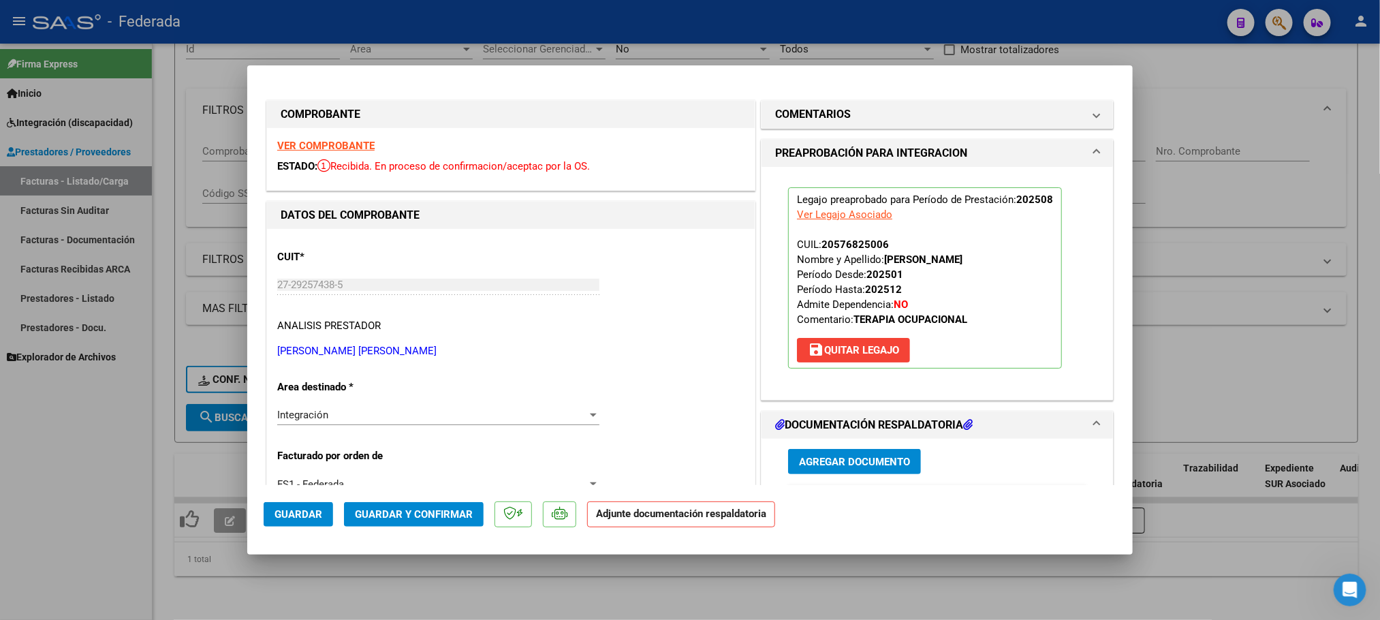
click at [377, 513] on span "Guardar y Confirmar" at bounding box center [414, 514] width 118 height 12
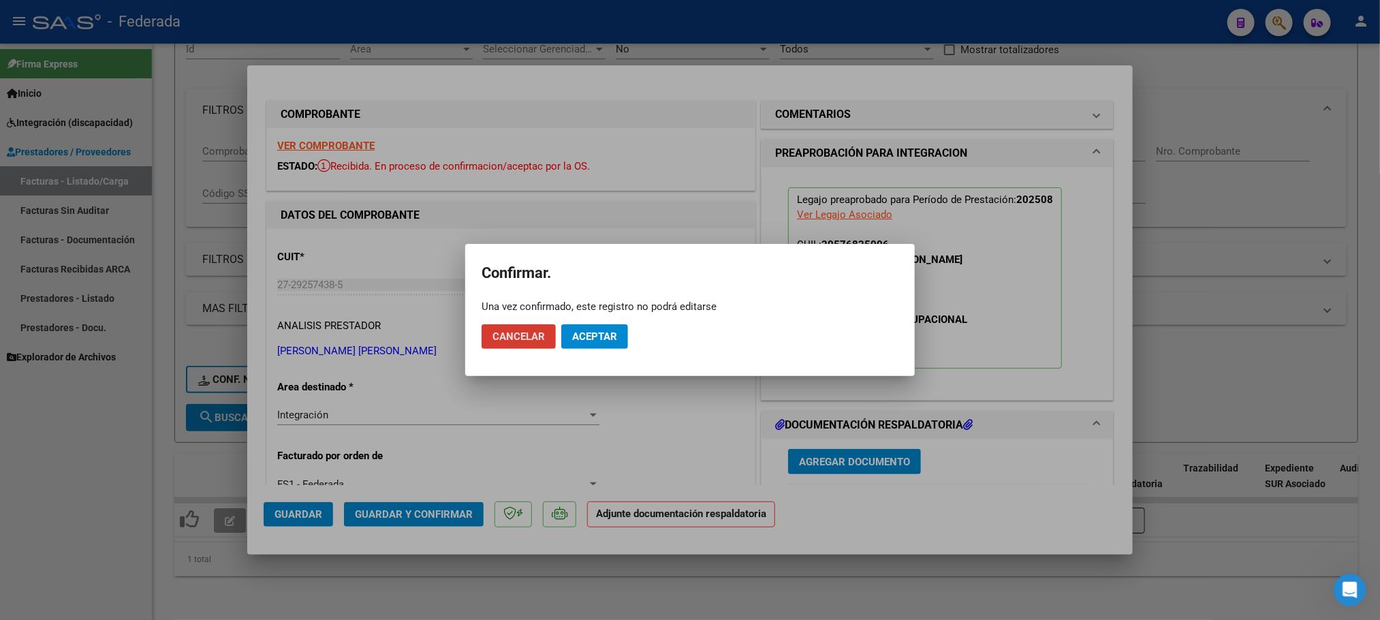
click at [609, 338] on span "Aceptar" at bounding box center [594, 336] width 45 height 12
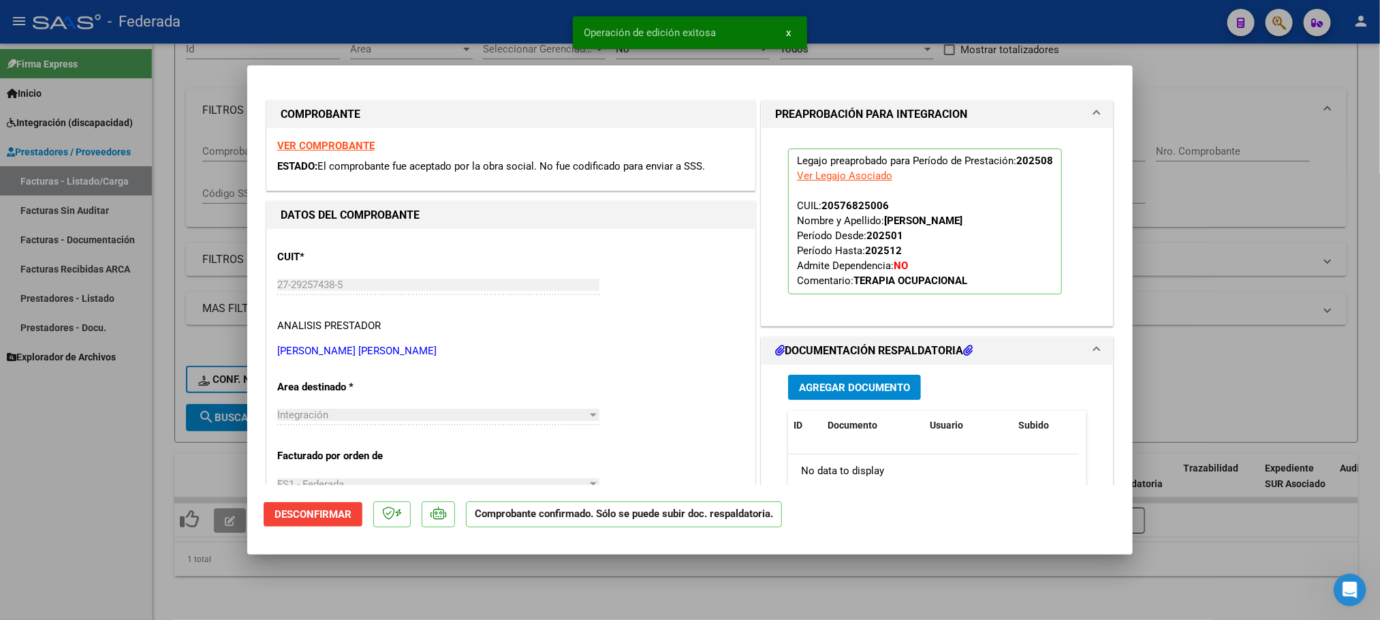
click at [532, 571] on div at bounding box center [690, 310] width 1380 height 620
type input "$ 0,00"
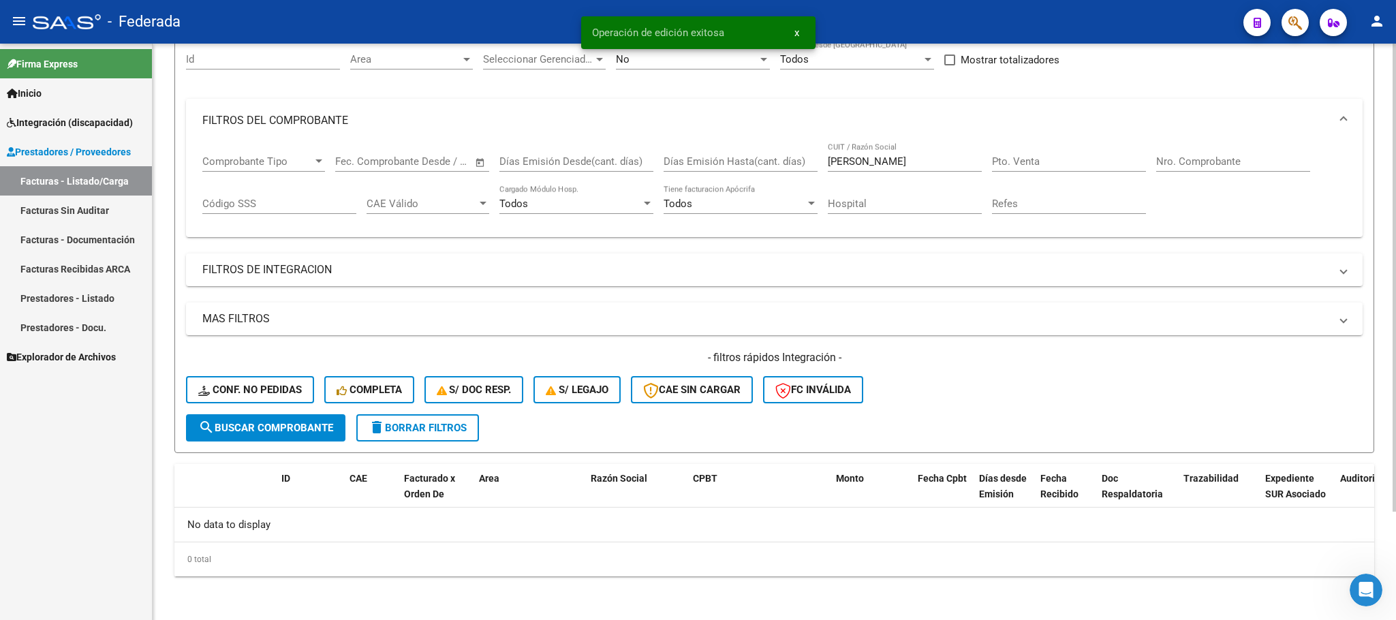
click at [403, 426] on span "delete Borrar Filtros" at bounding box center [418, 428] width 98 height 12
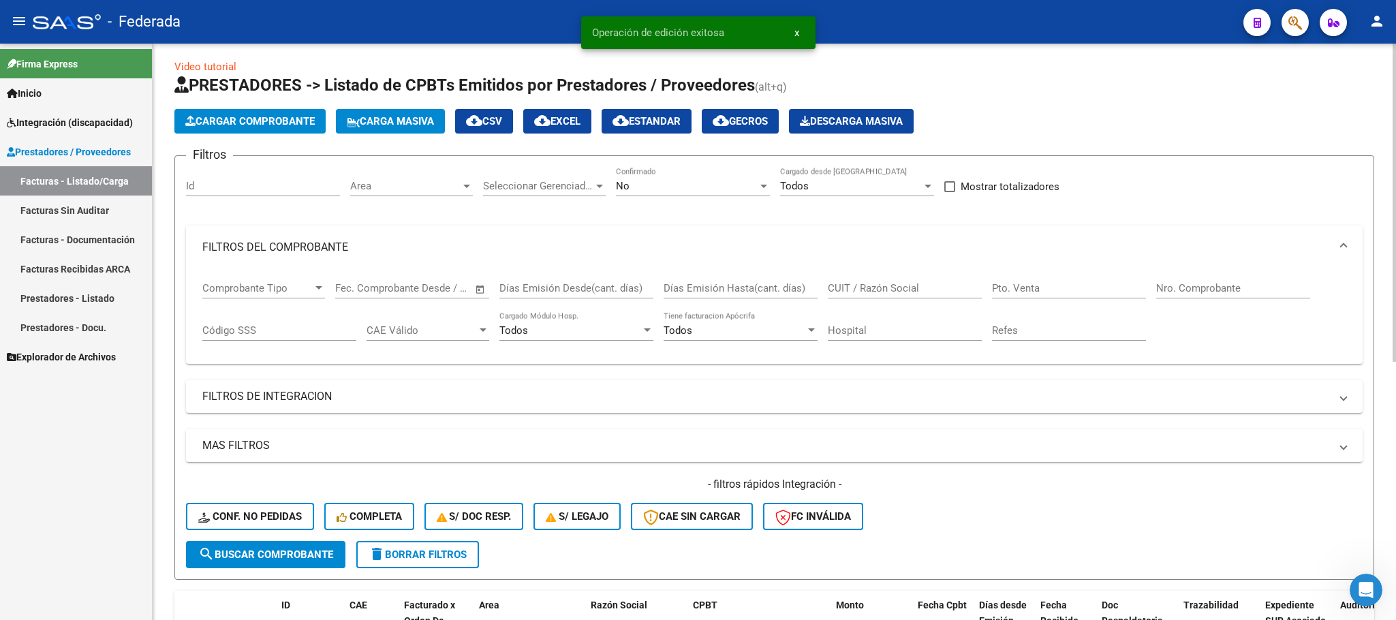
scroll to position [0, 0]
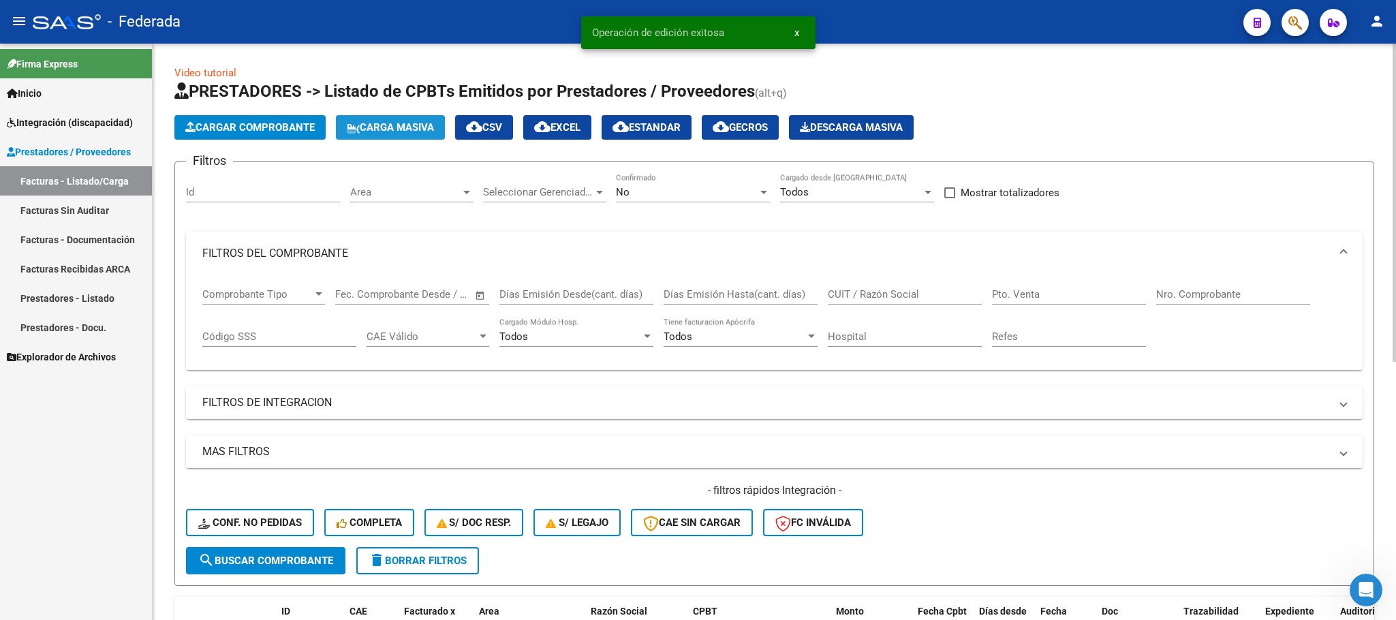
click at [381, 127] on span "Carga Masiva" at bounding box center [390, 127] width 87 height 12
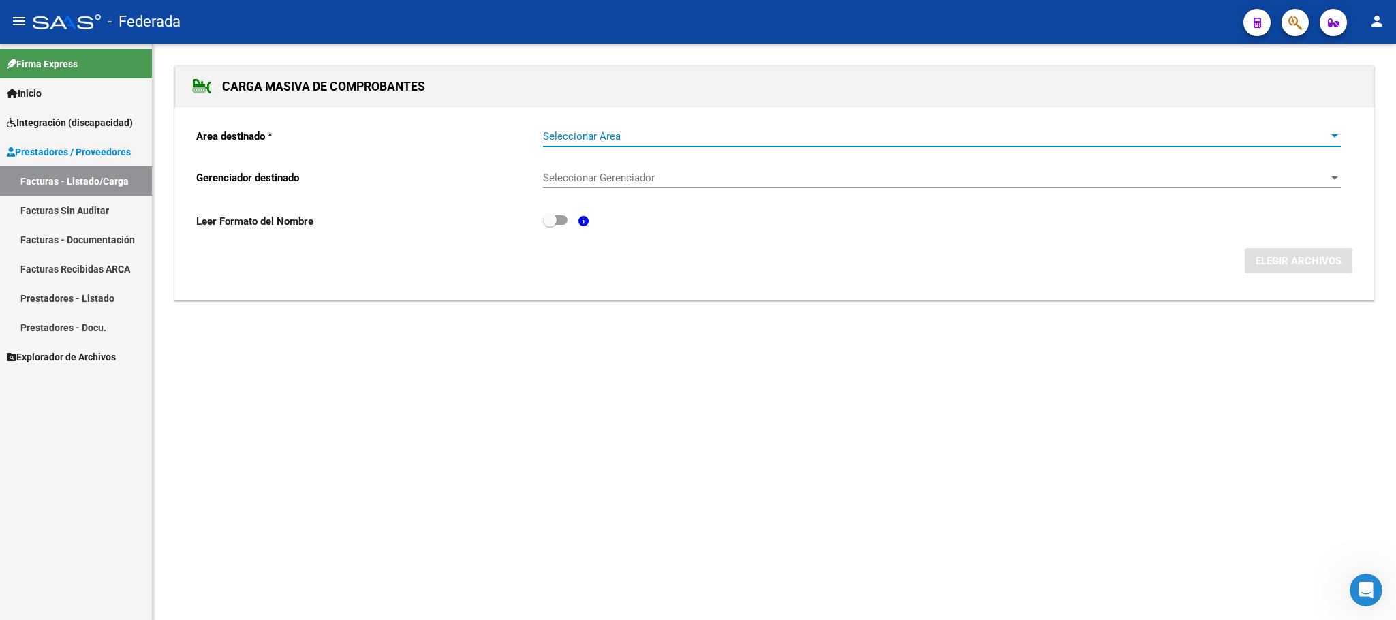
click at [607, 135] on span "Seleccionar Area" at bounding box center [935, 136] width 785 height 12
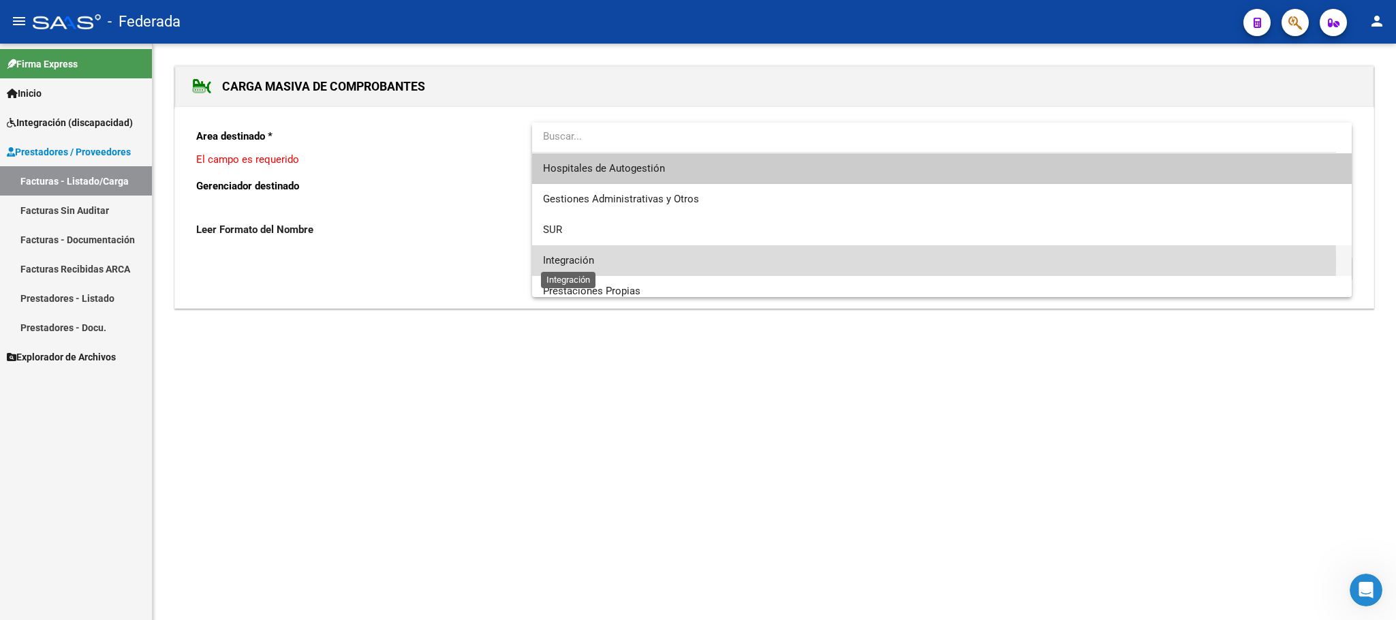
click at [585, 262] on span "Integración" at bounding box center [568, 260] width 51 height 12
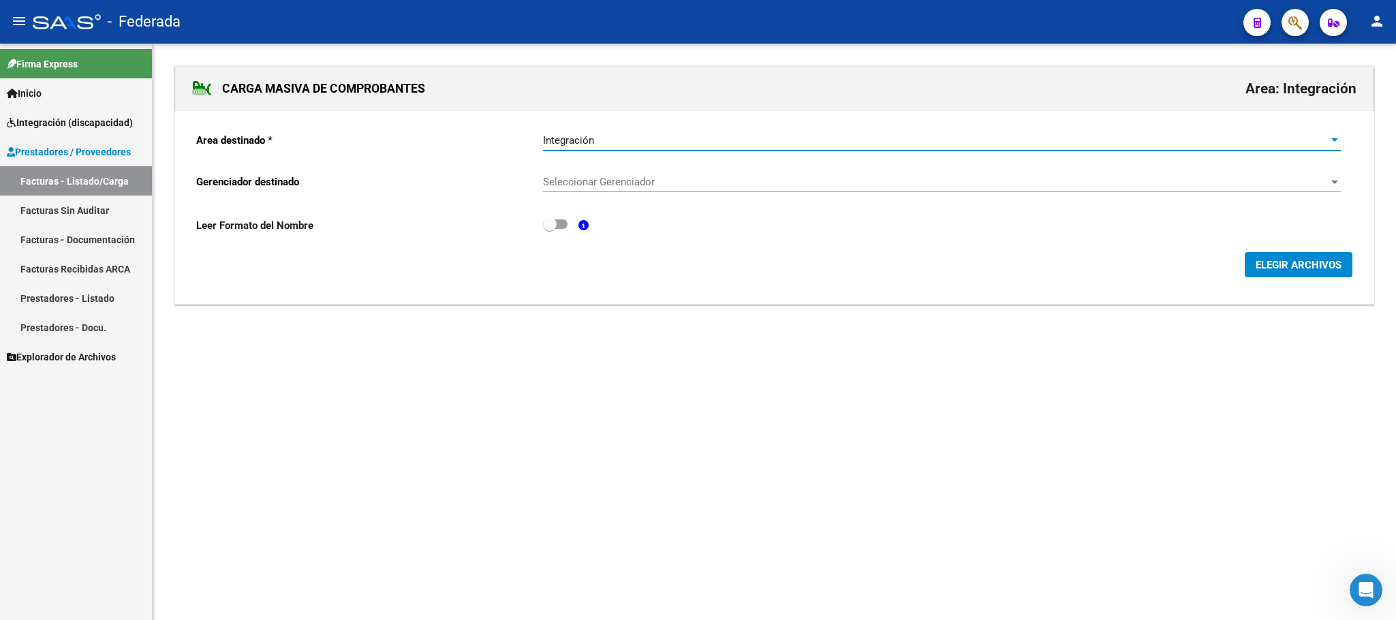
click at [604, 187] on span "Seleccionar Gerenciador" at bounding box center [935, 182] width 785 height 12
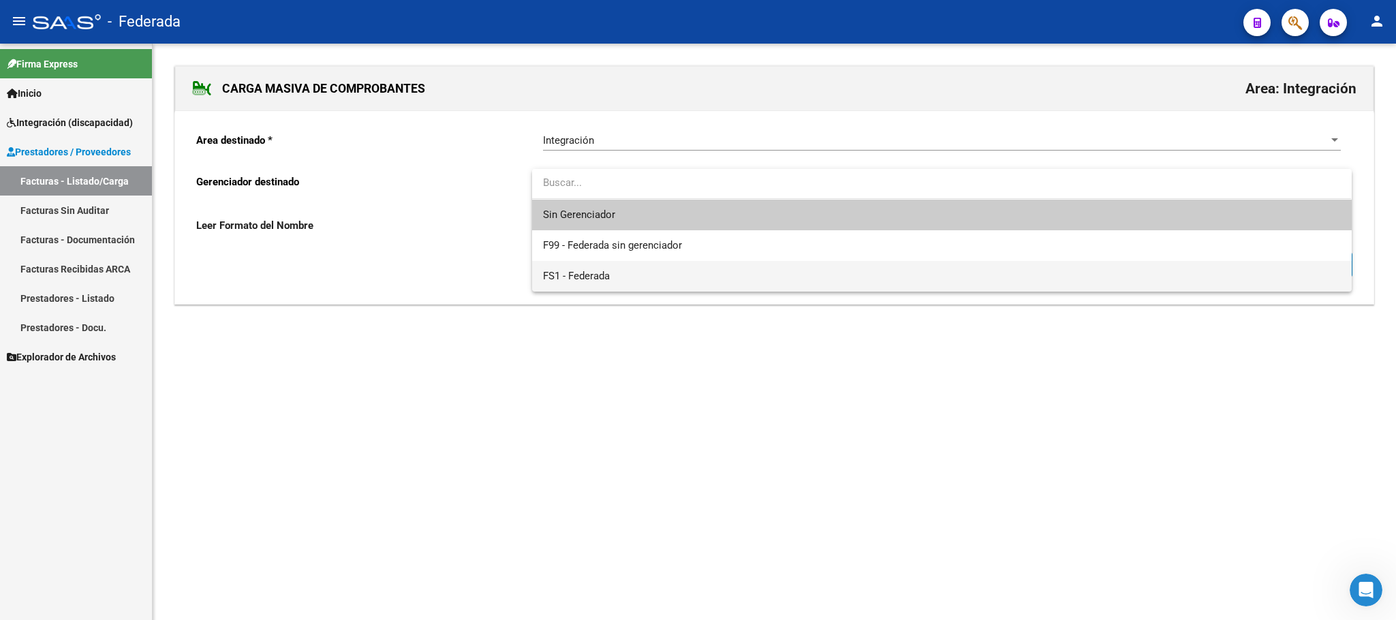
click at [606, 261] on span "FS1 - Federada" at bounding box center [941, 276] width 797 height 31
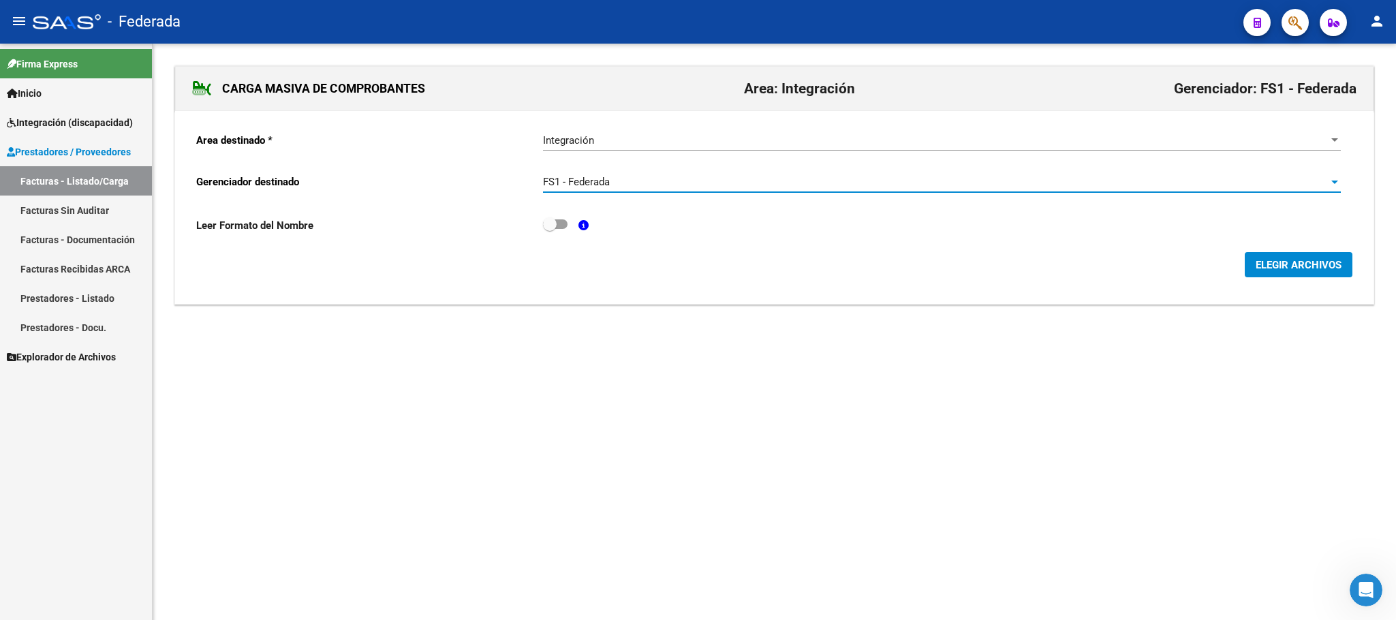
click at [1315, 268] on span "ELEGIR ARCHIVOS" at bounding box center [1298, 265] width 86 height 12
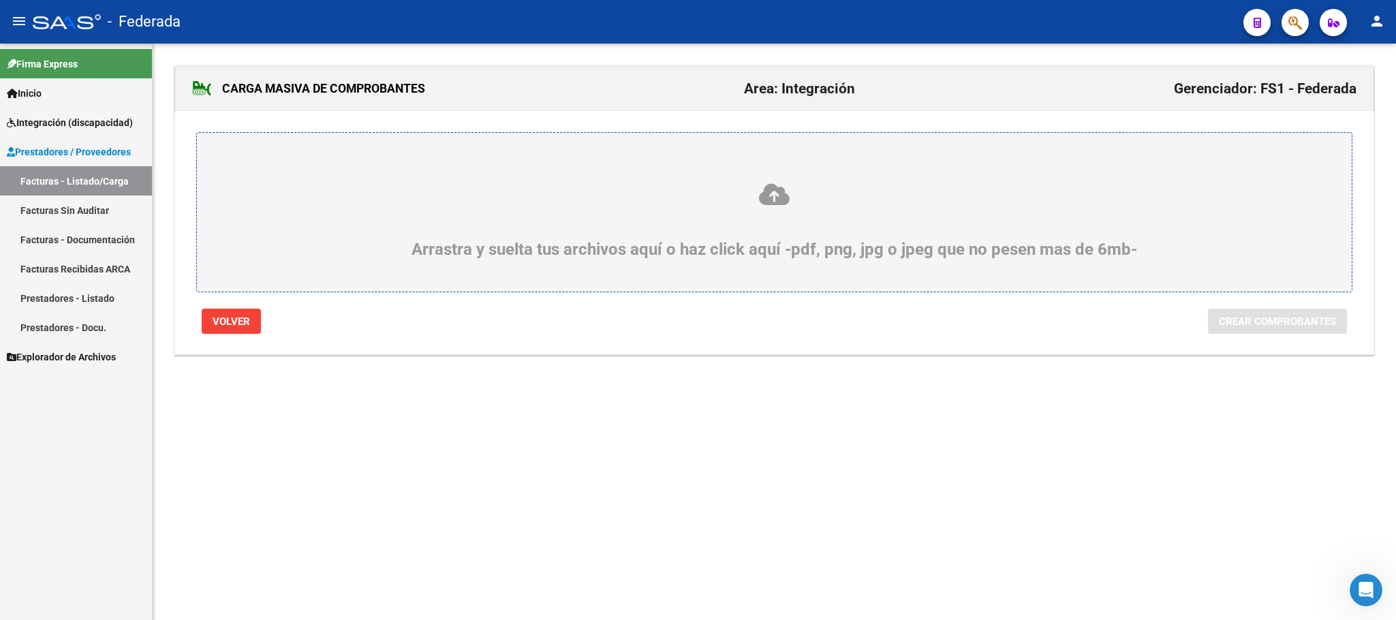
click at [783, 196] on icon at bounding box center [774, 194] width 1089 height 25
click at [0, 0] on input "Arrastra y suelta tus archivos aquí o haz click aquí -pdf, png, jpg o jpeg que …" at bounding box center [0, 0] width 0 height 0
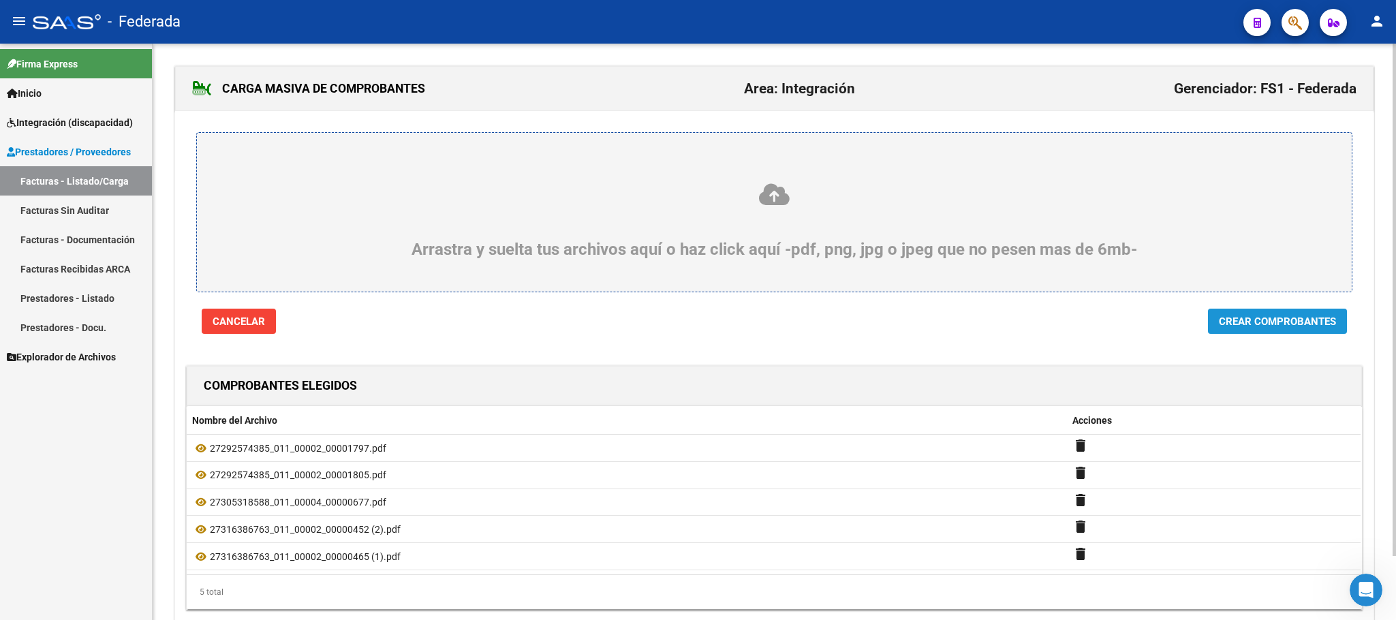
click at [1312, 325] on span "Crear Comprobantes" at bounding box center [1277, 321] width 117 height 12
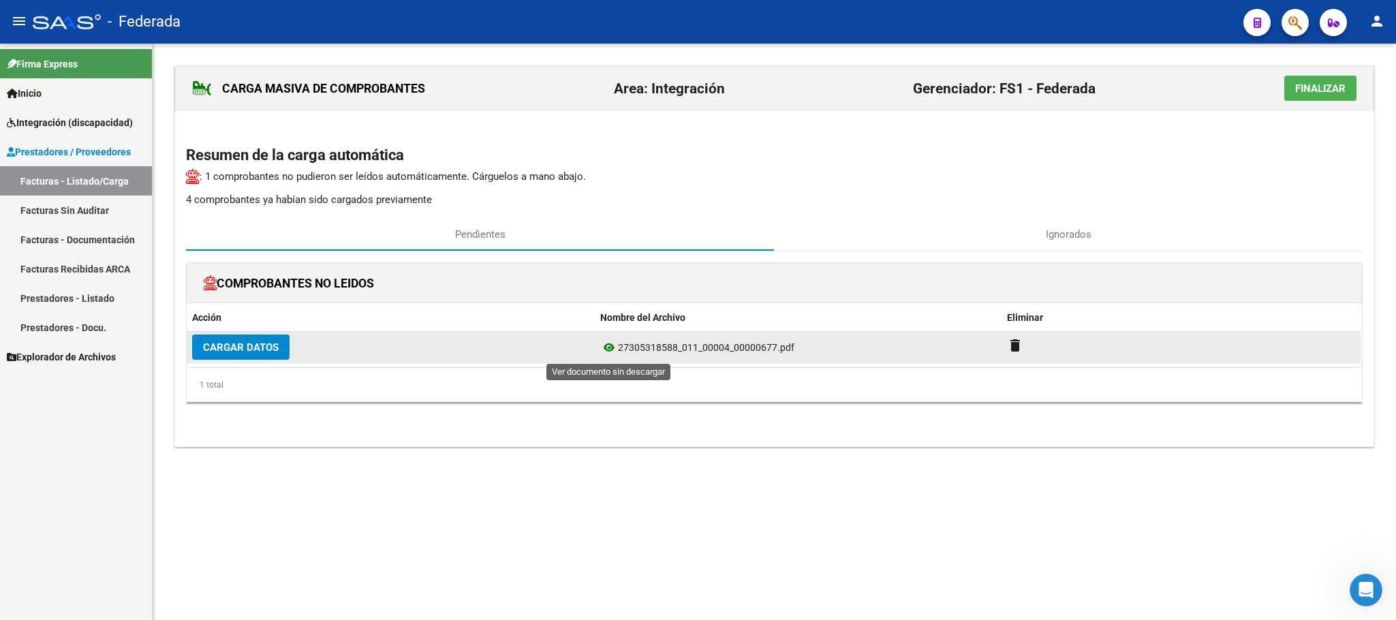
click at [610, 354] on icon at bounding box center [609, 347] width 18 height 16
drag, startPoint x: 676, startPoint y: 352, endPoint x: 616, endPoint y: 347, distance: 60.8
click at [616, 347] on div "27305318588_011_00004_00000677.pdf" at bounding box center [798, 347] width 396 height 16
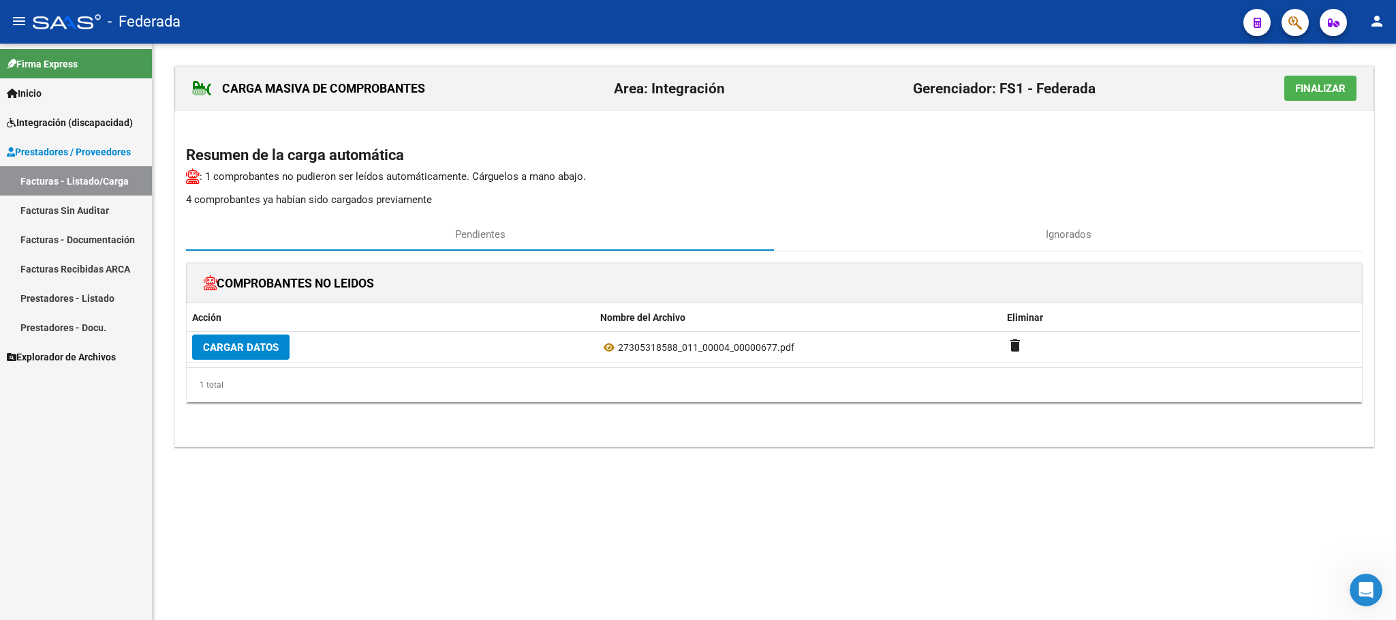
copy div "27305318588"
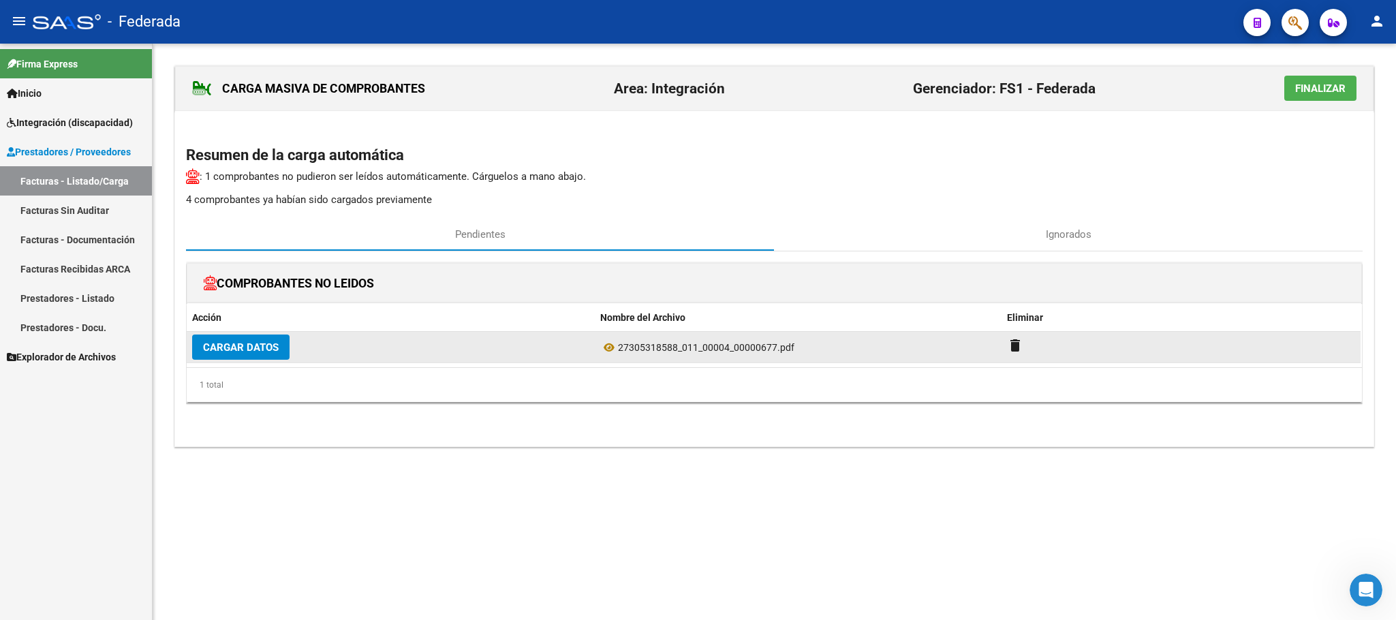
click at [272, 352] on span "Cargar Datos" at bounding box center [241, 347] width 76 height 12
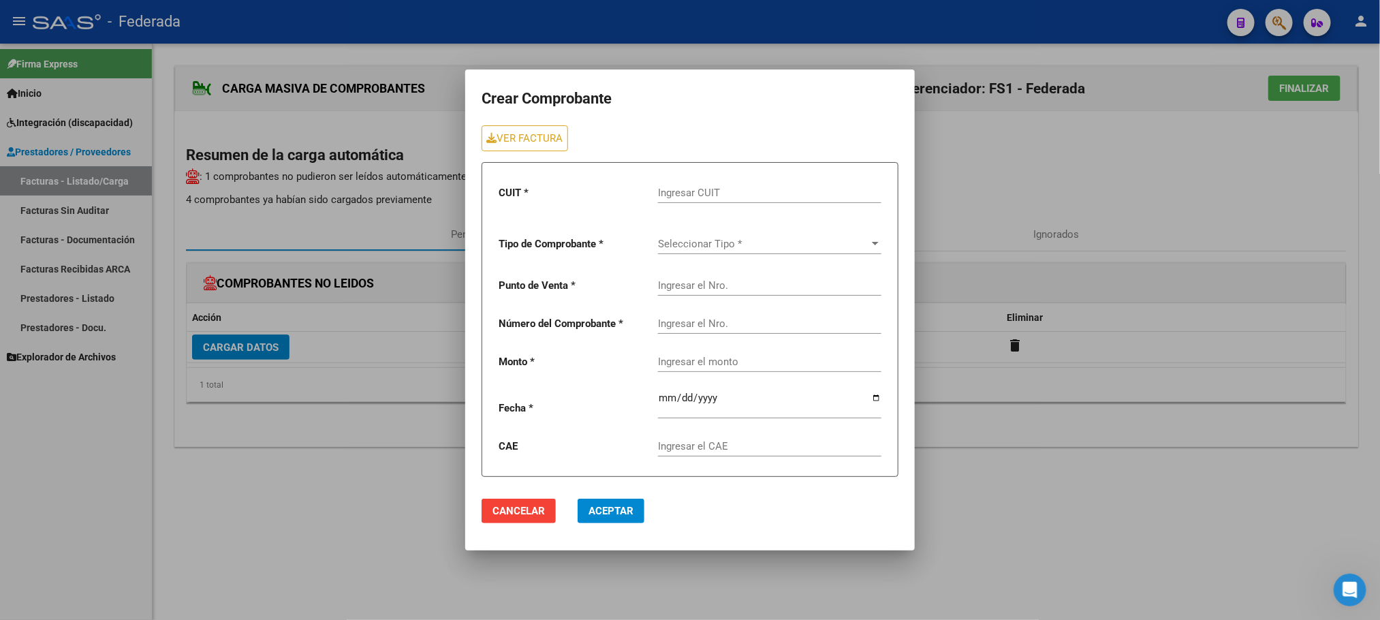
click at [670, 187] on input "Ingresar CUIT" at bounding box center [769, 193] width 223 height 12
paste input "27-30531858-8"
type input "27-30531858-8"
click at [707, 241] on span "Seleccionar Tipo *" at bounding box center [763, 244] width 211 height 12
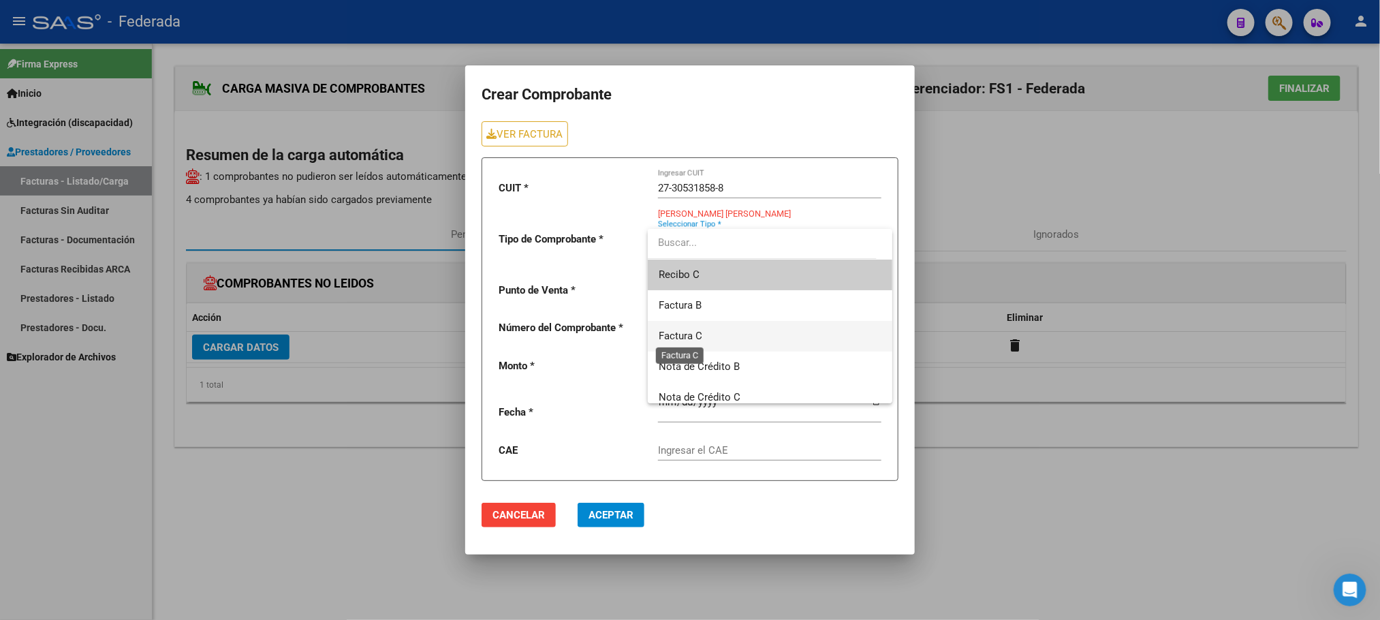
click at [695, 330] on span "Factura C" at bounding box center [681, 336] width 44 height 12
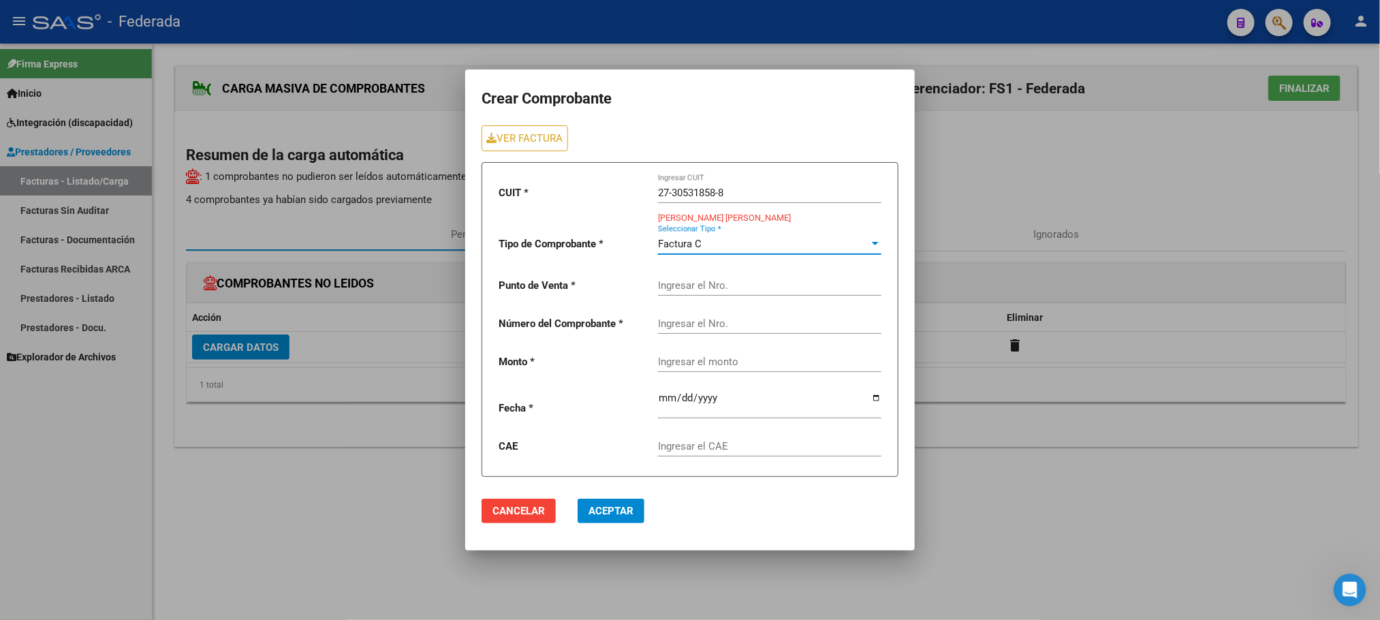
click at [747, 283] on input "Ingresar el Nro." at bounding box center [769, 285] width 223 height 12
type input "4"
click at [697, 321] on input "Ingresar el Nro." at bounding box center [769, 323] width 223 height 12
type input "677"
click at [766, 520] on mat-dialog-actions "Cancelar Aceptar" at bounding box center [690, 511] width 417 height 46
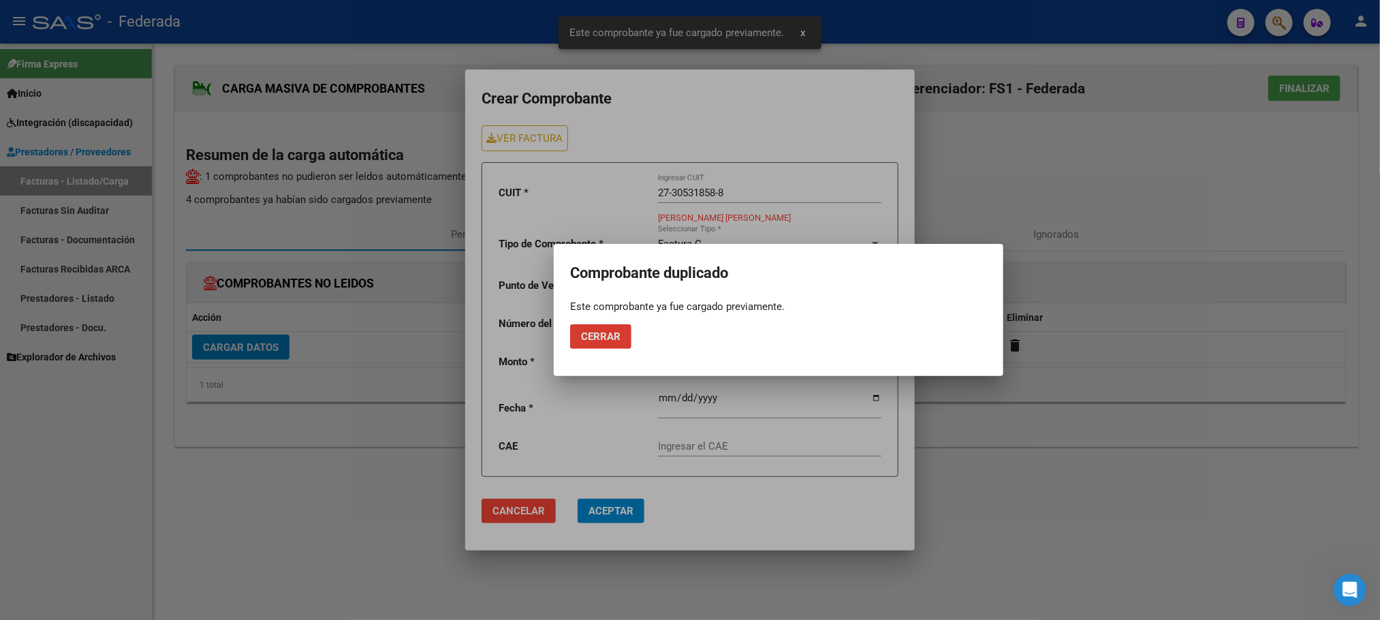
click at [603, 332] on span "Cerrar" at bounding box center [601, 336] width 40 height 12
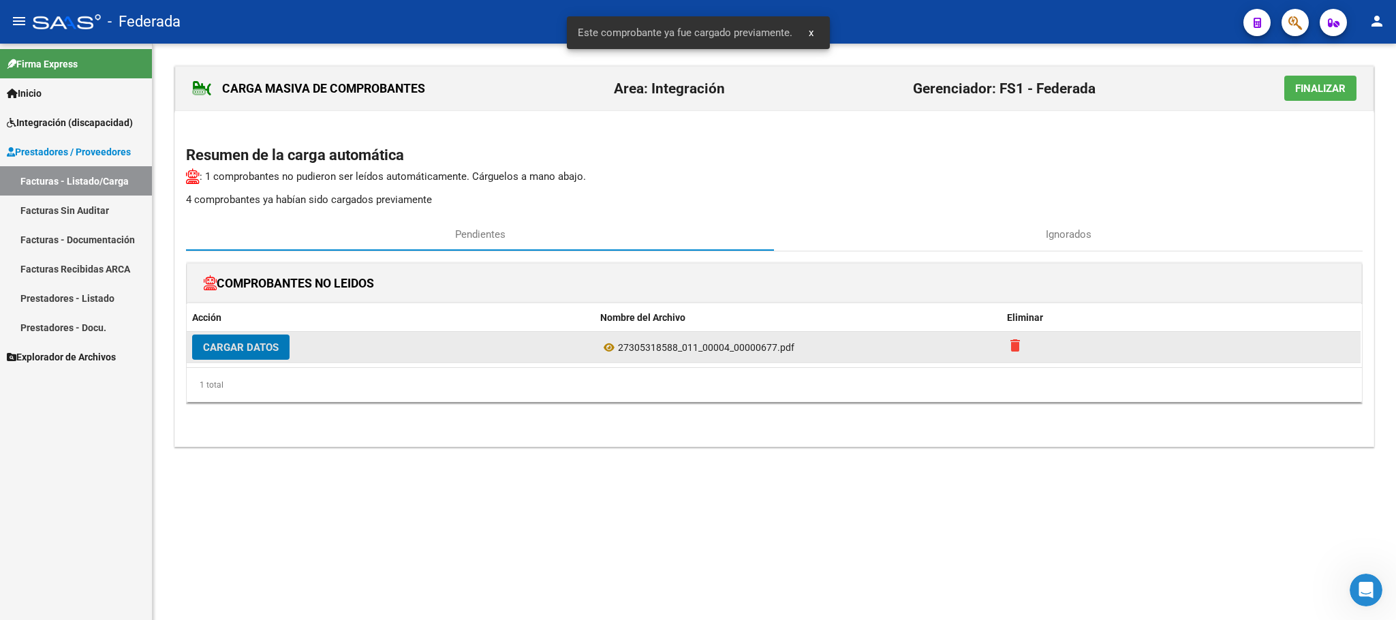
click at [1014, 354] on mat-icon "delete" at bounding box center [1015, 345] width 16 height 16
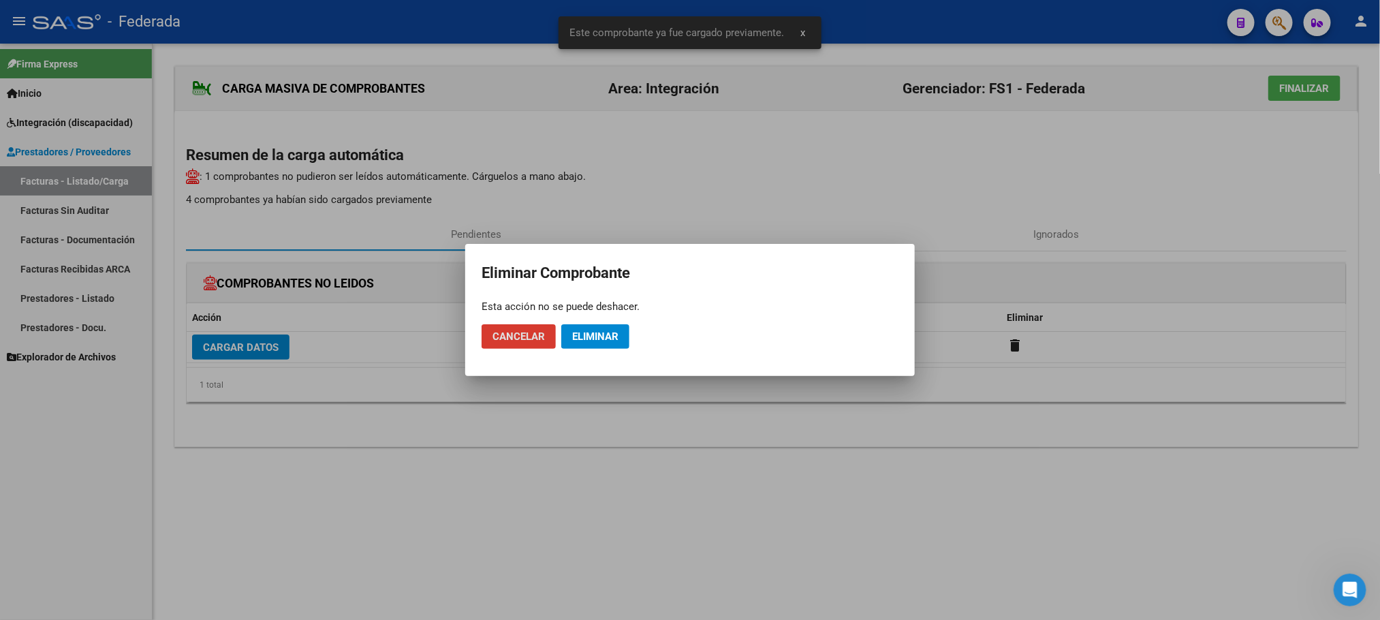
click at [580, 344] on button "Eliminar" at bounding box center [595, 336] width 68 height 25
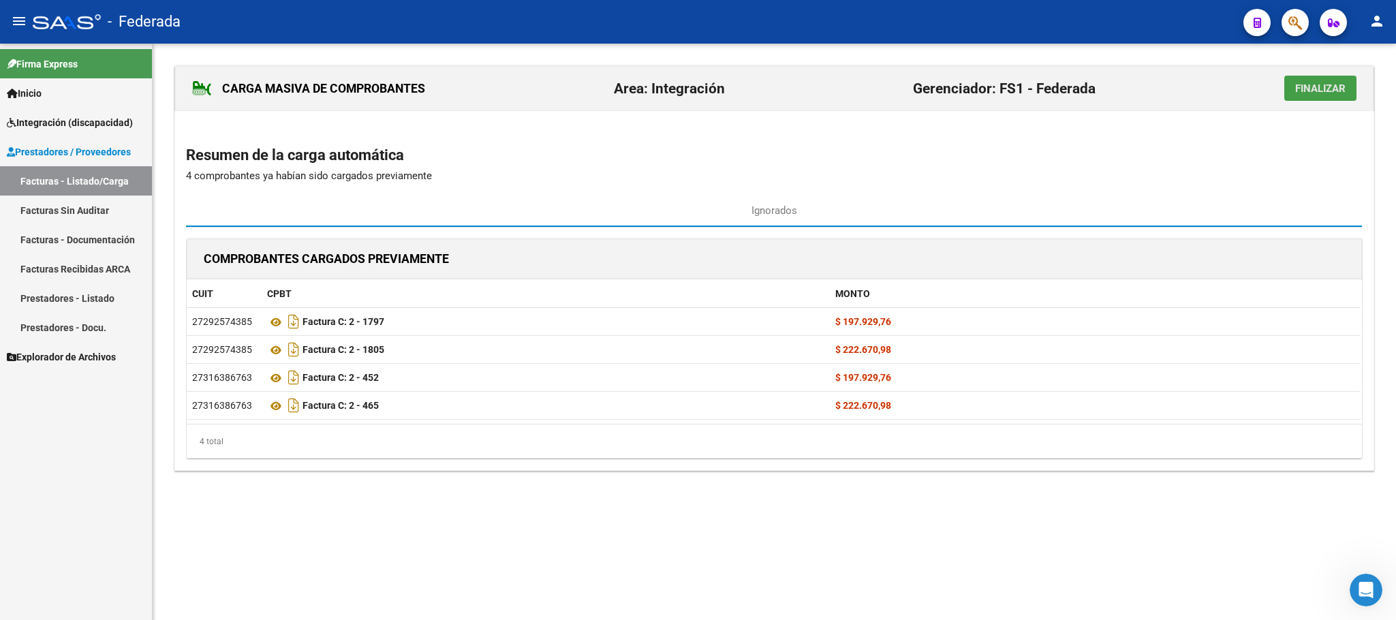
click at [1295, 82] on span "Finalizar" at bounding box center [1320, 88] width 50 height 12
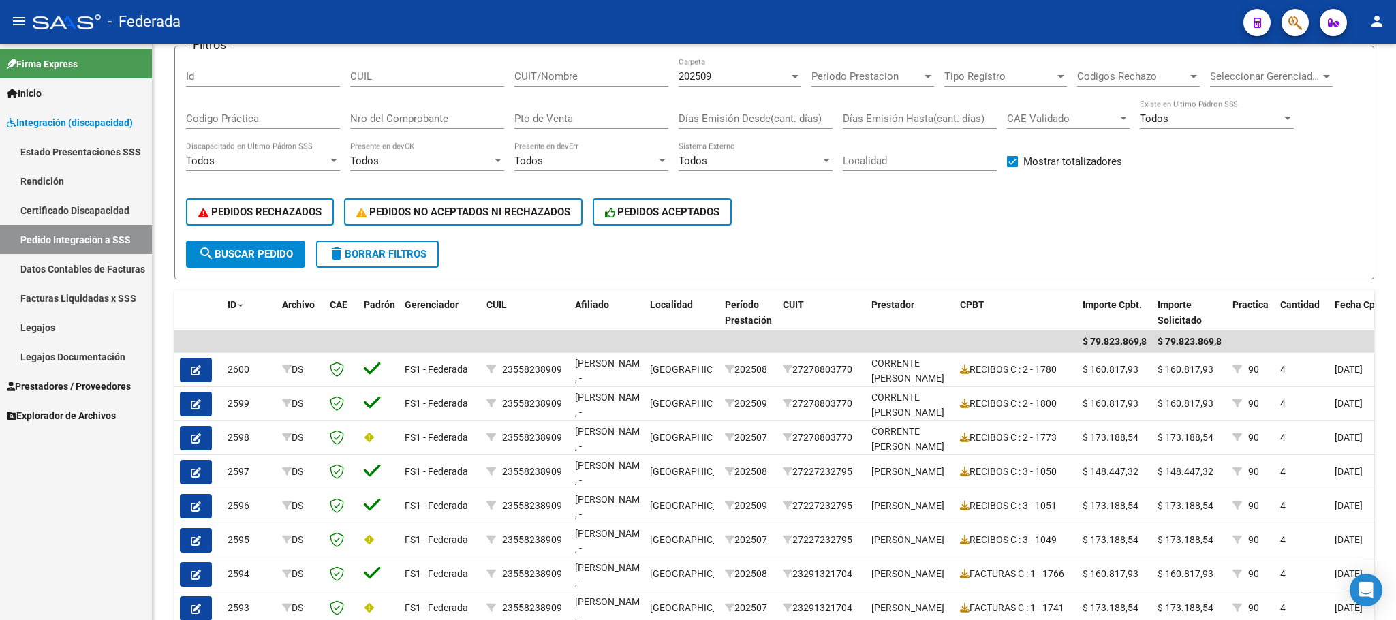
scroll to position [108, 0]
